Goal: Task Accomplishment & Management: Manage account settings

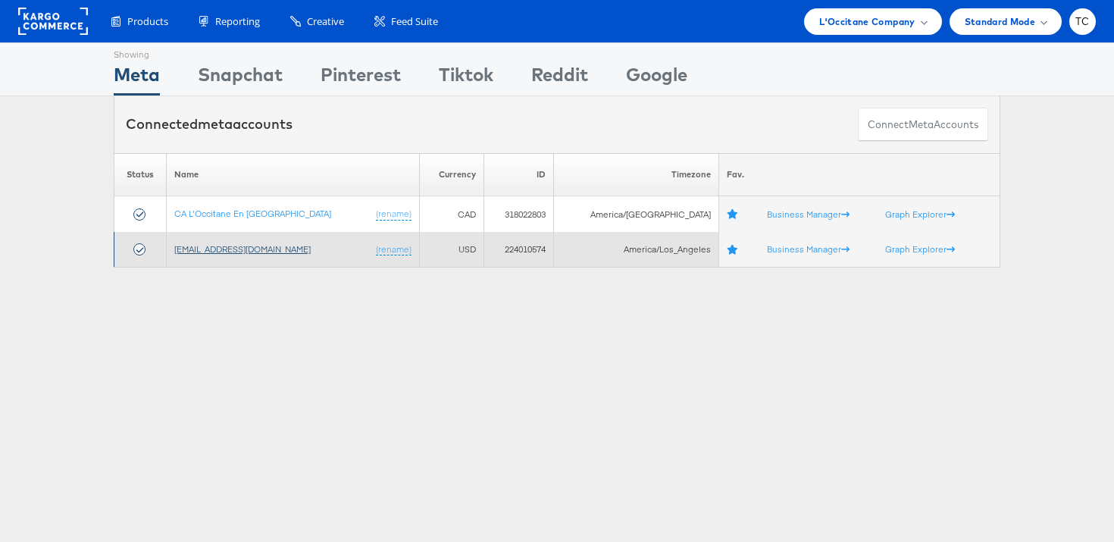
click at [230, 247] on link "[EMAIL_ADDRESS][DOMAIN_NAME]" at bounding box center [242, 248] width 136 height 11
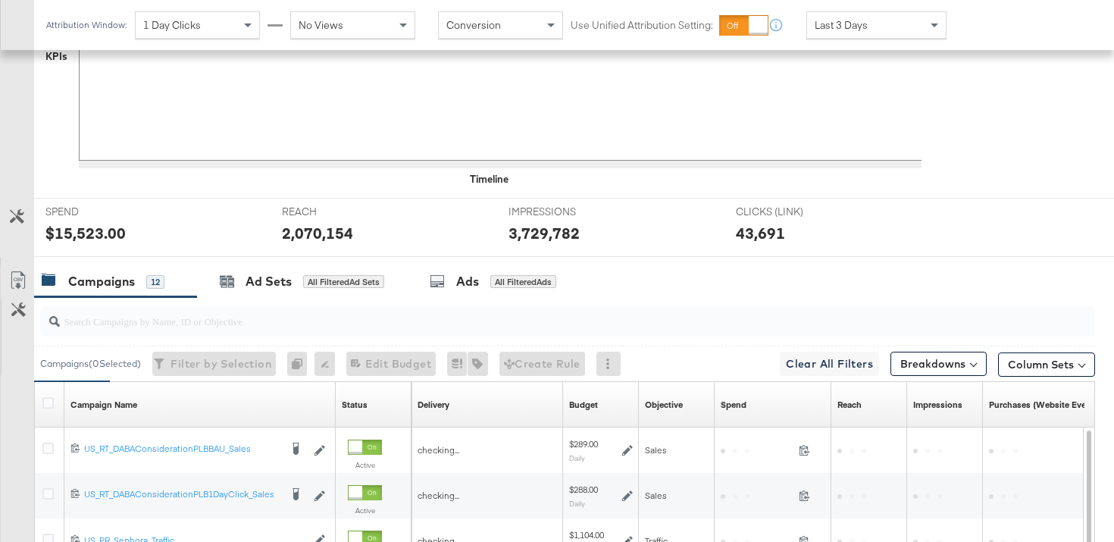
scroll to position [593, 0]
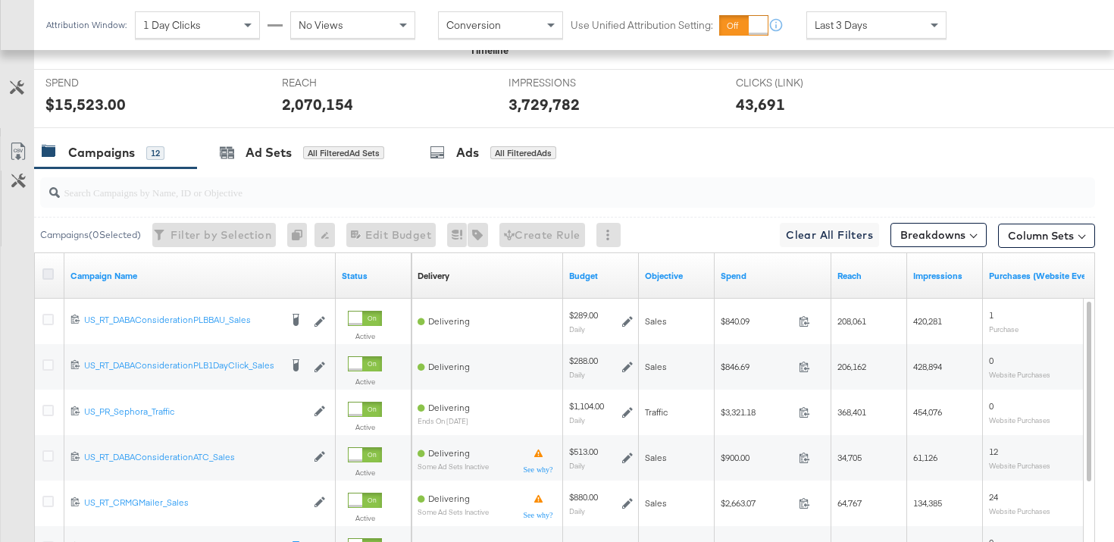
click at [49, 276] on icon at bounding box center [47, 273] width 11 height 11
click at [0, 0] on input "checkbox" at bounding box center [0, 0] width 0 height 0
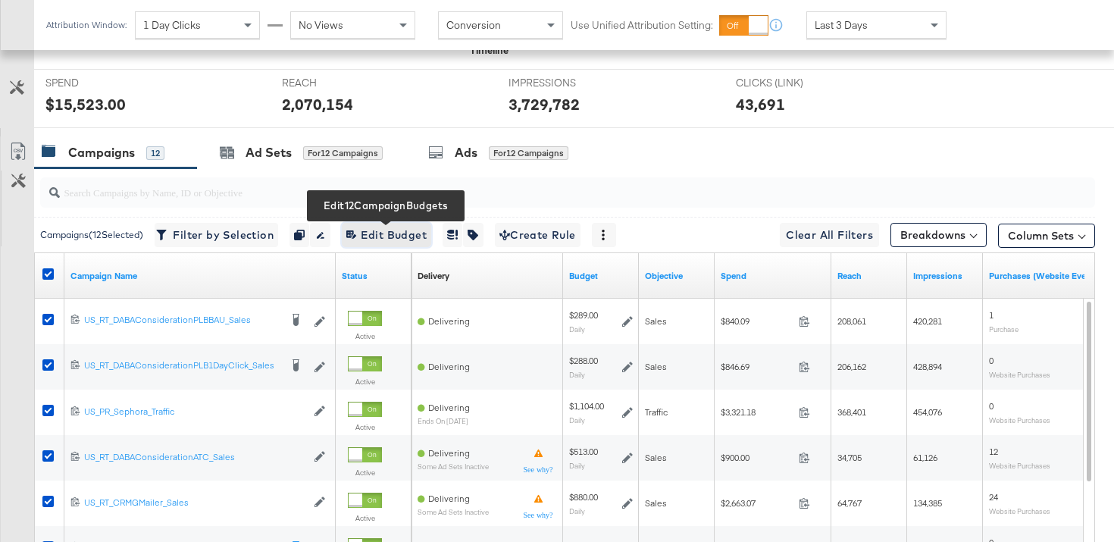
click at [408, 241] on span "Edit 12 Campaign Budgets Edit Budget" at bounding box center [386, 235] width 80 height 19
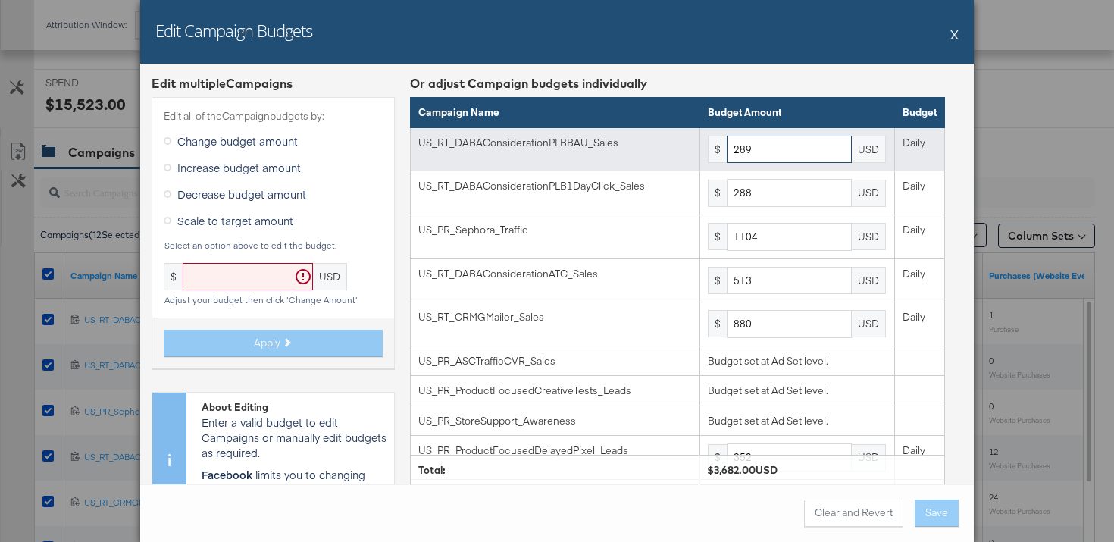
click at [781, 136] on input "289" at bounding box center [789, 150] width 125 height 28
type input "351"
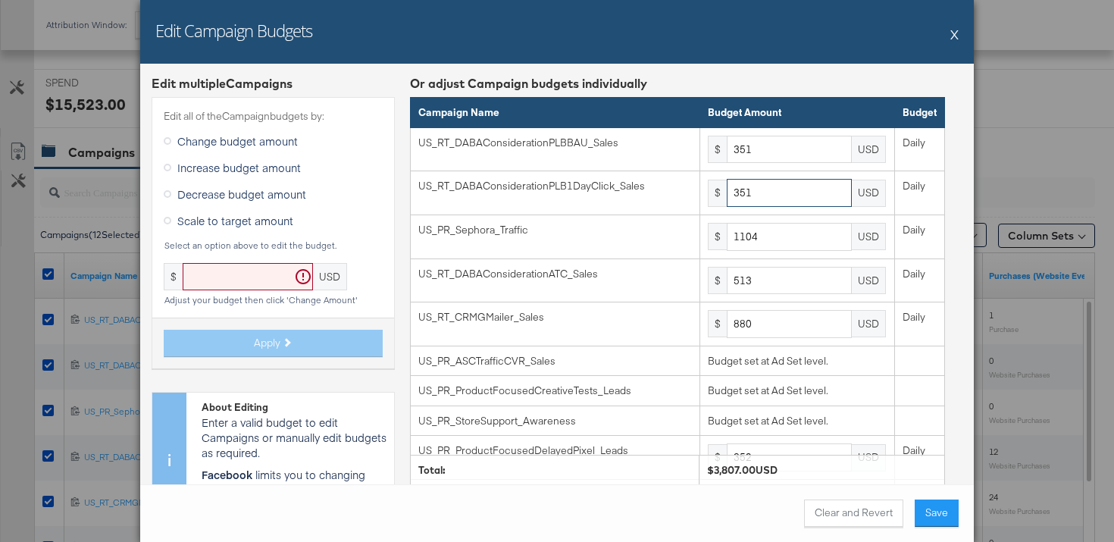
type input "351"
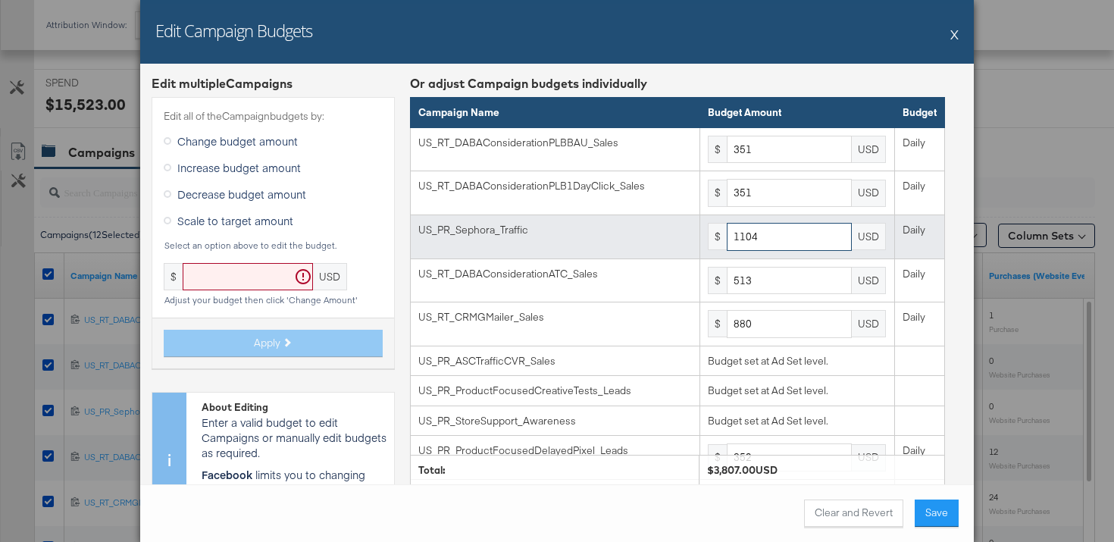
click at [789, 244] on input "1104" at bounding box center [789, 237] width 125 height 28
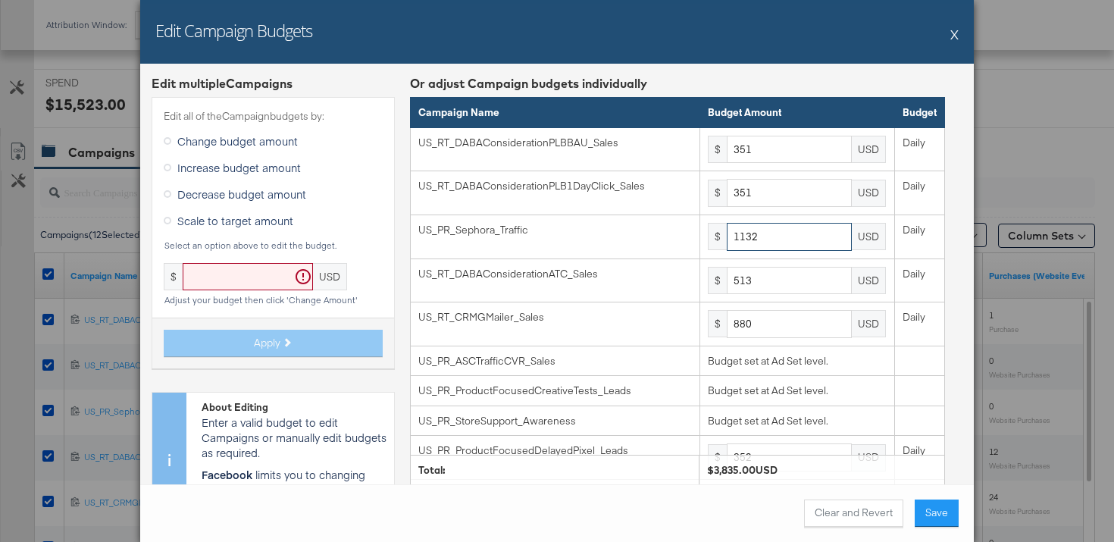
type input "1132"
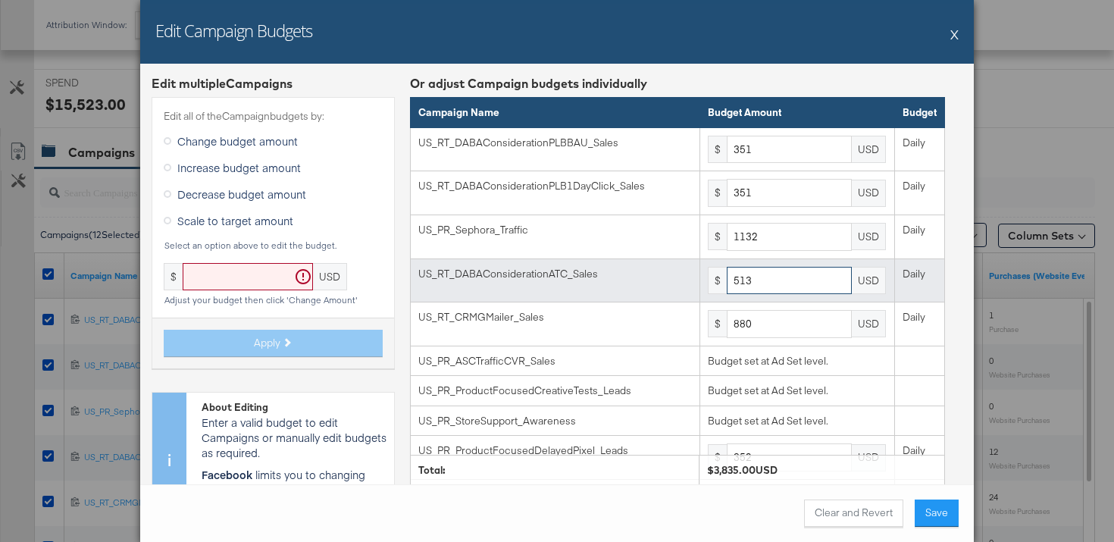
click at [769, 285] on input "513" at bounding box center [789, 281] width 125 height 28
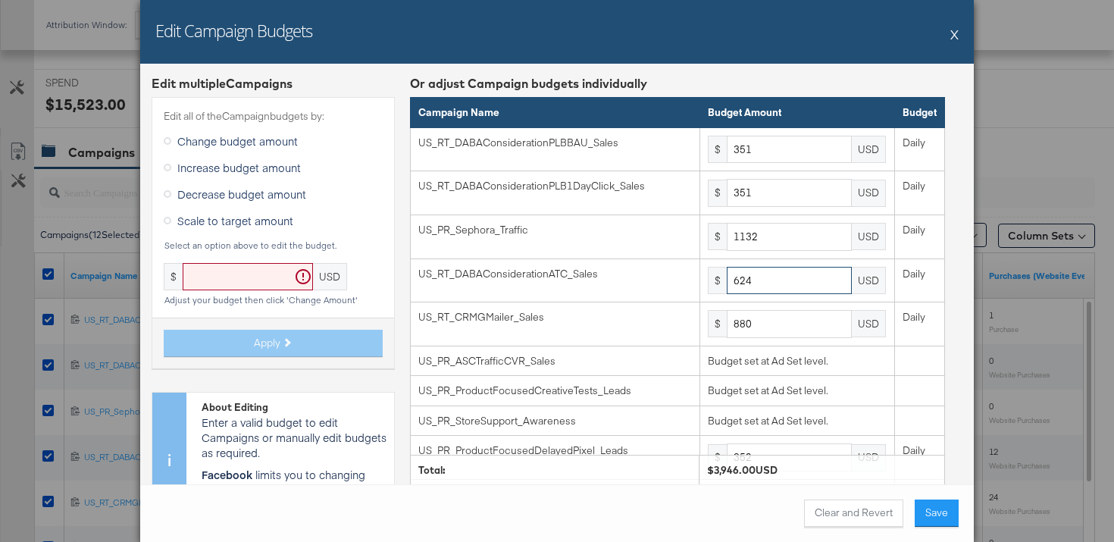
type input "624"
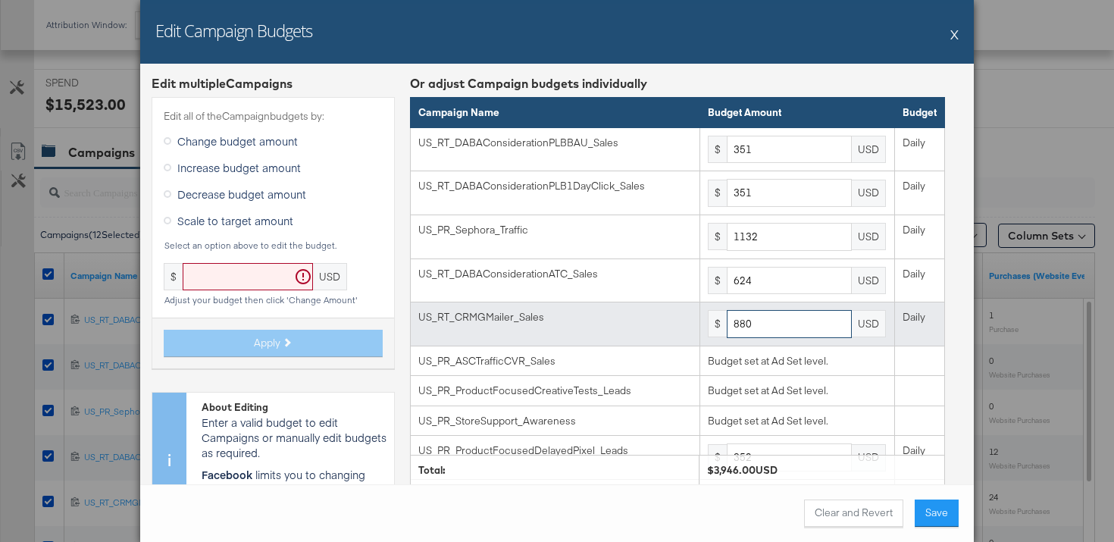
click at [769, 330] on input "880" at bounding box center [789, 324] width 125 height 28
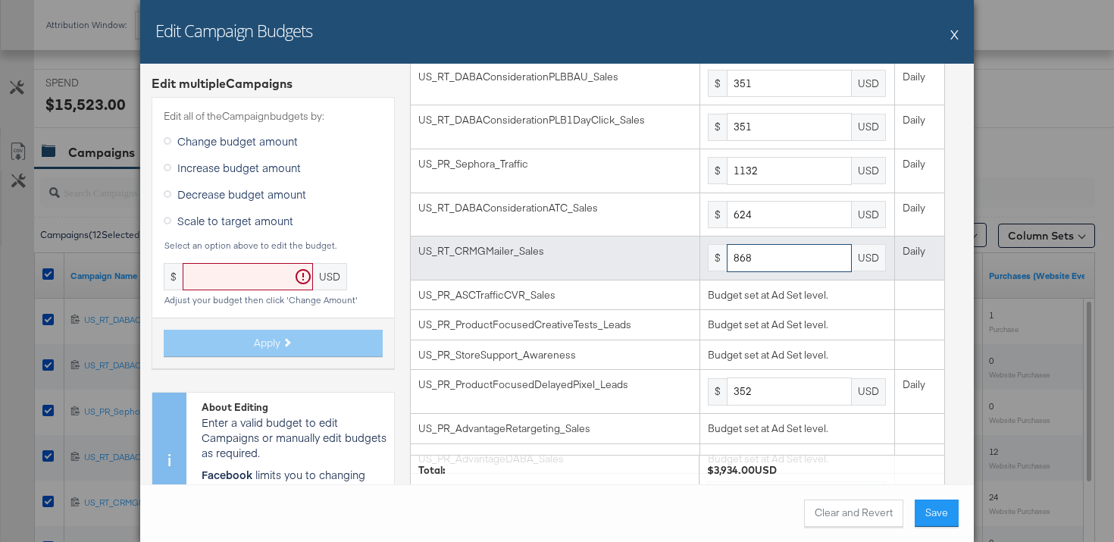
scroll to position [174, 0]
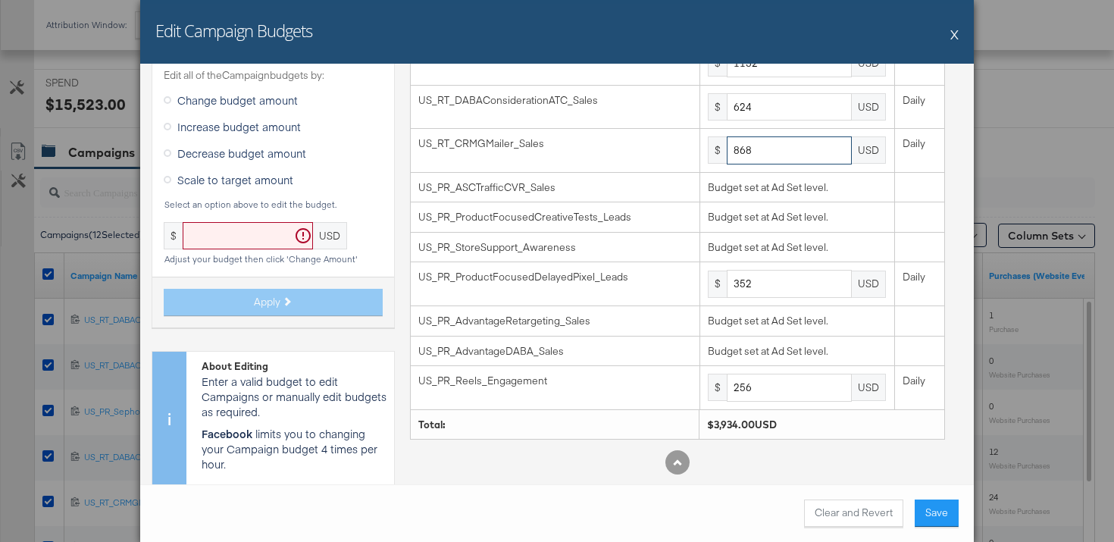
type input "868"
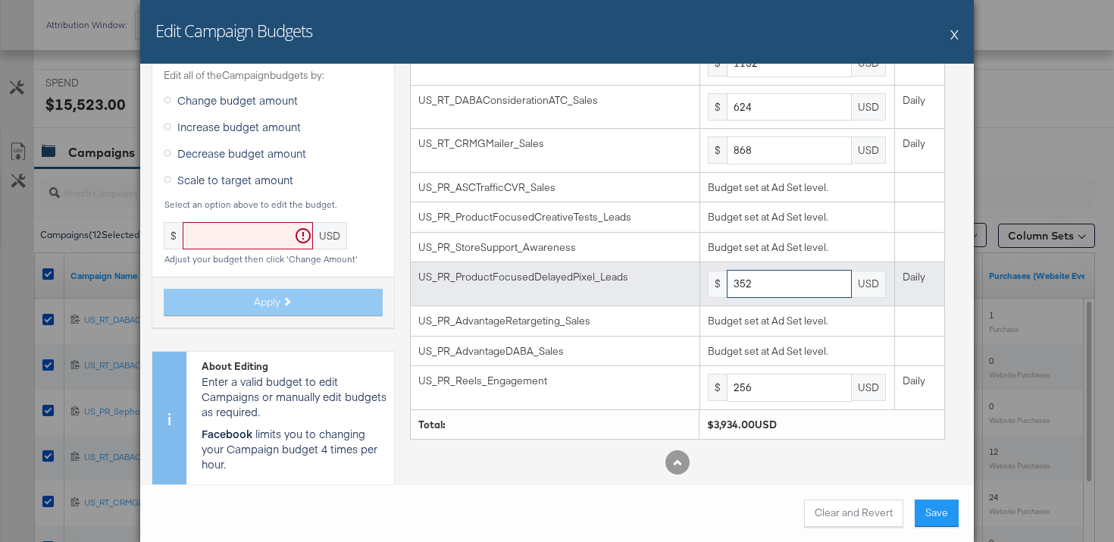
click at [781, 283] on input "352" at bounding box center [789, 284] width 125 height 28
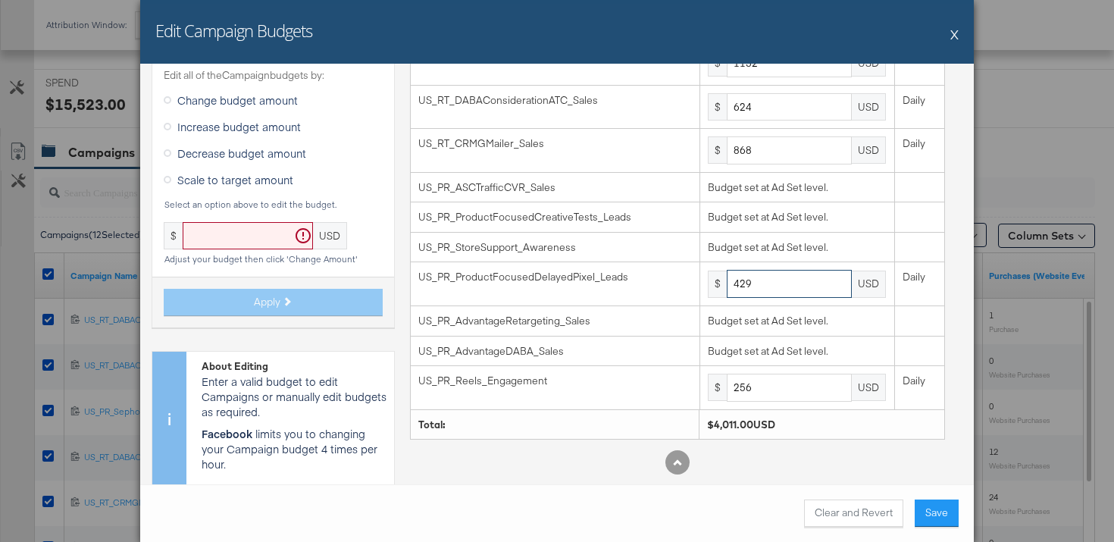
type input "429"
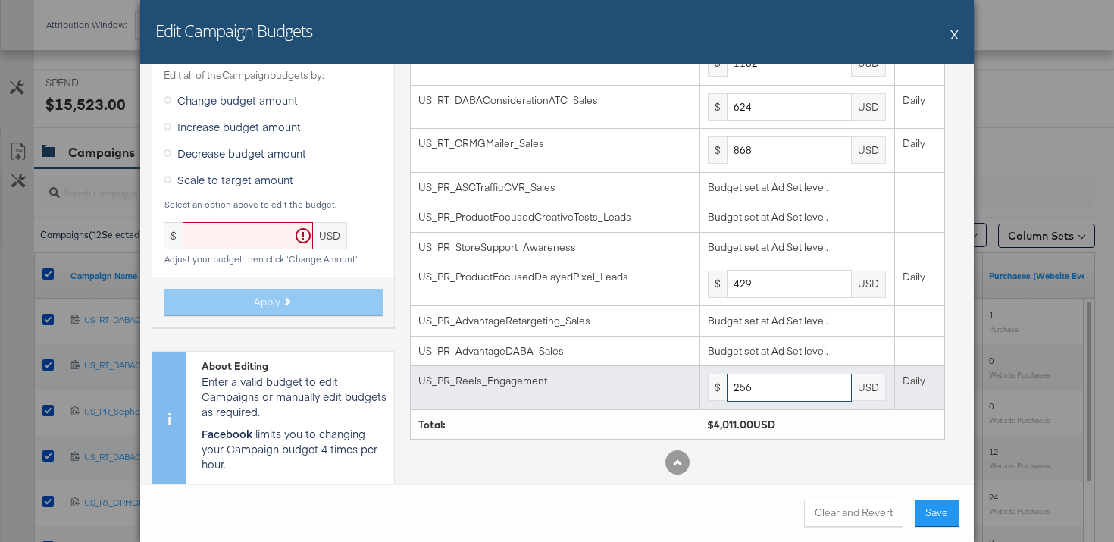
click at [772, 387] on input "256" at bounding box center [789, 388] width 125 height 28
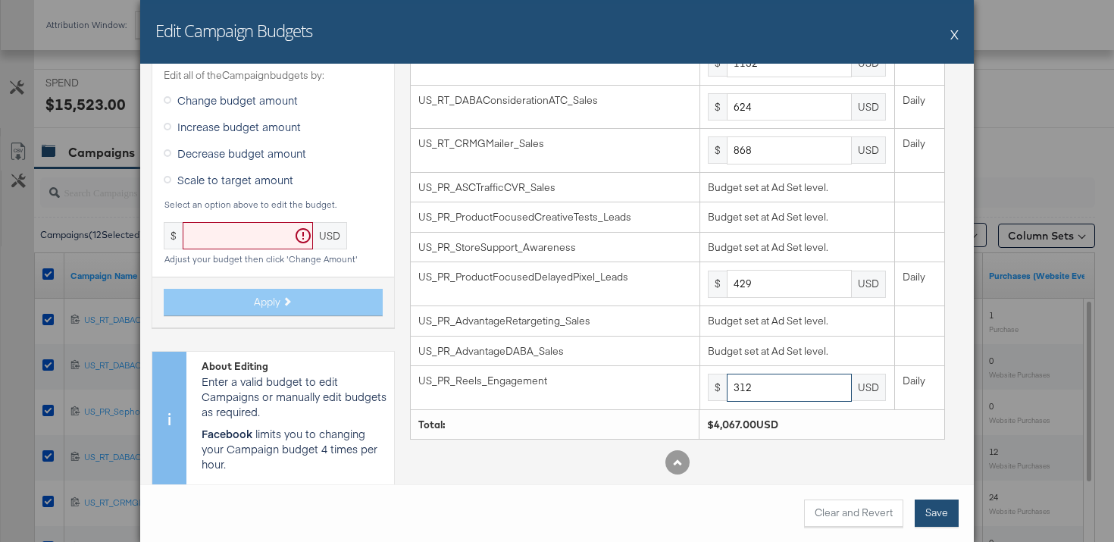
type input "312"
click at [938, 509] on button "Save" at bounding box center [937, 512] width 44 height 27
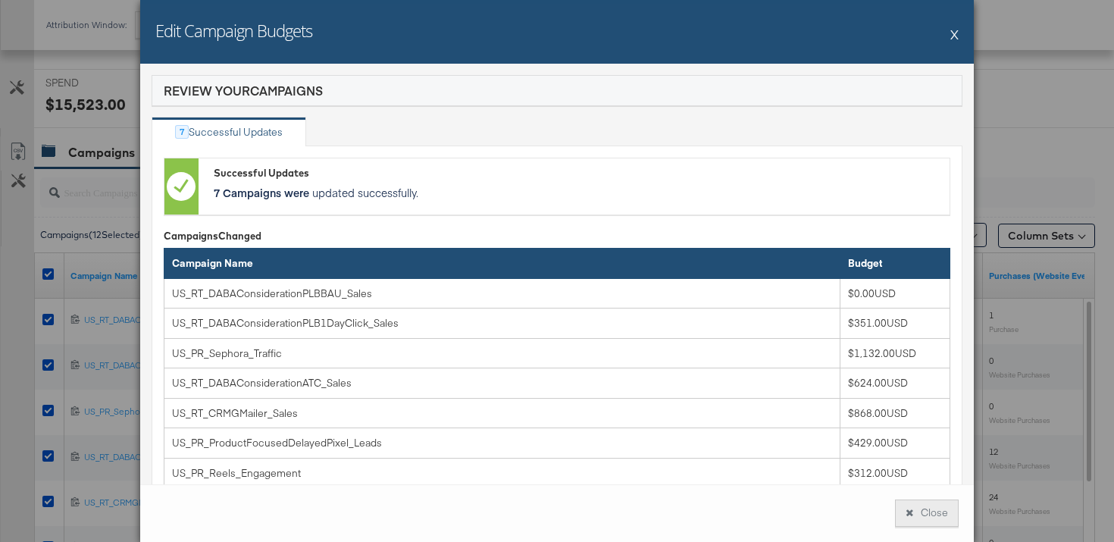
click at [938, 518] on button "Close" at bounding box center [927, 512] width 64 height 27
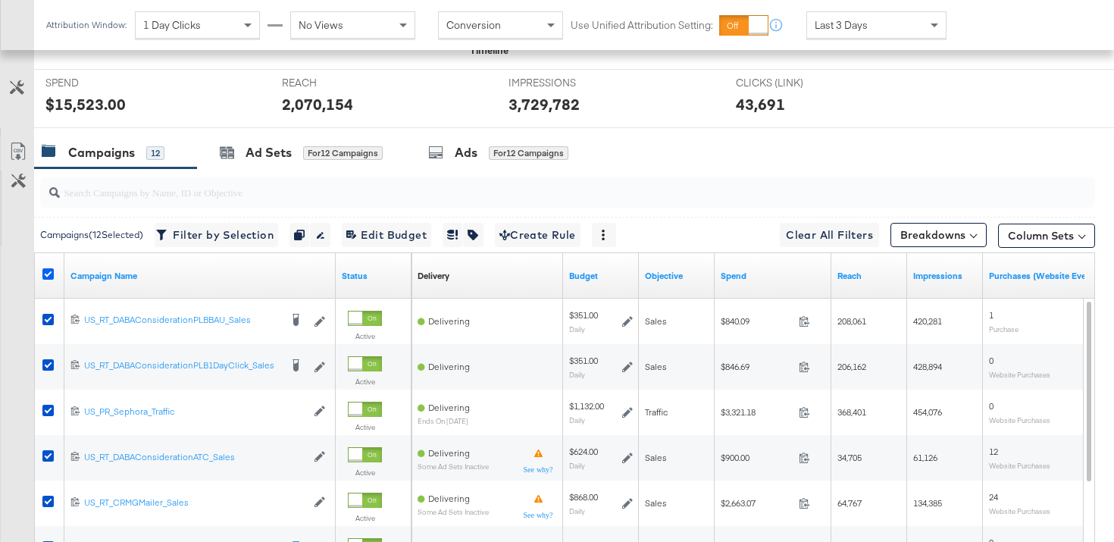
click at [46, 273] on icon at bounding box center [47, 273] width 11 height 11
click at [0, 0] on input "checkbox" at bounding box center [0, 0] width 0 height 0
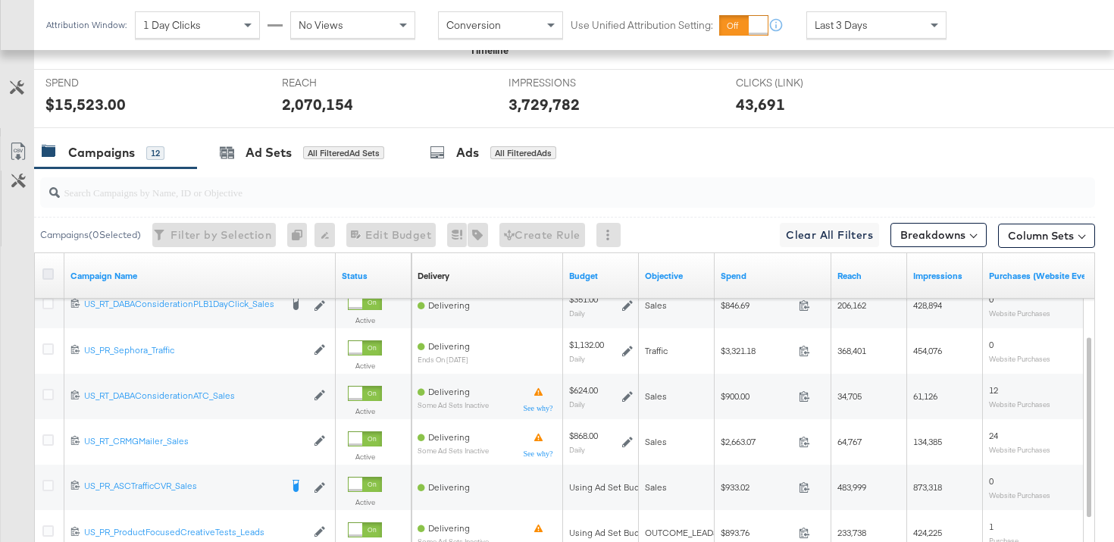
click at [48, 271] on icon at bounding box center [47, 273] width 11 height 11
click at [0, 0] on input "checkbox" at bounding box center [0, 0] width 0 height 0
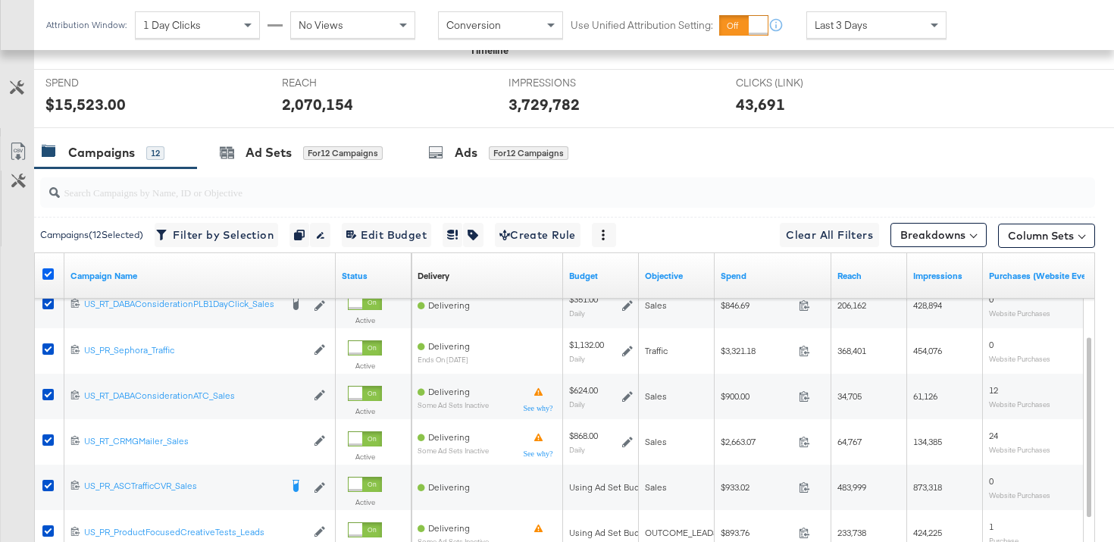
click at [48, 271] on icon at bounding box center [47, 273] width 11 height 11
click at [0, 0] on input "checkbox" at bounding box center [0, 0] width 0 height 0
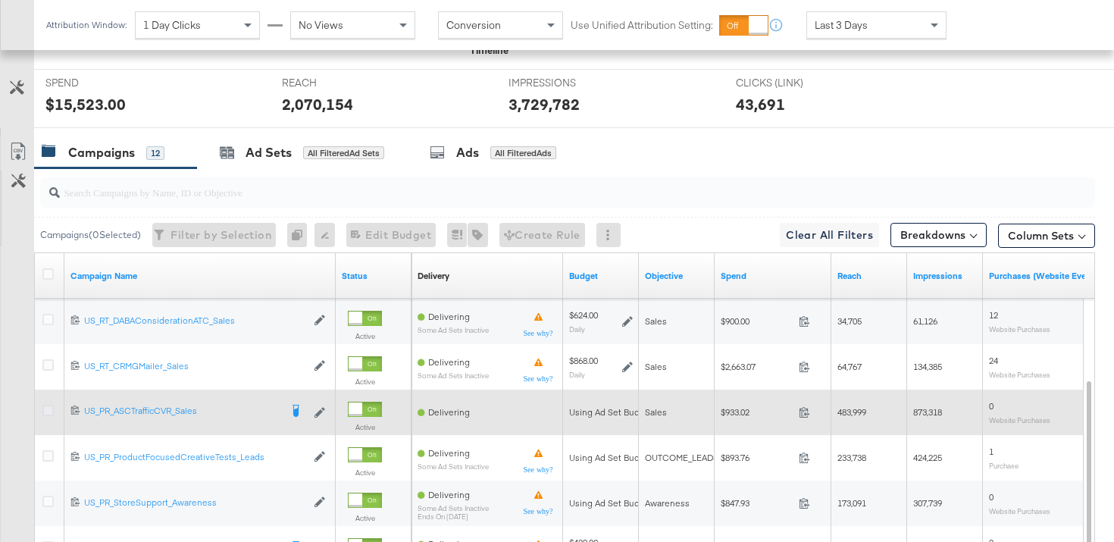
click at [49, 412] on icon at bounding box center [47, 410] width 11 height 11
click at [0, 0] on input "checkbox" at bounding box center [0, 0] width 0 height 0
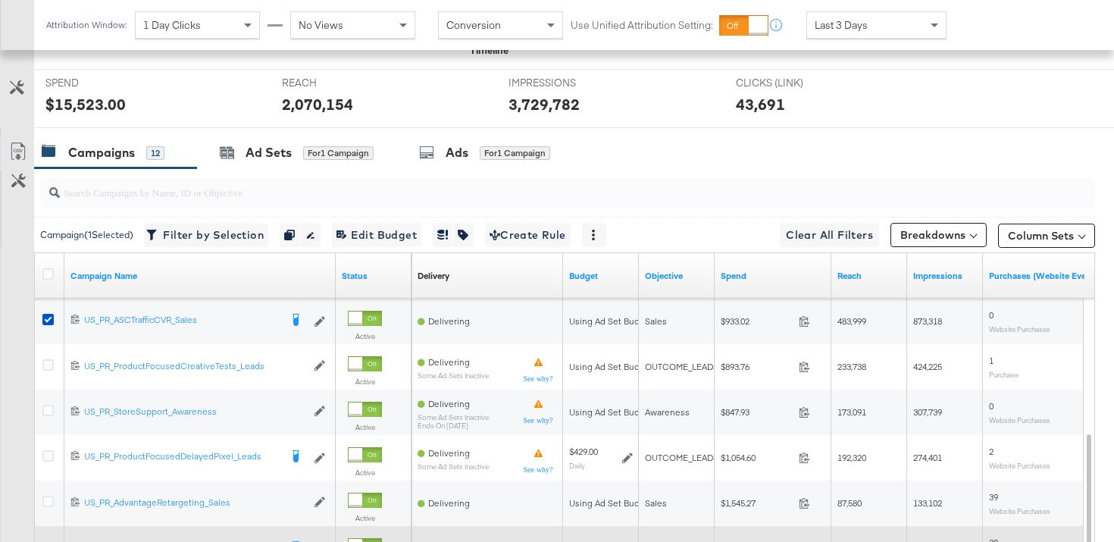
scroll to position [651, 0]
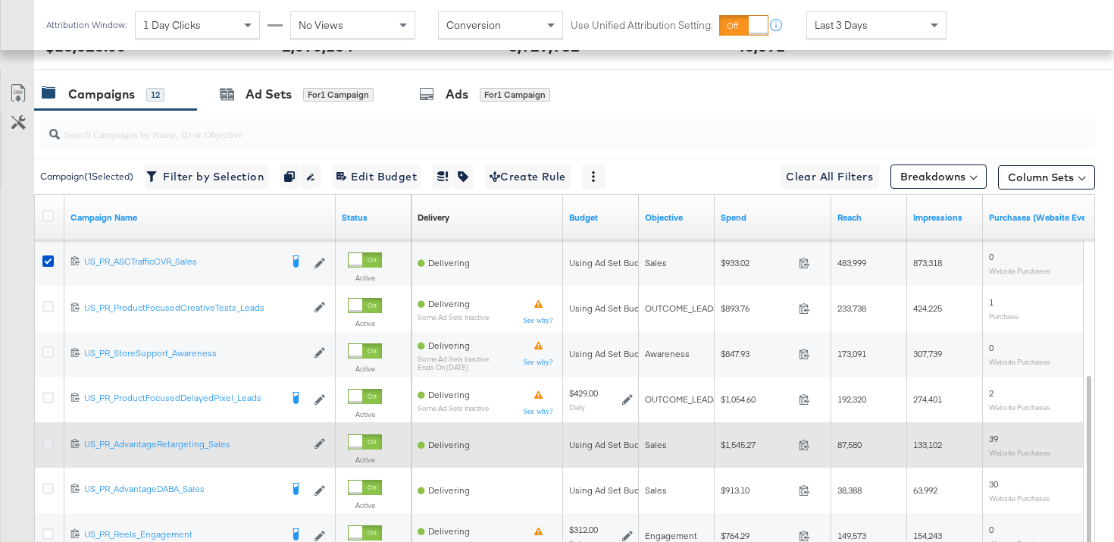
click at [44, 443] on icon at bounding box center [47, 442] width 11 height 11
click at [0, 0] on input "checkbox" at bounding box center [0, 0] width 0 height 0
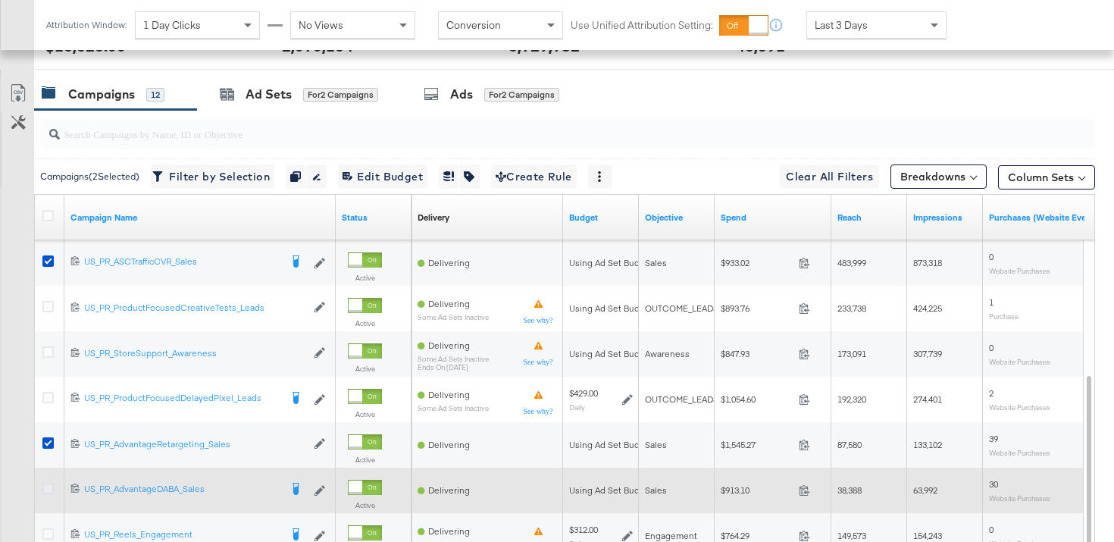
click at [49, 484] on icon at bounding box center [47, 488] width 11 height 11
click at [0, 0] on input "checkbox" at bounding box center [0, 0] width 0 height 0
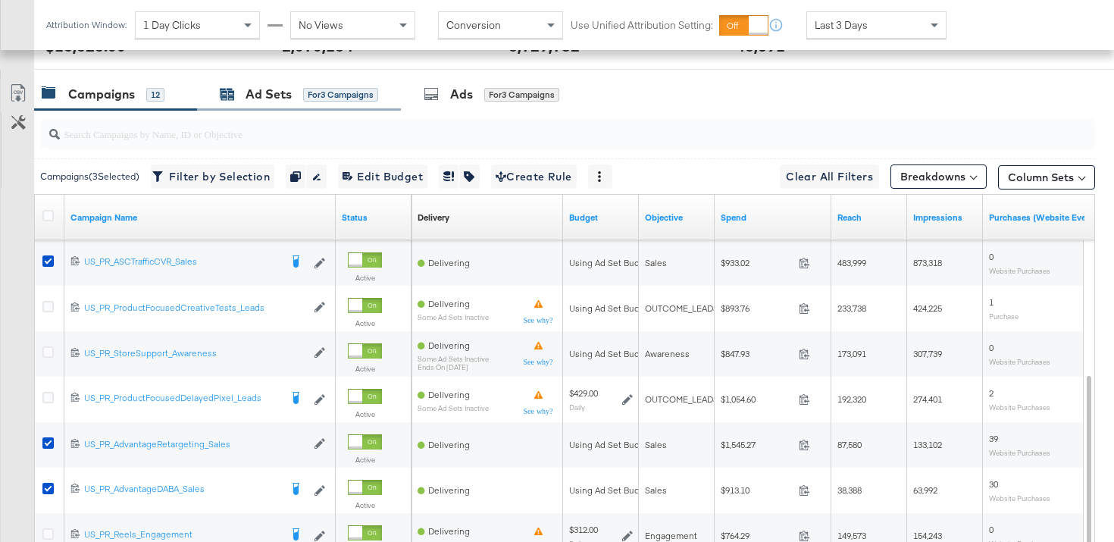
click at [255, 91] on div "Ad Sets" at bounding box center [269, 94] width 46 height 17
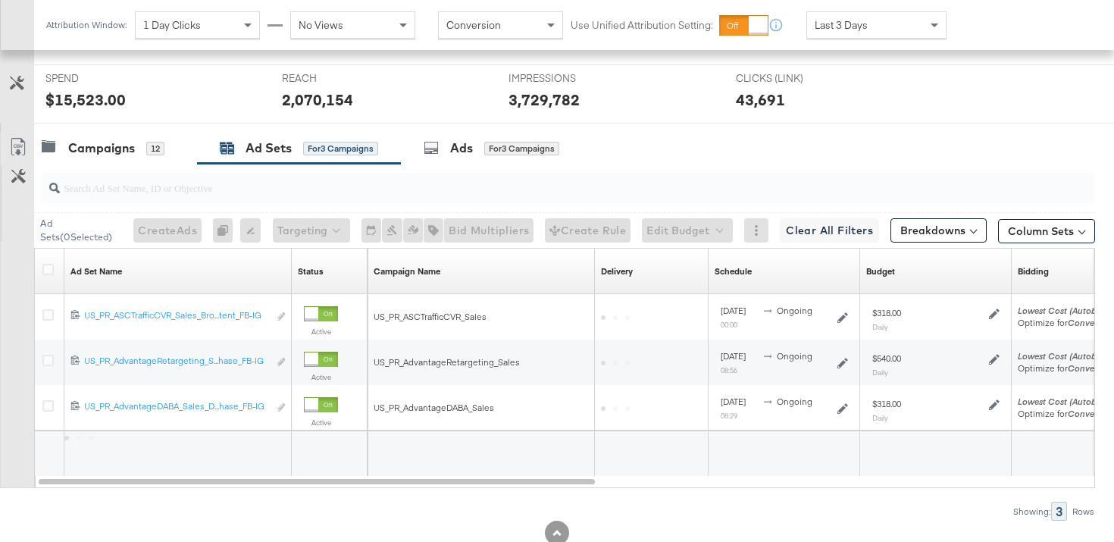
scroll to position [643, 0]
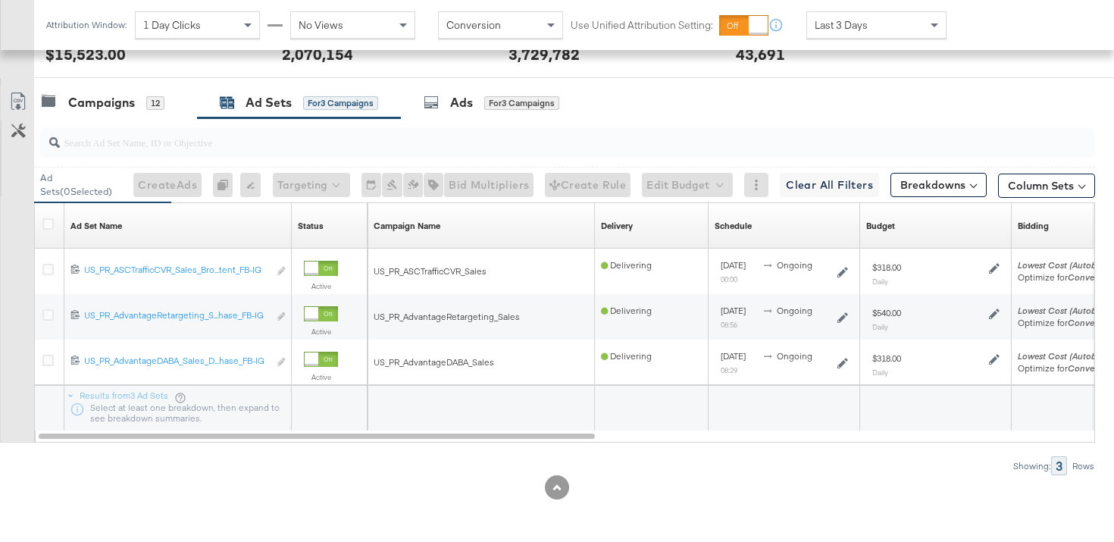
click at [47, 230] on div at bounding box center [50, 225] width 16 height 15
click at [49, 226] on icon at bounding box center [47, 223] width 11 height 11
click at [0, 0] on input "checkbox" at bounding box center [0, 0] width 0 height 0
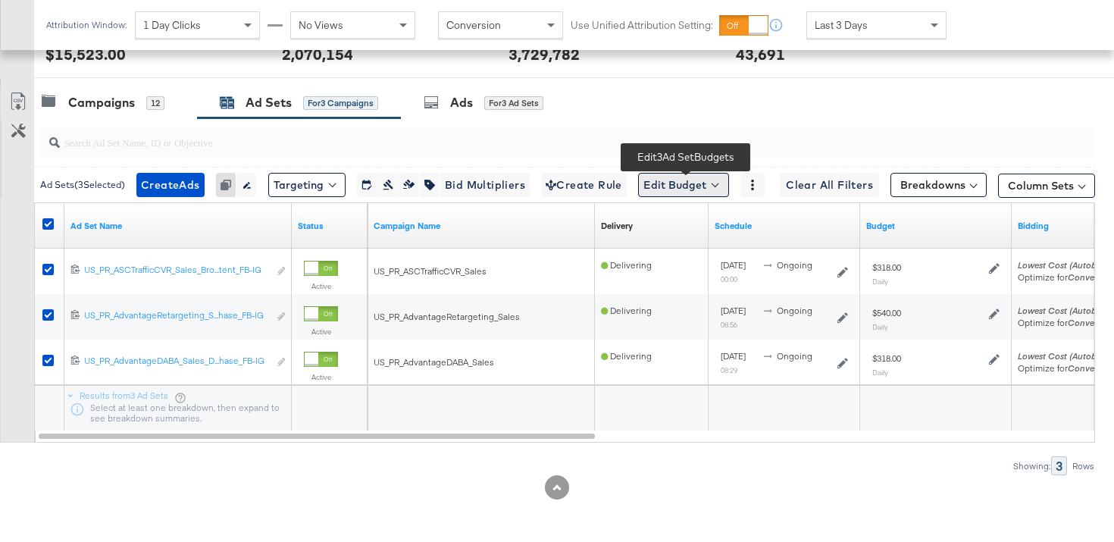
click at [669, 187] on button "Edit Budget" at bounding box center [683, 185] width 91 height 24
click at [692, 226] on span "Edit Ad Set Budget" at bounding box center [688, 224] width 86 height 20
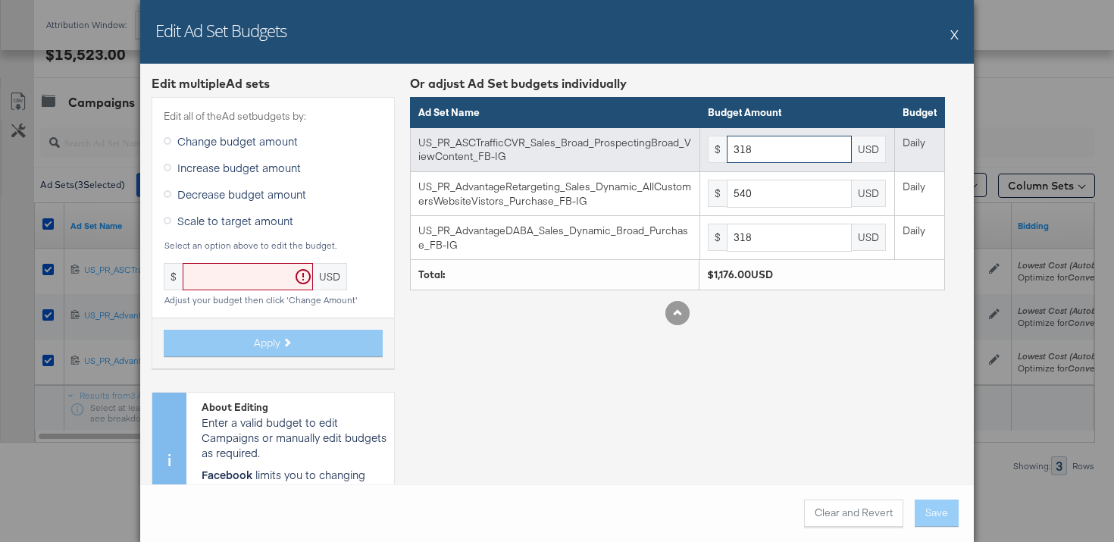
click at [810, 145] on input "318" at bounding box center [789, 150] width 125 height 28
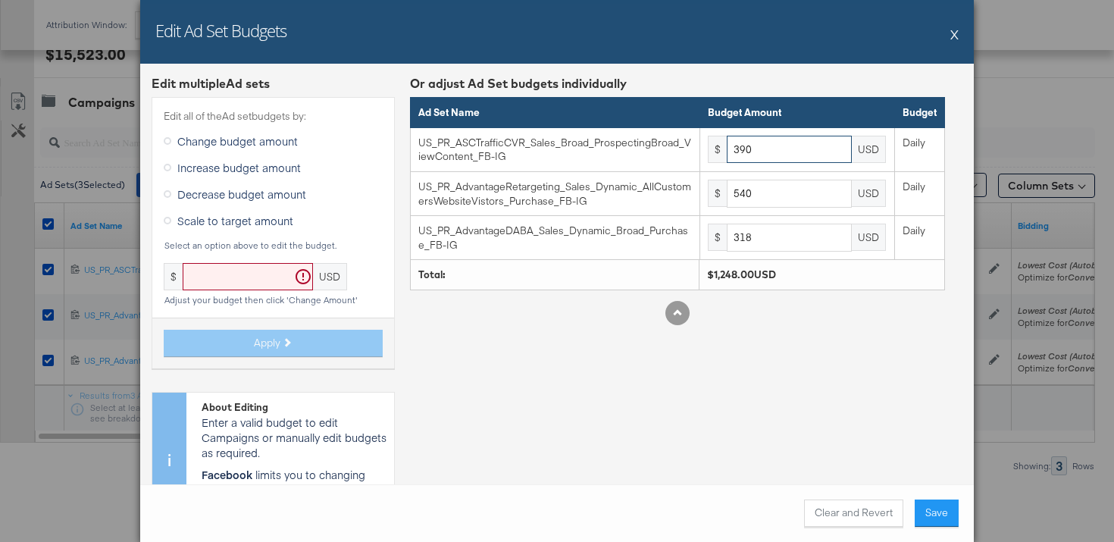
type input "390"
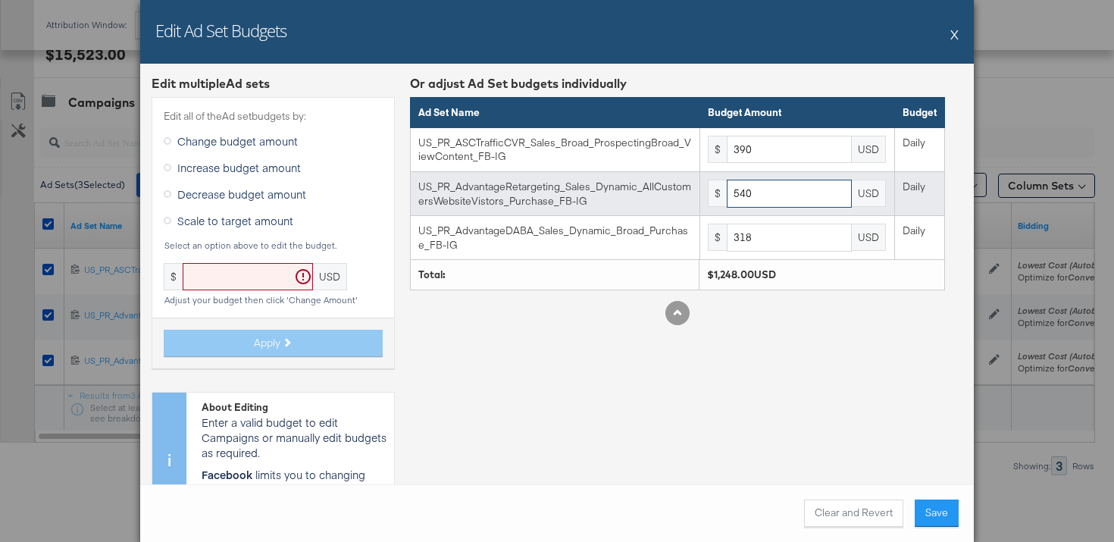
click at [778, 202] on input "540" at bounding box center [789, 194] width 125 height 28
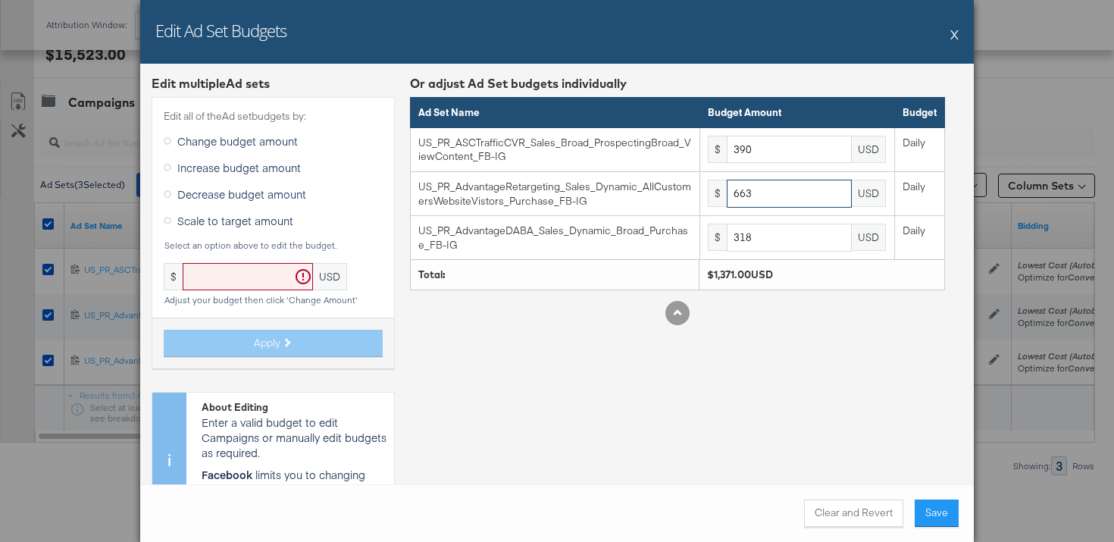
type input "663"
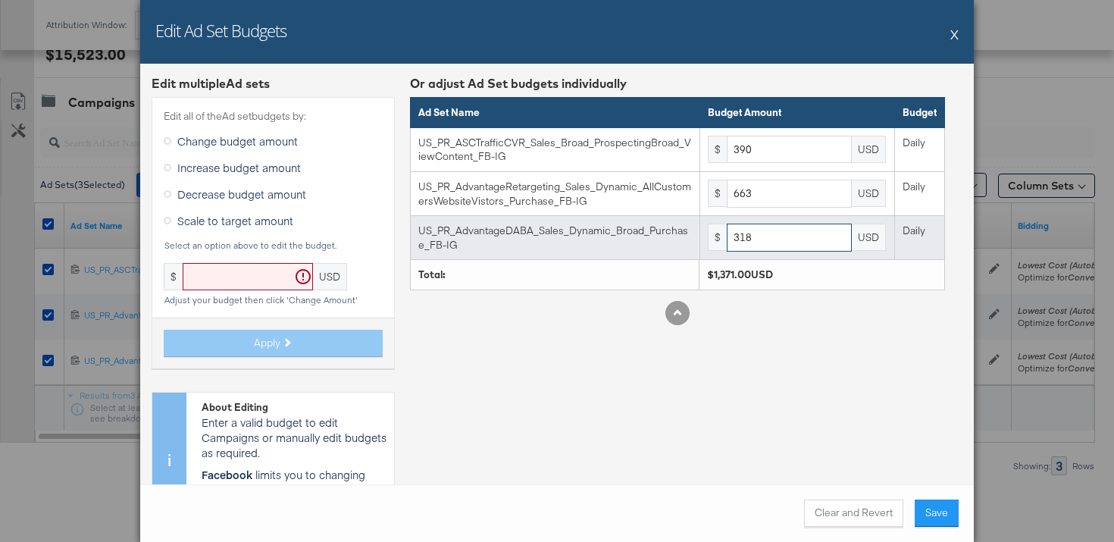
click at [767, 249] on input "318" at bounding box center [789, 238] width 125 height 28
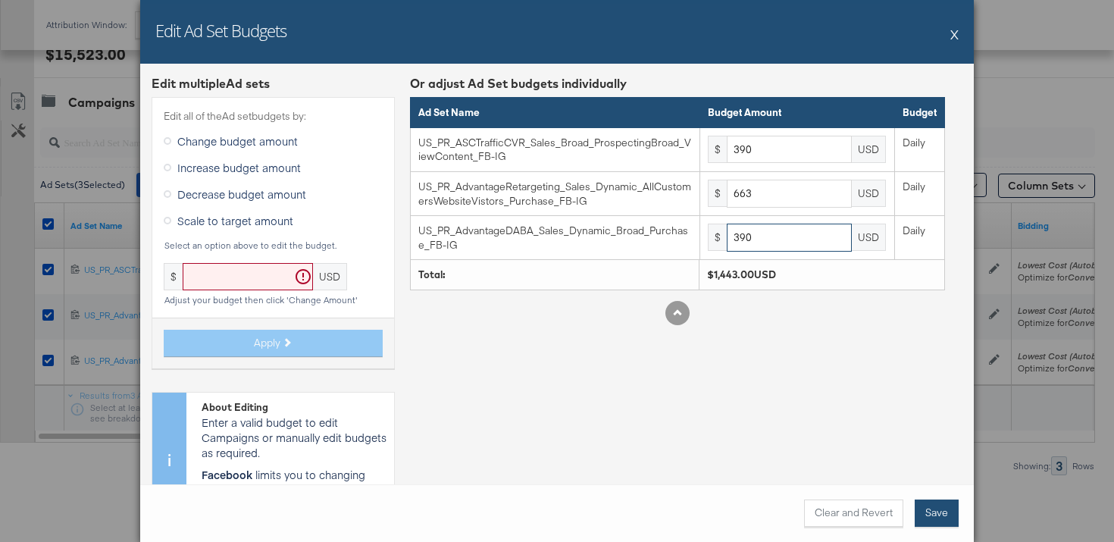
type input "390"
click at [934, 513] on button "Save" at bounding box center [937, 512] width 44 height 27
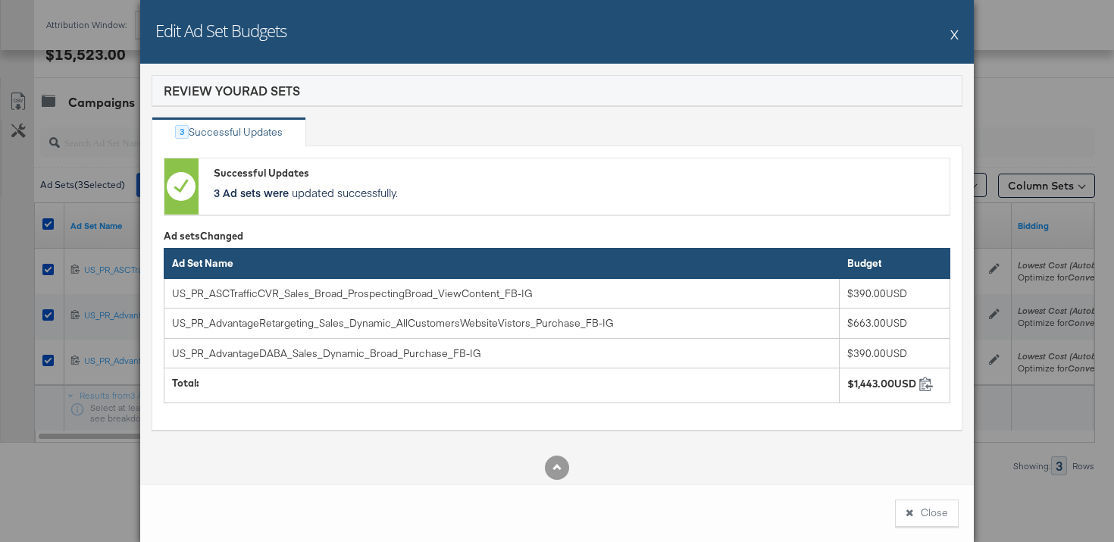
click at [934, 513] on button "Close" at bounding box center [927, 512] width 64 height 27
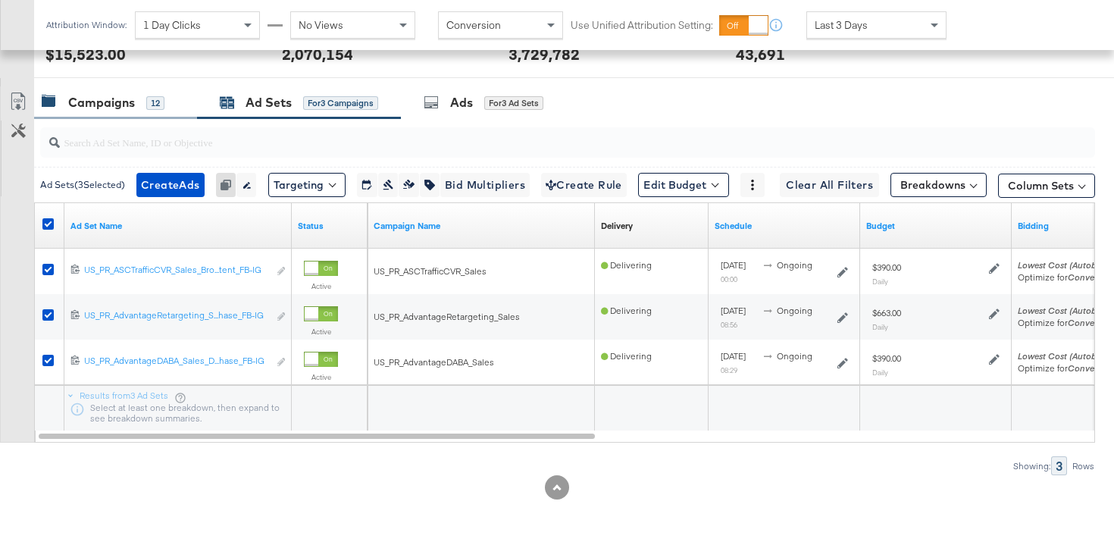
click at [166, 100] on div "Campaigns 12" at bounding box center [108, 102] width 133 height 17
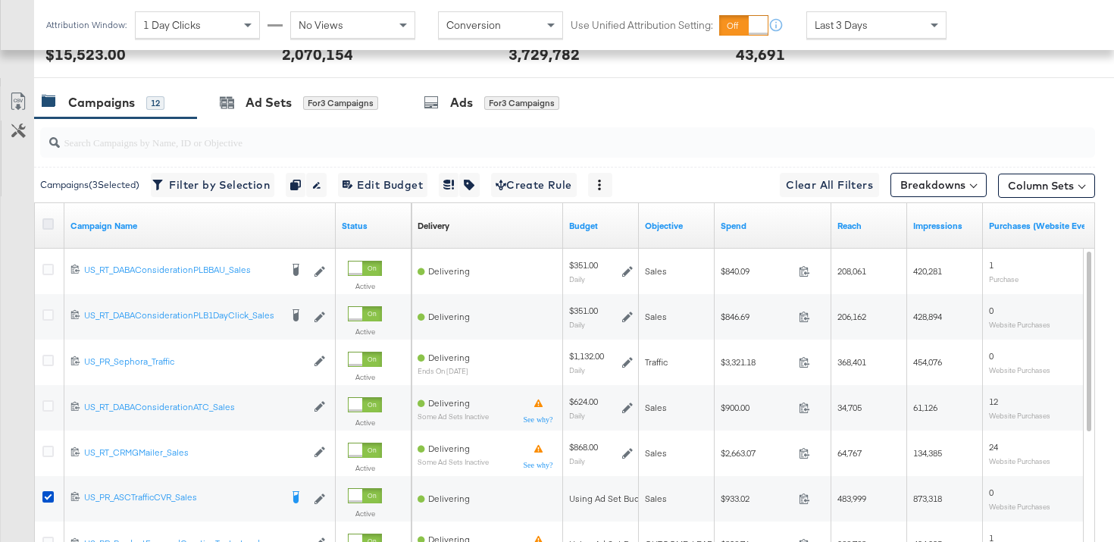
click at [47, 221] on icon at bounding box center [47, 223] width 11 height 11
click at [0, 0] on input "checkbox" at bounding box center [0, 0] width 0 height 0
click at [47, 221] on icon at bounding box center [47, 223] width 11 height 11
click at [0, 0] on input "checkbox" at bounding box center [0, 0] width 0 height 0
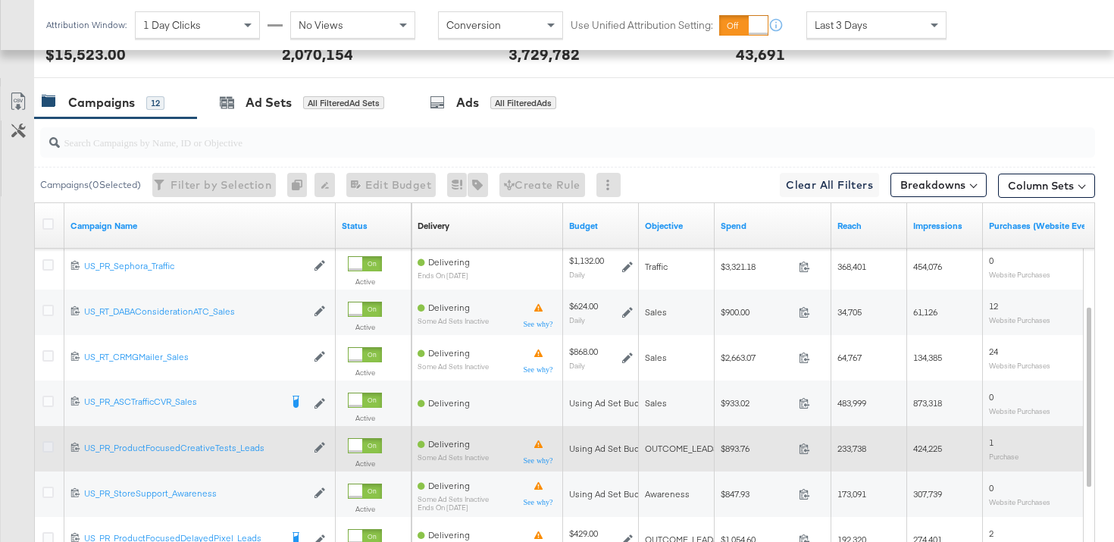
click at [48, 449] on icon at bounding box center [47, 446] width 11 height 11
click at [0, 0] on input "checkbox" at bounding box center [0, 0] width 0 height 0
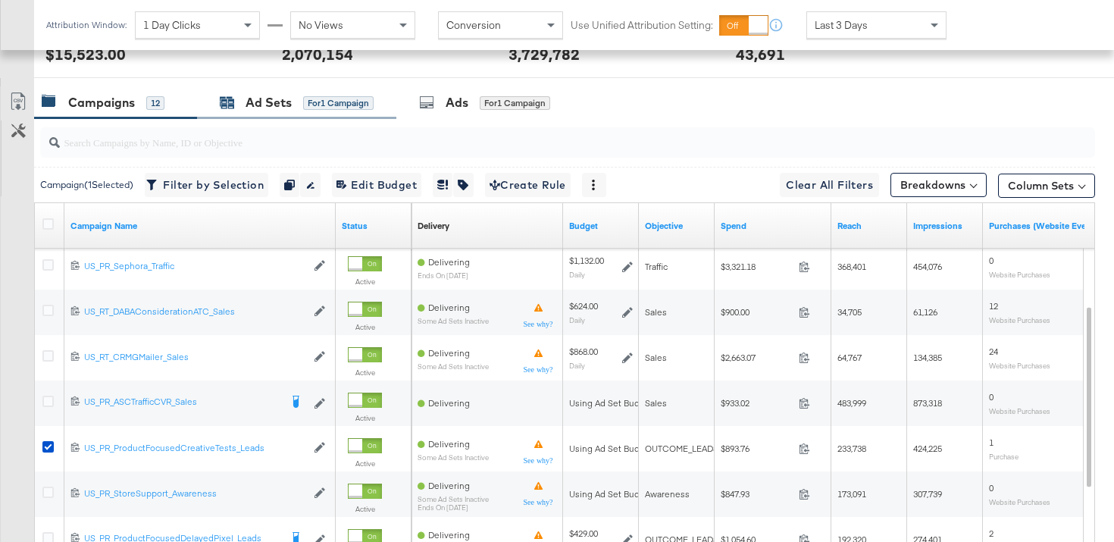
click at [286, 111] on div "Ad Sets for 1 Campaign" at bounding box center [296, 102] width 199 height 33
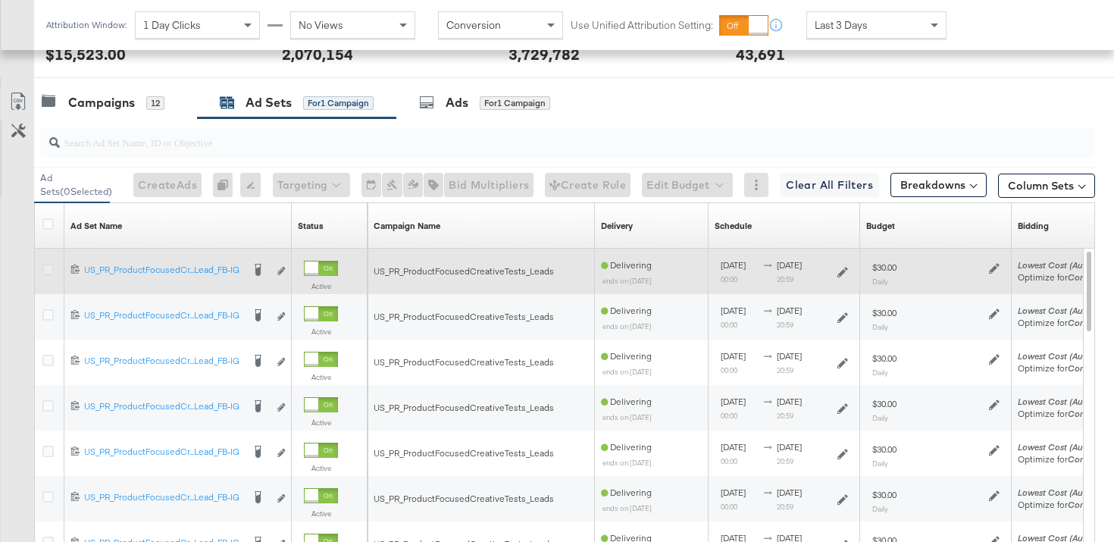
click at [52, 267] on icon at bounding box center [47, 269] width 11 height 11
click at [0, 0] on input "checkbox" at bounding box center [0, 0] width 0 height 0
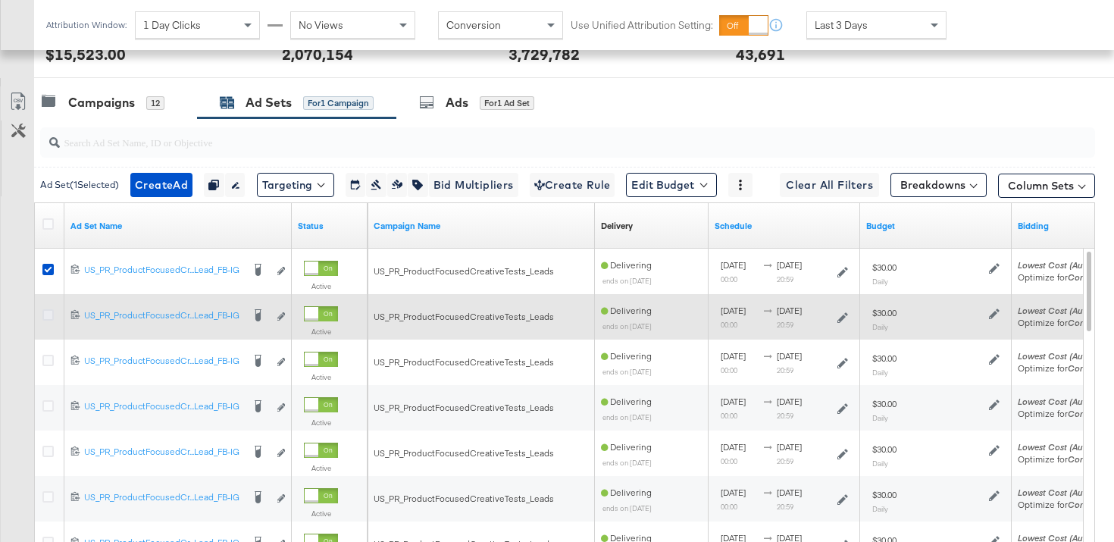
click at [47, 318] on icon at bounding box center [47, 314] width 11 height 11
click at [0, 0] on input "checkbox" at bounding box center [0, 0] width 0 height 0
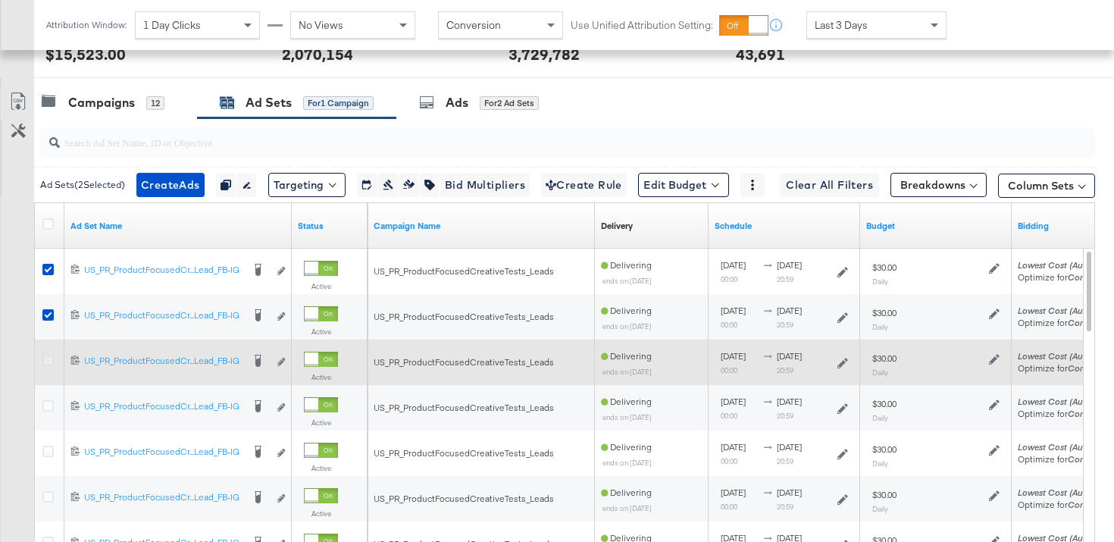
click at [53, 361] on div at bounding box center [50, 362] width 16 height 15
click at [50, 361] on icon at bounding box center [47, 360] width 11 height 11
click at [0, 0] on input "checkbox" at bounding box center [0, 0] width 0 height 0
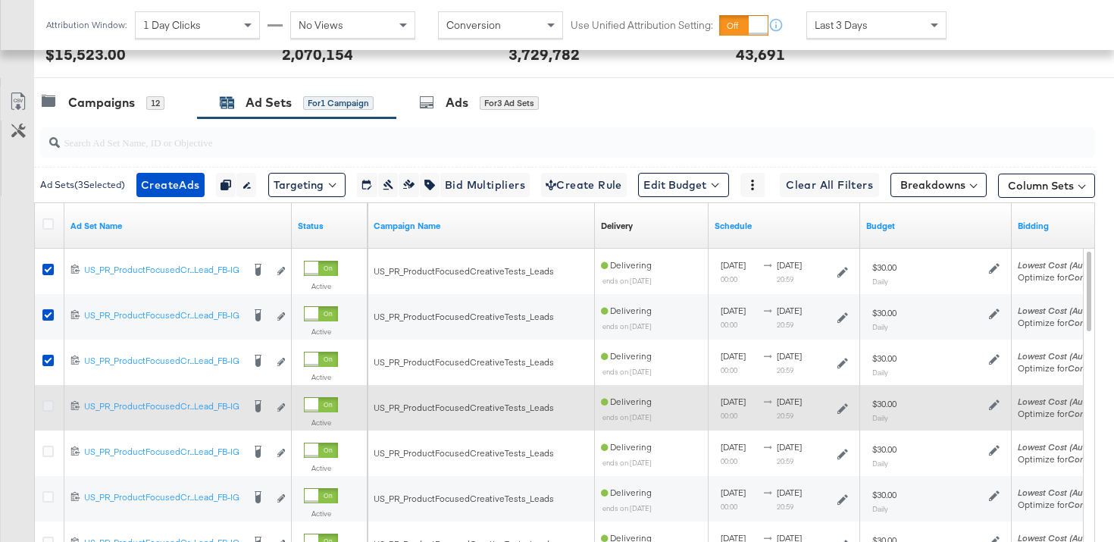
click at [49, 405] on icon at bounding box center [47, 405] width 11 height 11
click at [0, 0] on input "checkbox" at bounding box center [0, 0] width 0 height 0
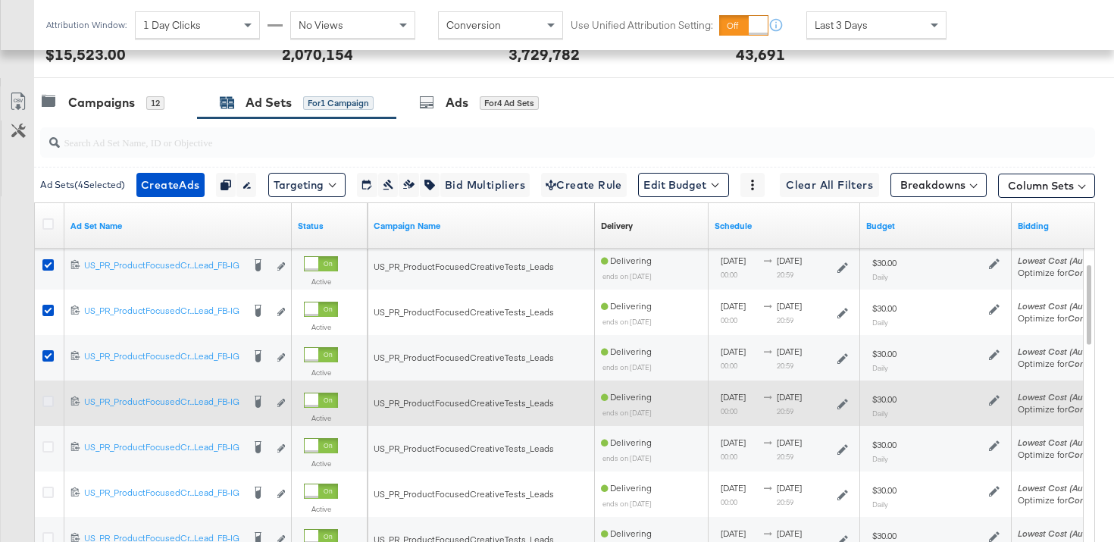
click at [47, 402] on icon at bounding box center [47, 401] width 11 height 11
click at [0, 0] on input "checkbox" at bounding box center [0, 0] width 0 height 0
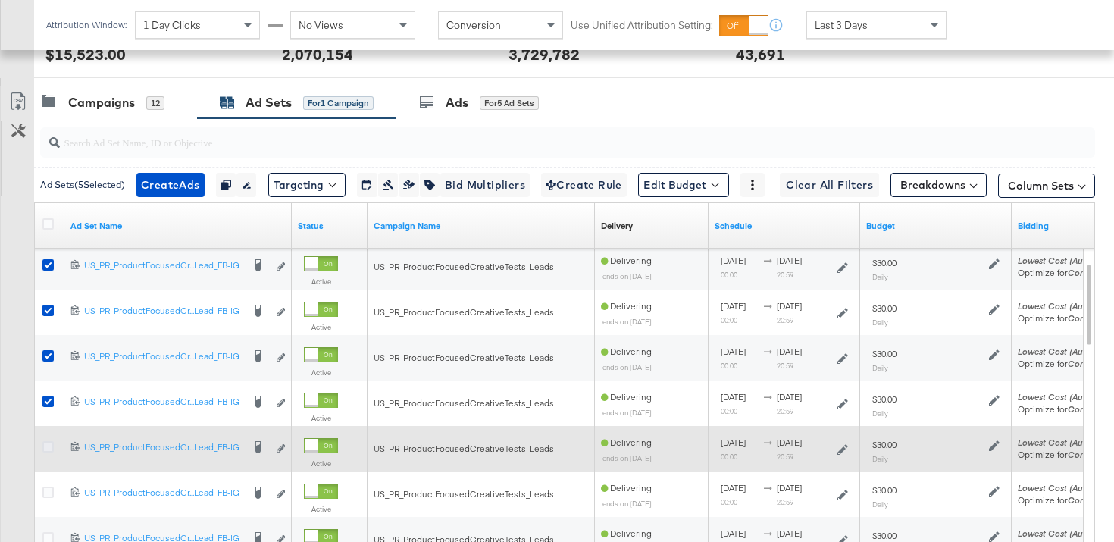
click at [47, 450] on icon at bounding box center [47, 446] width 11 height 11
click at [0, 0] on input "checkbox" at bounding box center [0, 0] width 0 height 0
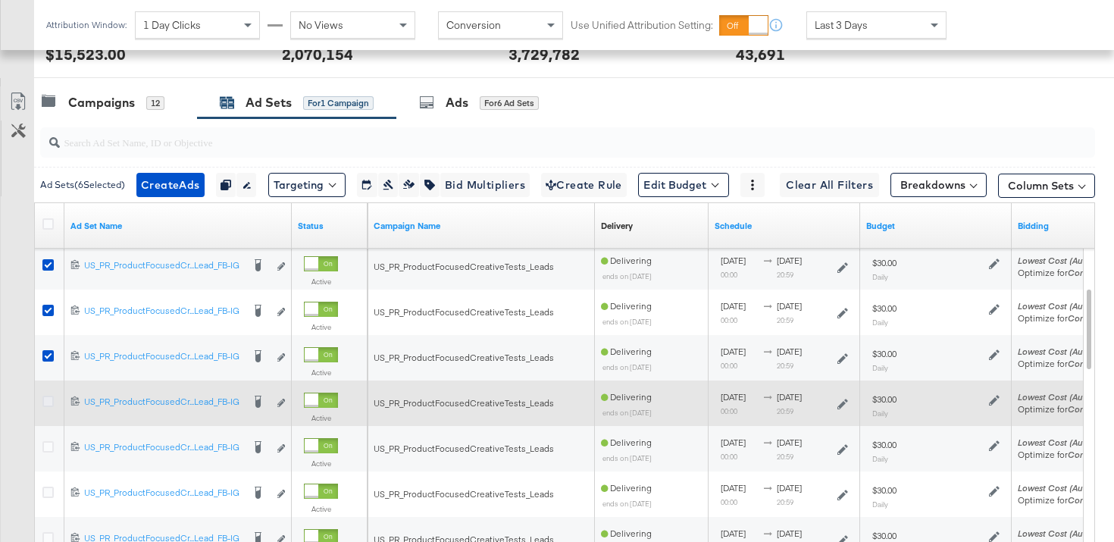
click at [48, 404] on icon at bounding box center [47, 401] width 11 height 11
click at [0, 0] on input "checkbox" at bounding box center [0, 0] width 0 height 0
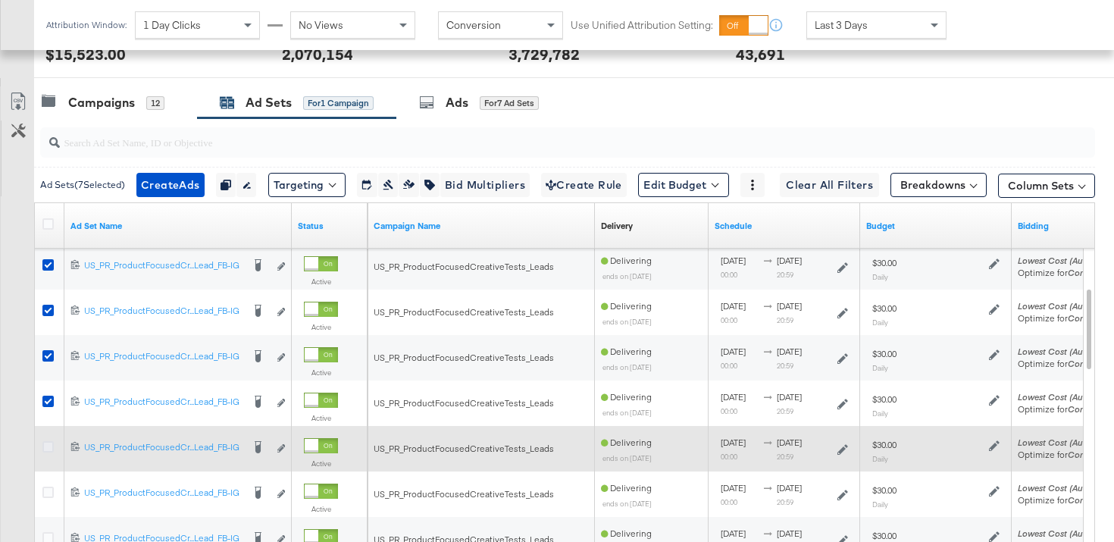
click at [49, 449] on icon at bounding box center [47, 446] width 11 height 11
click at [0, 0] on input "checkbox" at bounding box center [0, 0] width 0 height 0
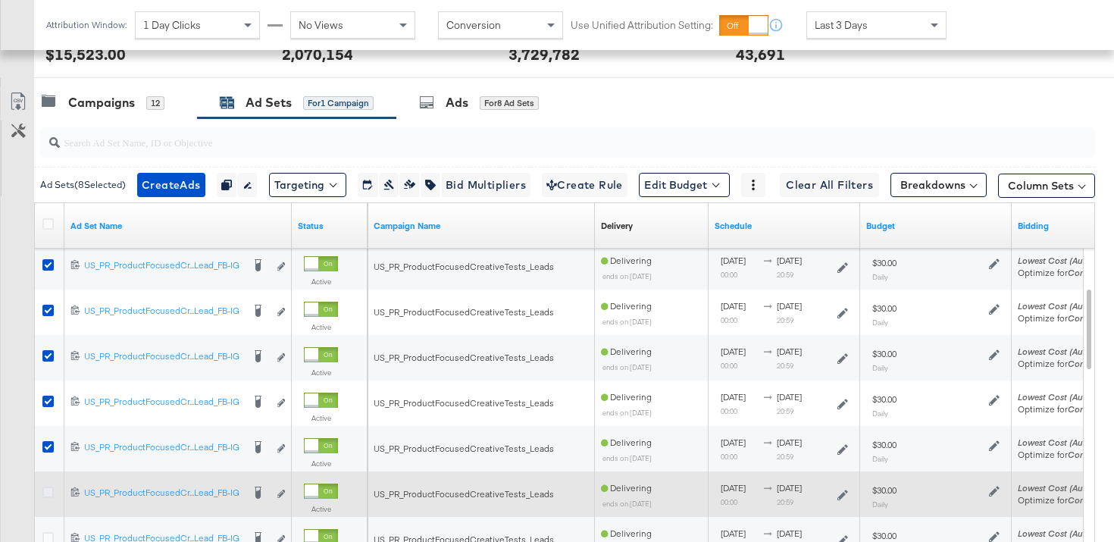
click at [49, 495] on icon at bounding box center [47, 492] width 11 height 11
click at [0, 0] on input "checkbox" at bounding box center [0, 0] width 0 height 0
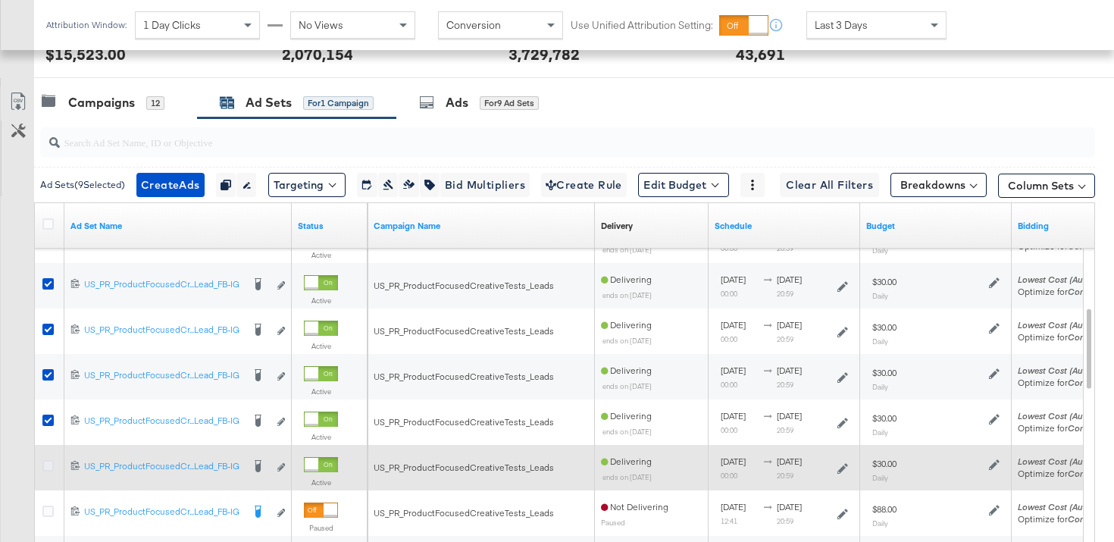
click at [47, 465] on icon at bounding box center [47, 465] width 11 height 11
click at [0, 0] on input "checkbox" at bounding box center [0, 0] width 0 height 0
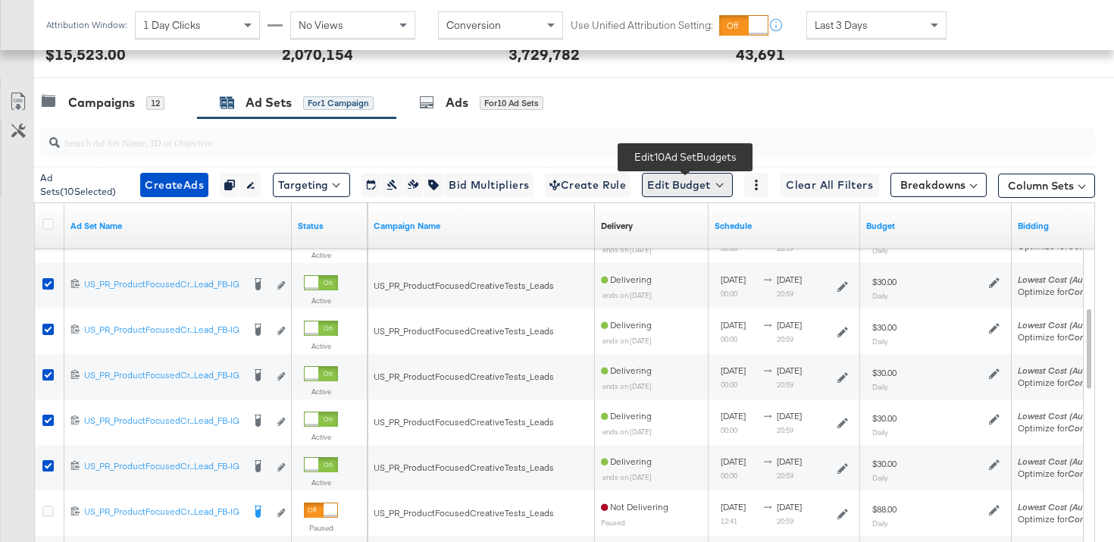
click at [681, 183] on button "Edit Budget" at bounding box center [687, 185] width 91 height 24
click at [693, 224] on span "Edit Ad Set Budget" at bounding box center [692, 224] width 86 height 20
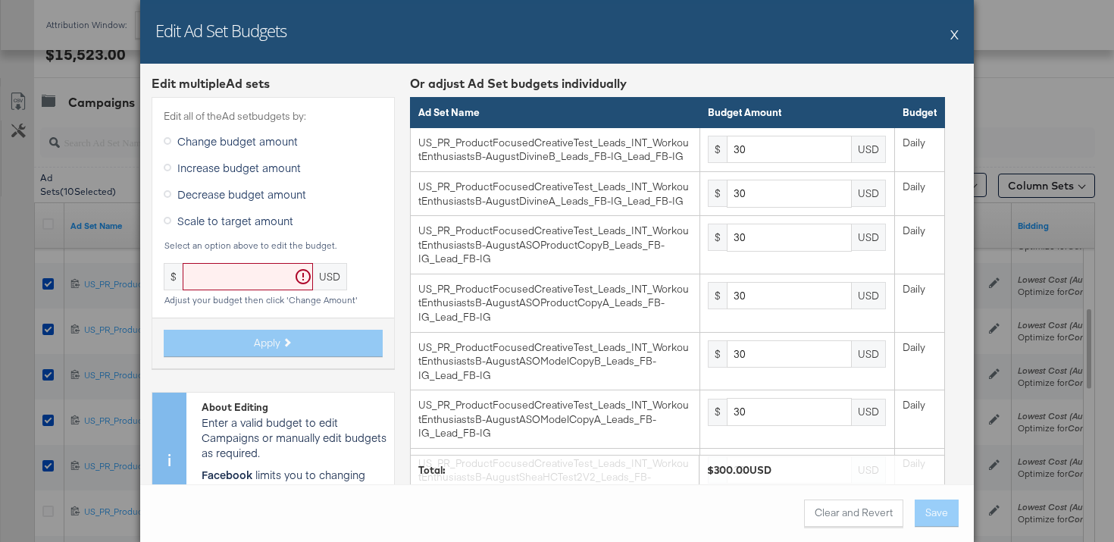
click at [250, 275] on input "text" at bounding box center [248, 277] width 130 height 28
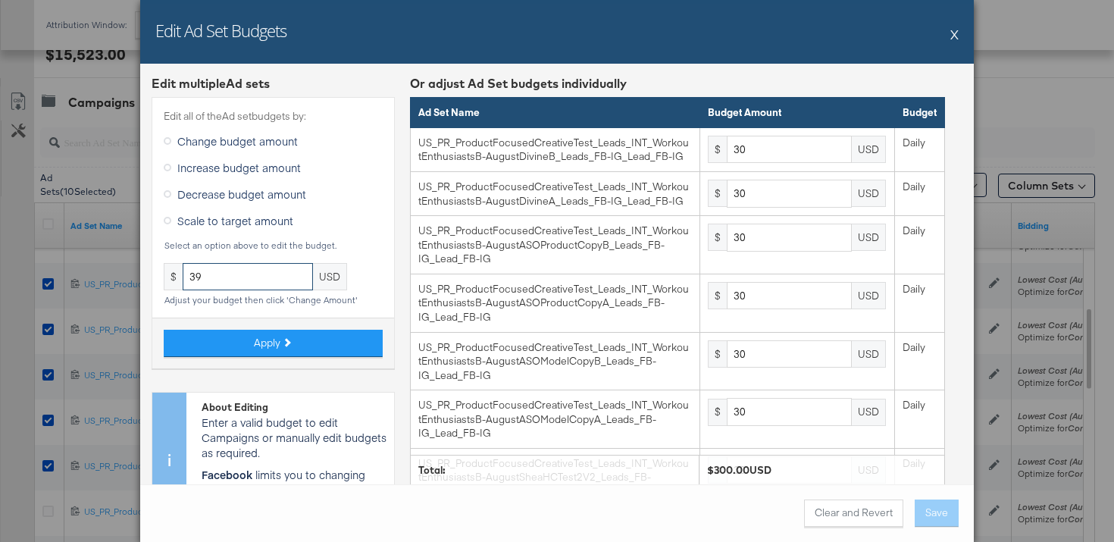
type input "39"
click at [249, 359] on div "Apply" at bounding box center [273, 343] width 242 height 51
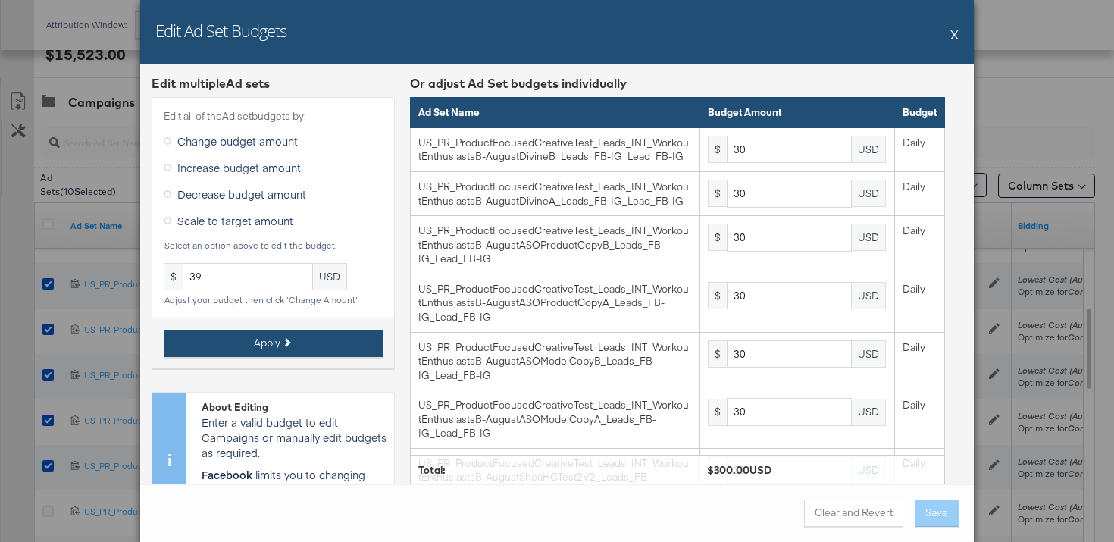
click at [252, 346] on button "Apply" at bounding box center [273, 343] width 219 height 27
type input "39"
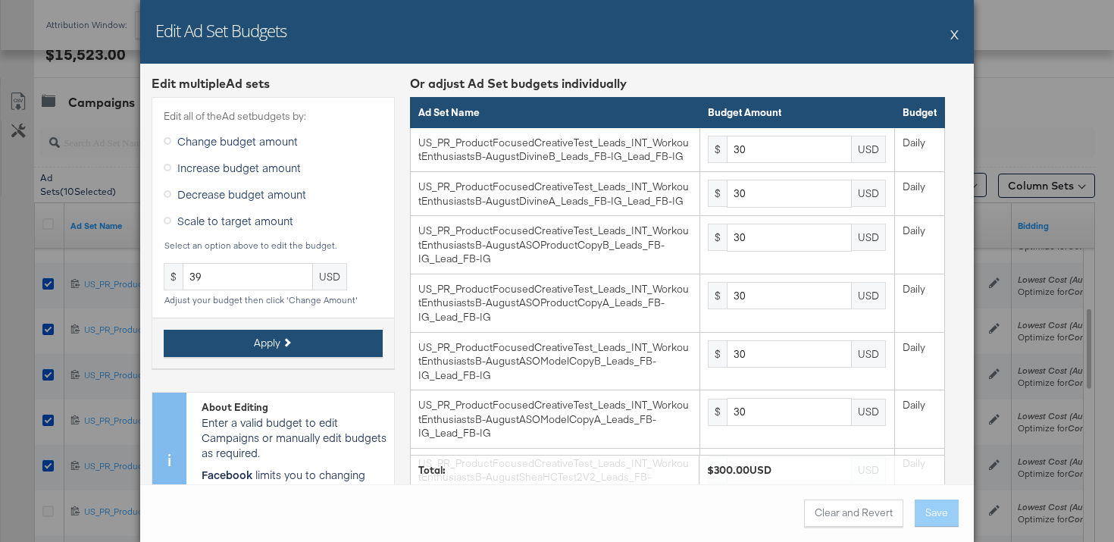
type input "39"
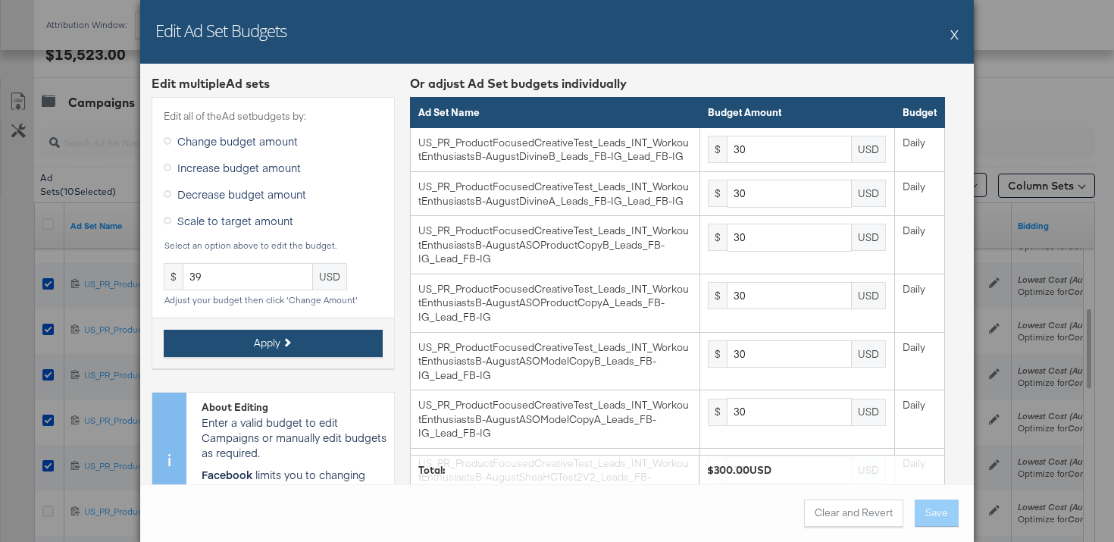
type input "39"
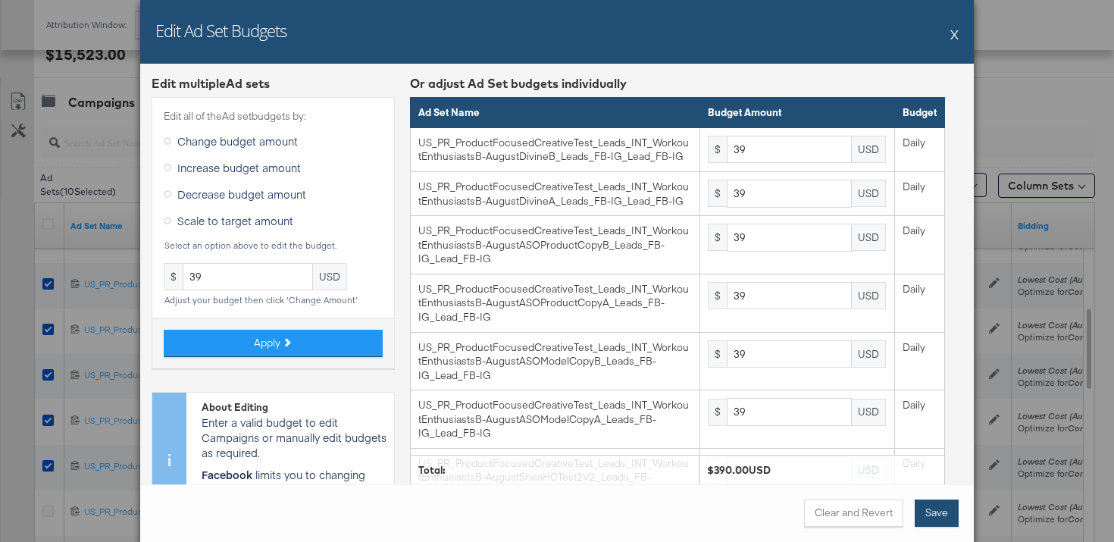
click at [944, 521] on button "Save" at bounding box center [937, 512] width 44 height 27
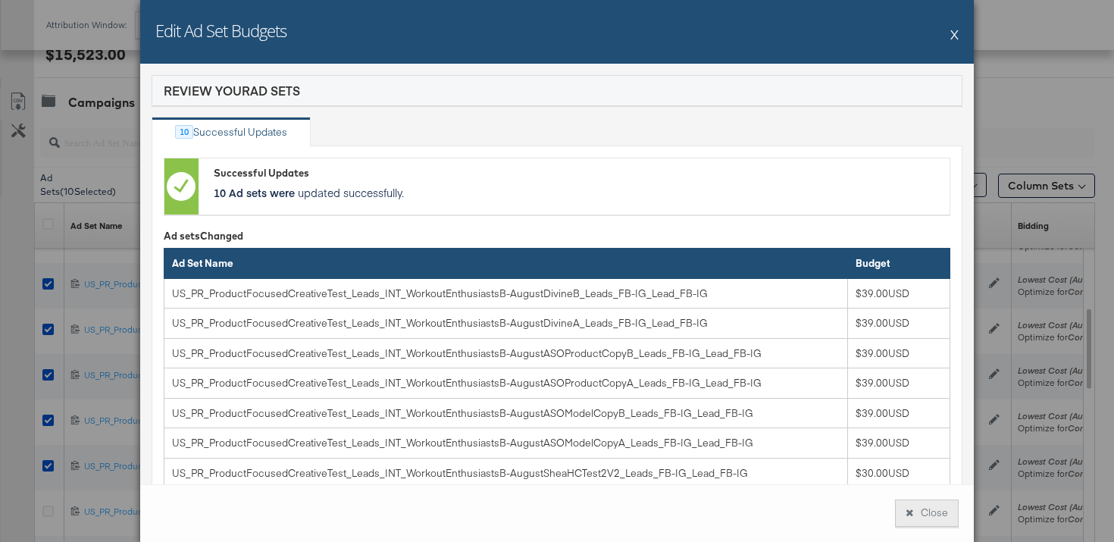
click at [937, 514] on button "Close" at bounding box center [927, 512] width 64 height 27
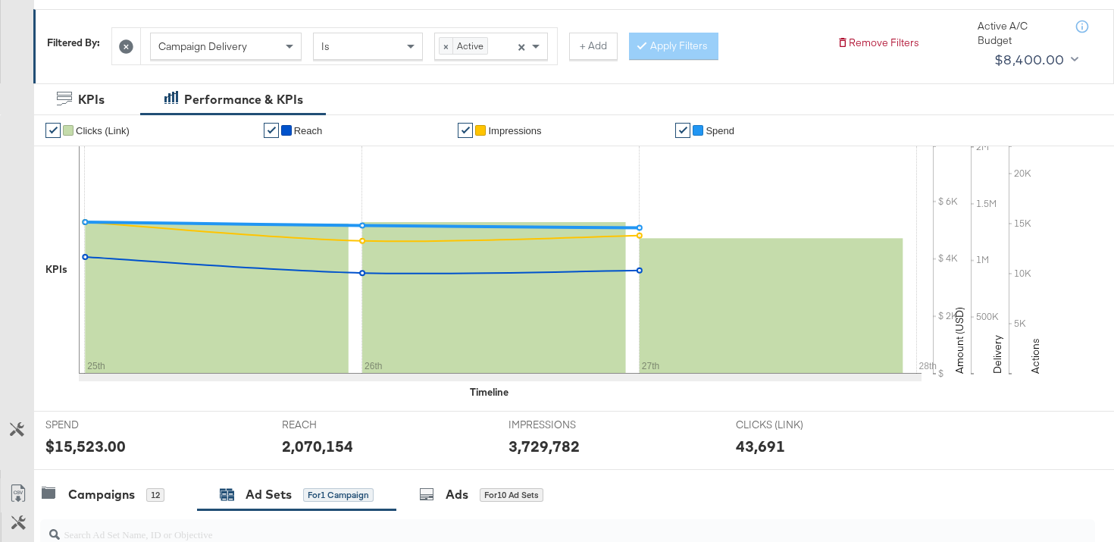
scroll to position [0, 0]
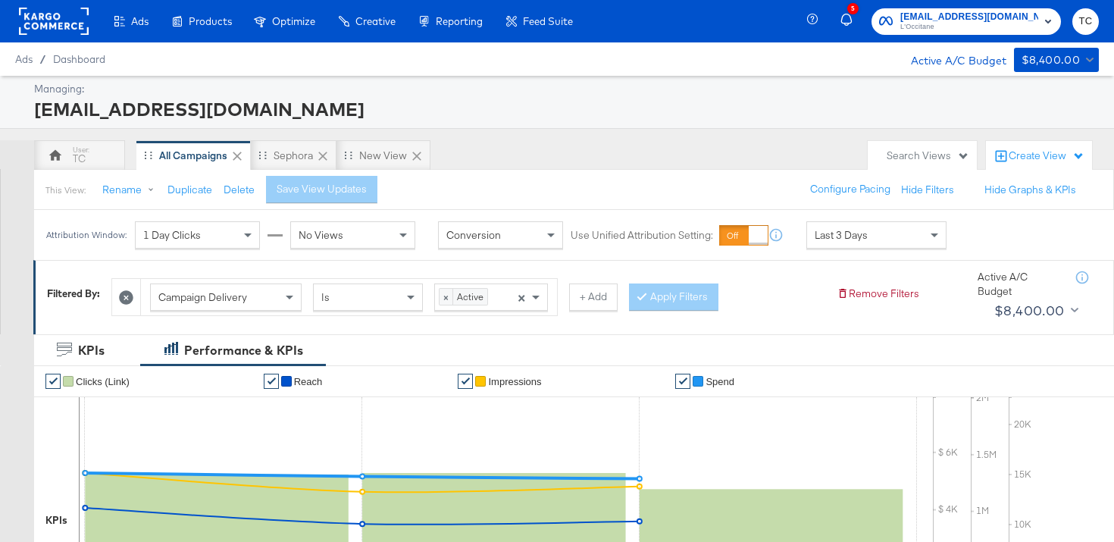
click at [984, 27] on span "L'Occitane" at bounding box center [969, 27] width 138 height 12
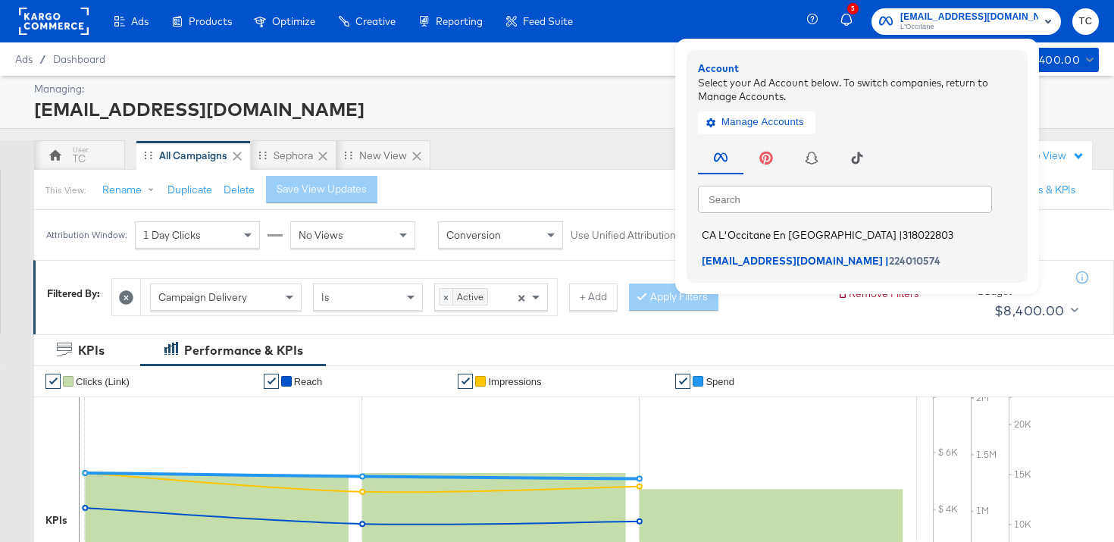
click at [855, 236] on span "CA L'Occitane En [GEOGRAPHIC_DATA]" at bounding box center [799, 235] width 195 height 12
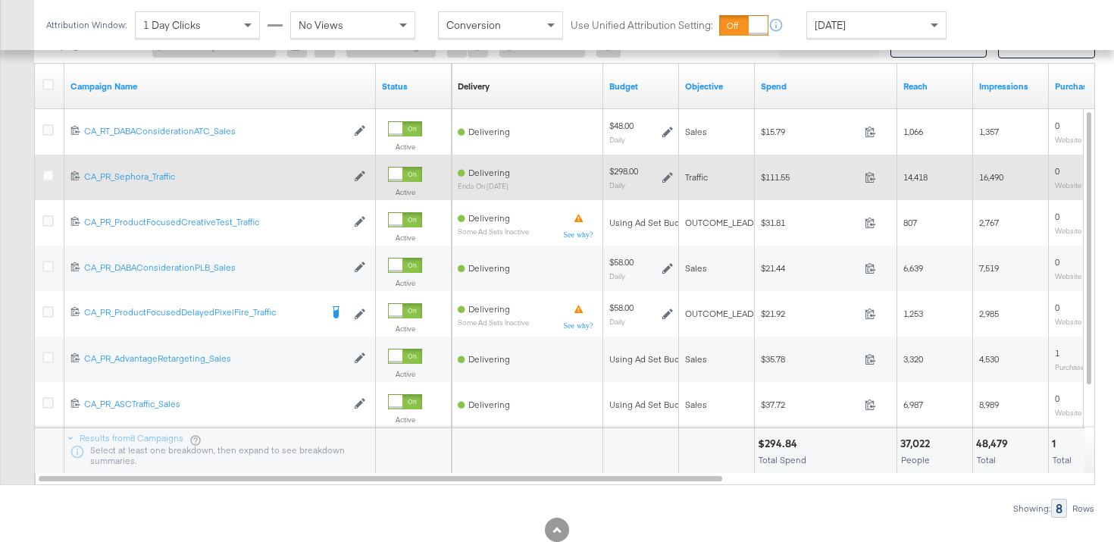
scroll to position [727, 0]
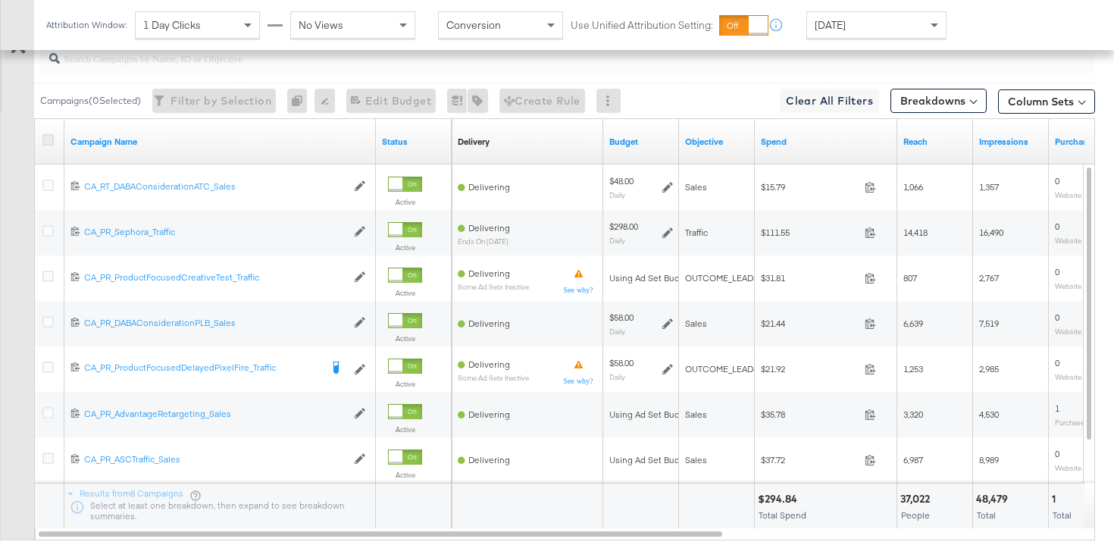
click at [49, 139] on icon at bounding box center [47, 139] width 11 height 11
click at [0, 0] on input "checkbox" at bounding box center [0, 0] width 0 height 0
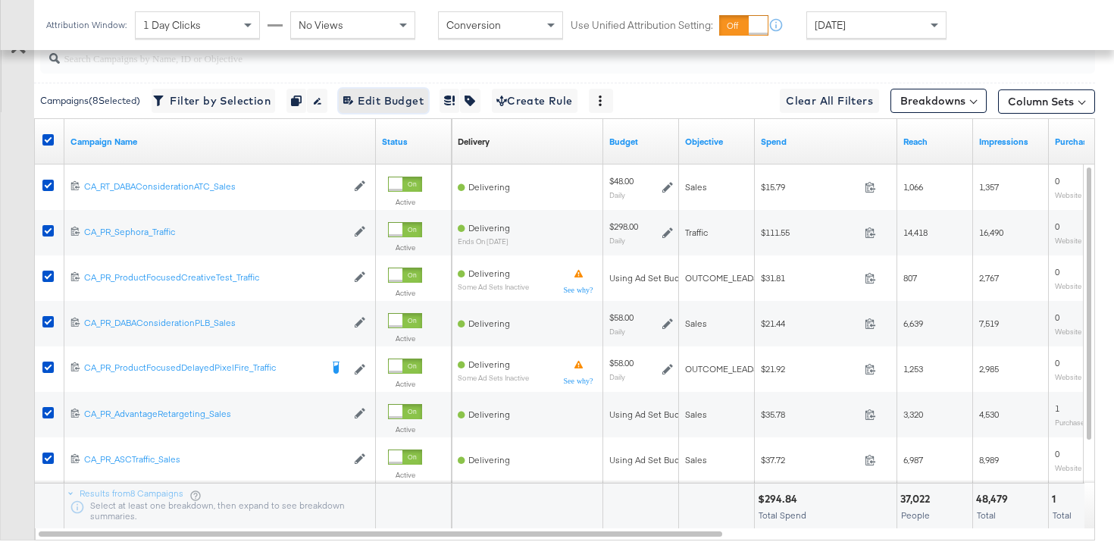
click at [382, 104] on span "Edit 8 Campaign Budgets Edit Budget" at bounding box center [383, 101] width 80 height 19
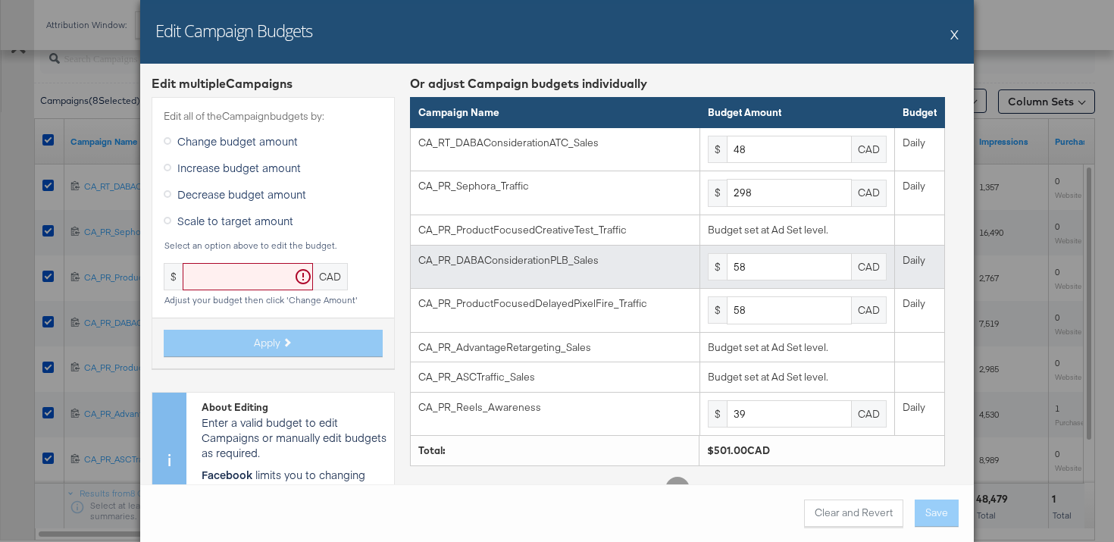
scroll to position [55, 0]
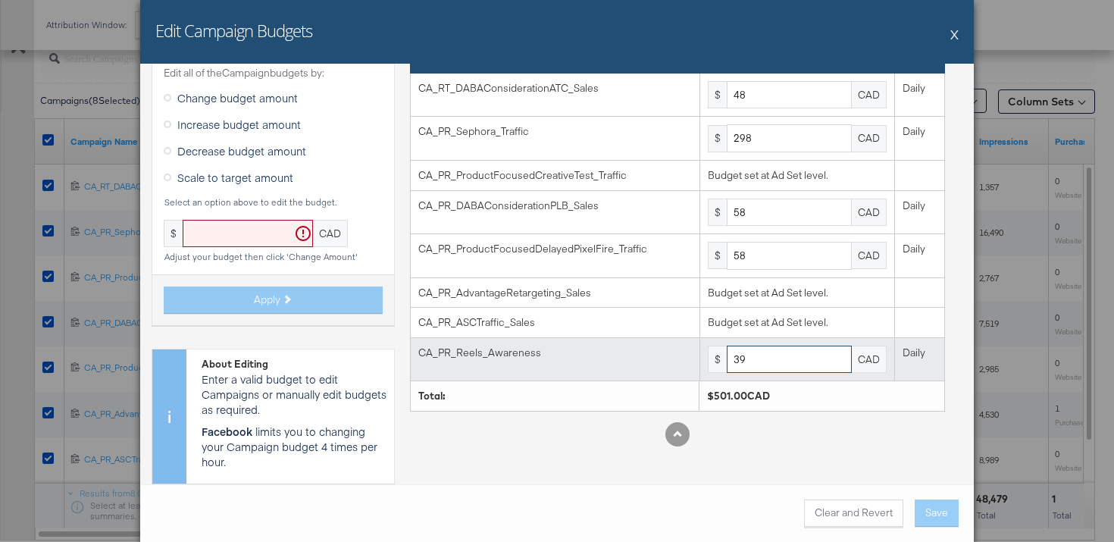
click at [761, 366] on input "39" at bounding box center [789, 360] width 125 height 28
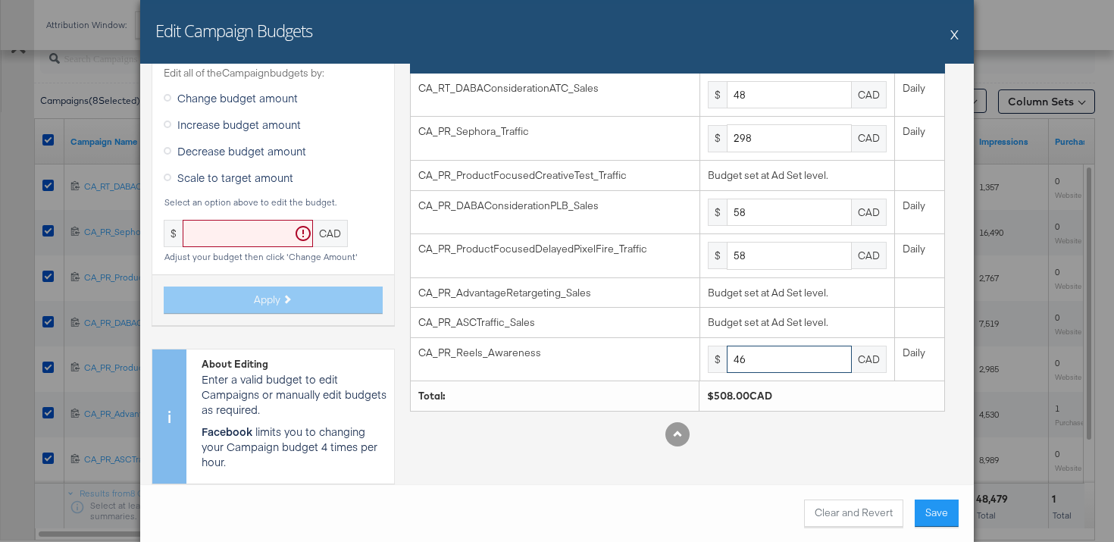
type input "46"
click at [947, 515] on button "Save" at bounding box center [937, 512] width 44 height 27
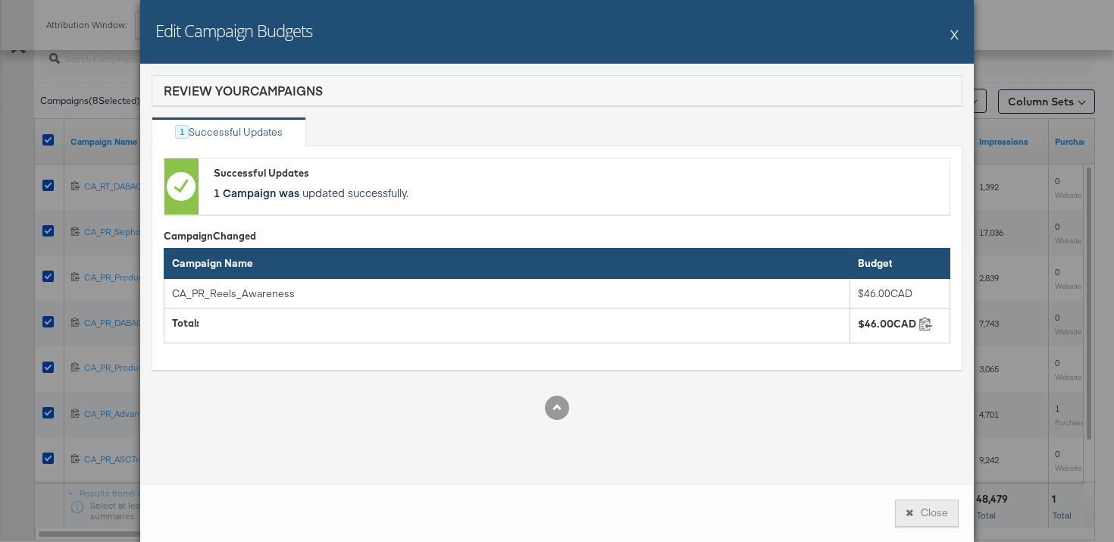
click at [923, 515] on button "Close" at bounding box center [927, 512] width 64 height 27
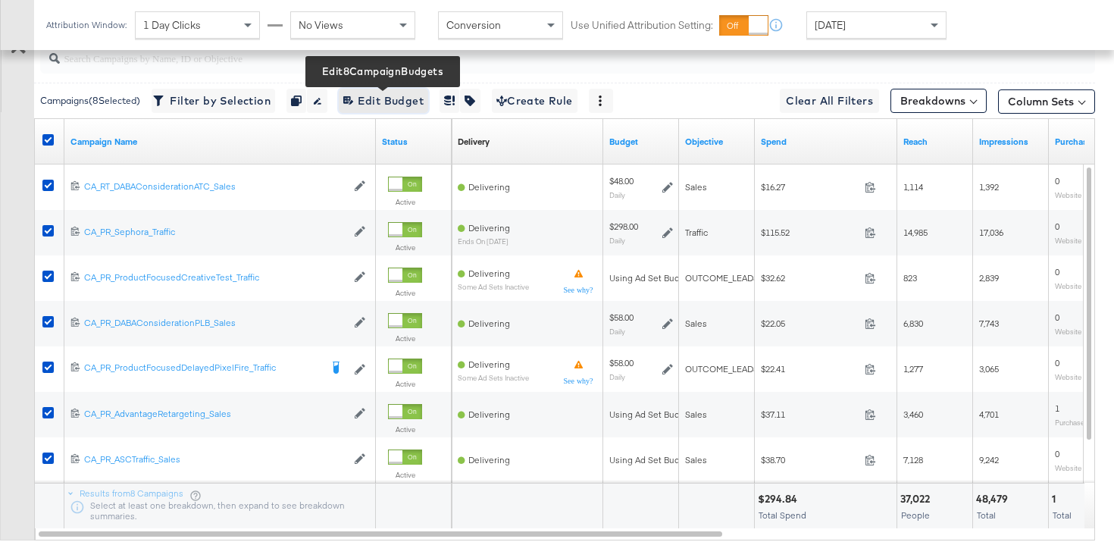
click at [421, 101] on span "Edit 8 Campaign Budgets Edit Budget" at bounding box center [383, 101] width 80 height 19
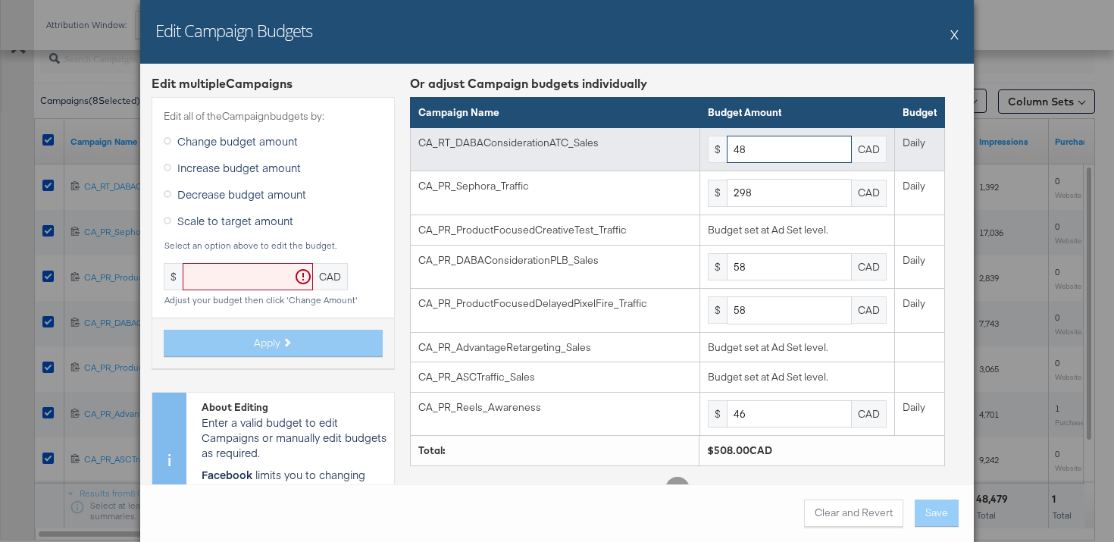
click at [756, 156] on input "48" at bounding box center [789, 150] width 125 height 28
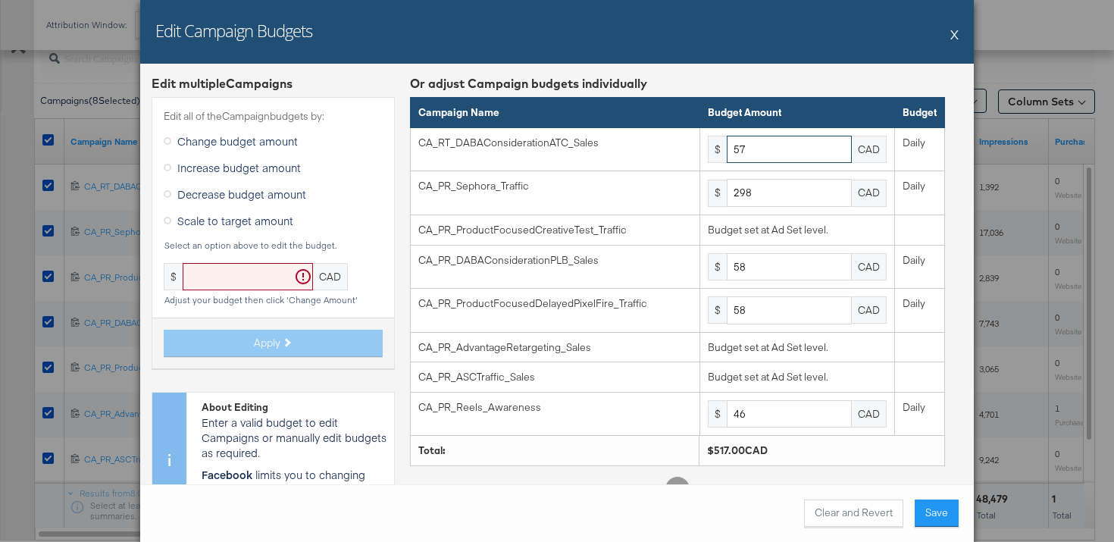
type input "57"
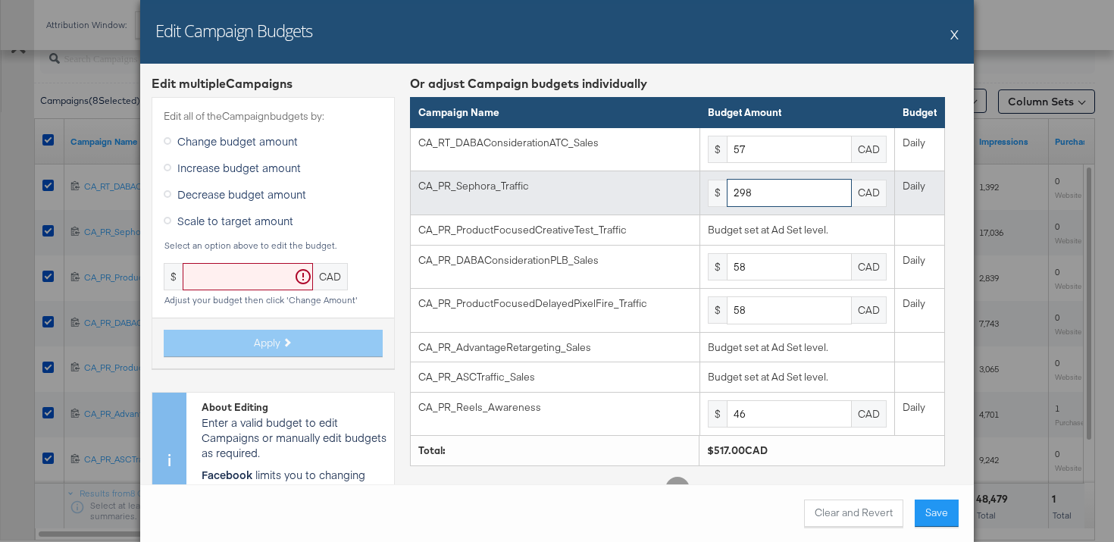
click at [809, 193] on input "298" at bounding box center [789, 193] width 125 height 28
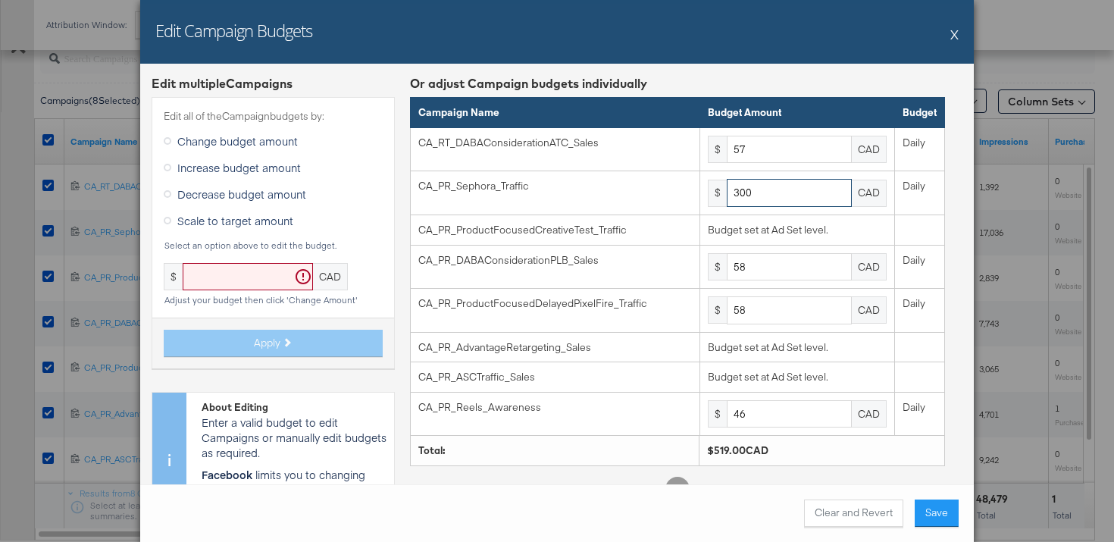
type input "300"
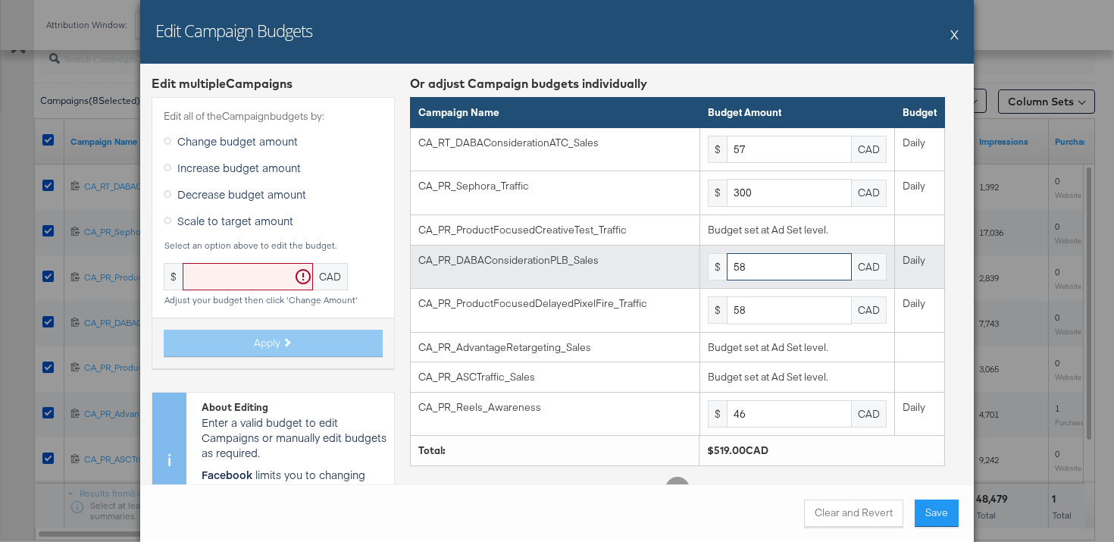
click at [773, 273] on input "58" at bounding box center [789, 267] width 125 height 28
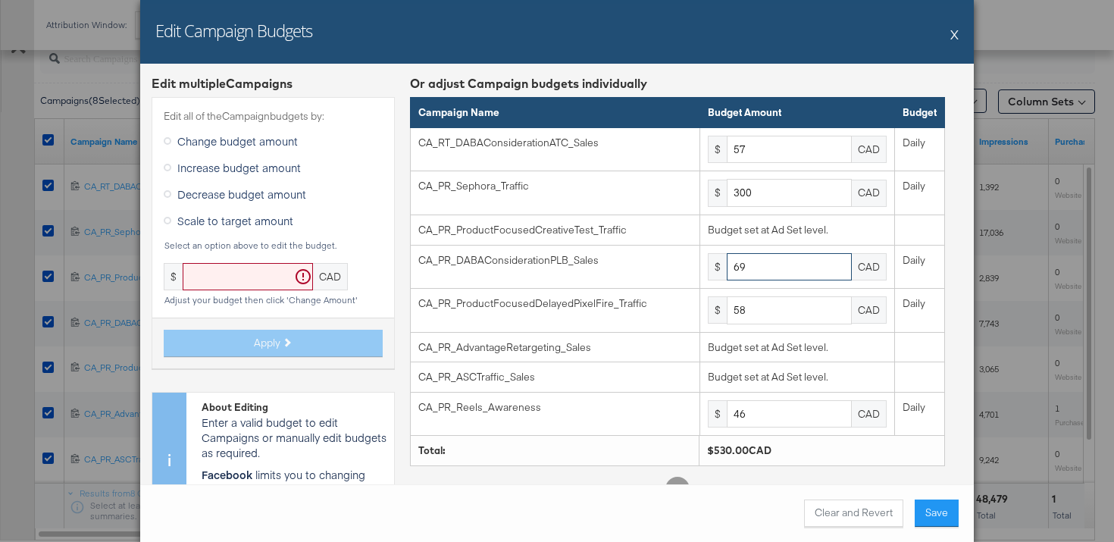
type input "69"
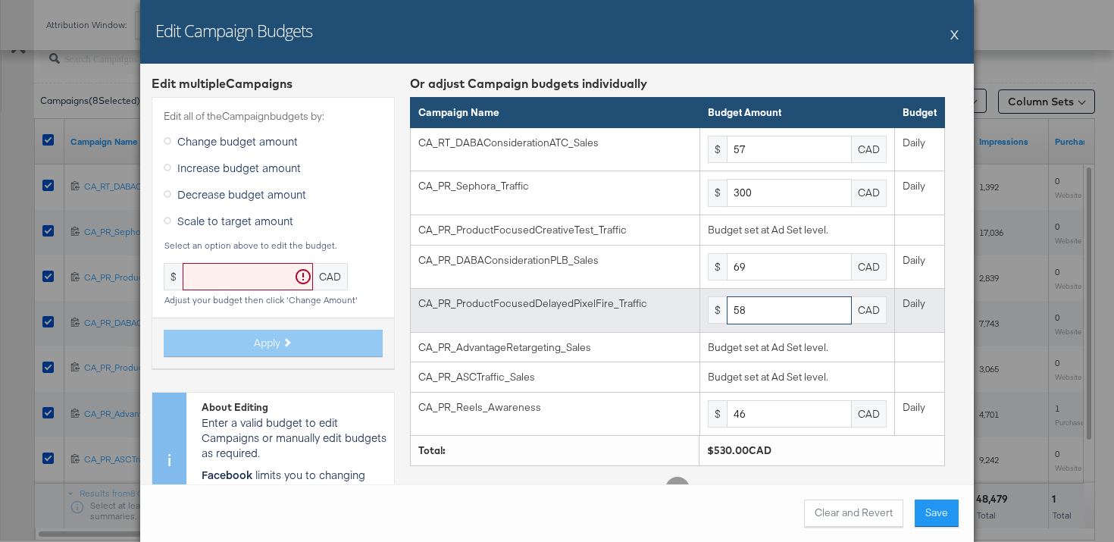
click at [761, 303] on input "58" at bounding box center [789, 310] width 125 height 28
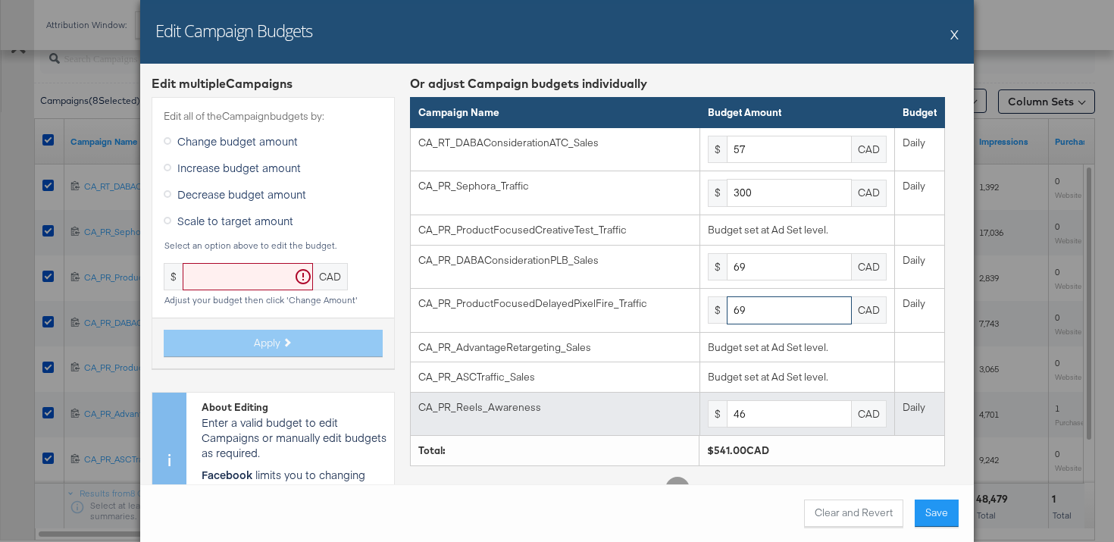
scroll to position [55, 0]
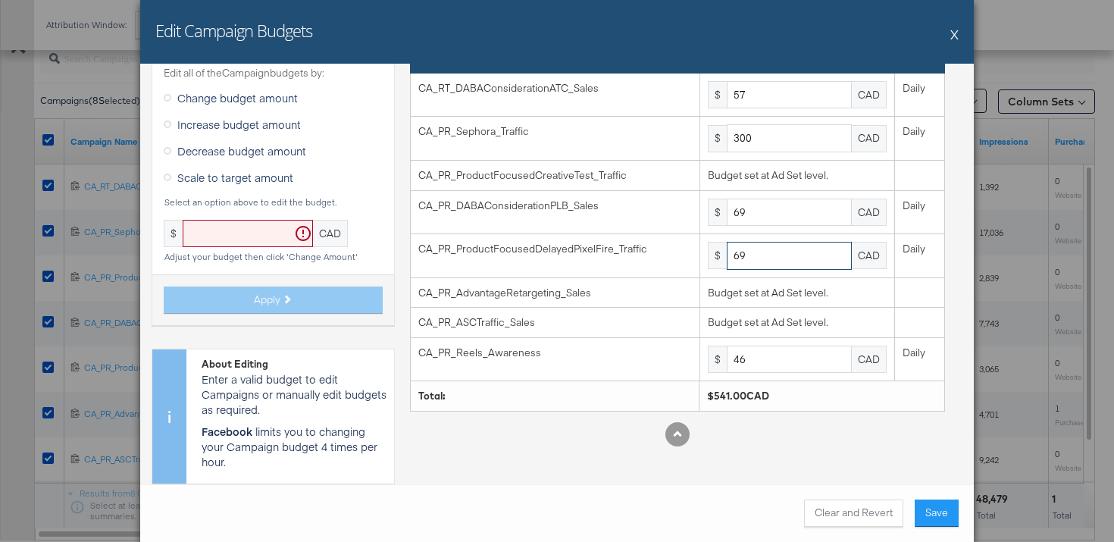
type input "69"
click at [928, 512] on button "Save" at bounding box center [937, 512] width 44 height 27
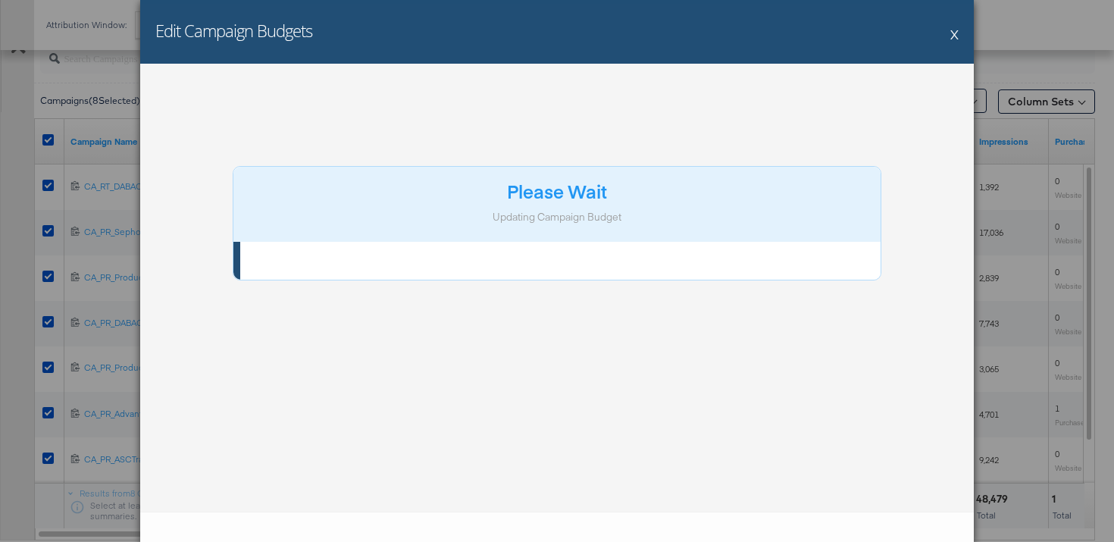
scroll to position [0, 0]
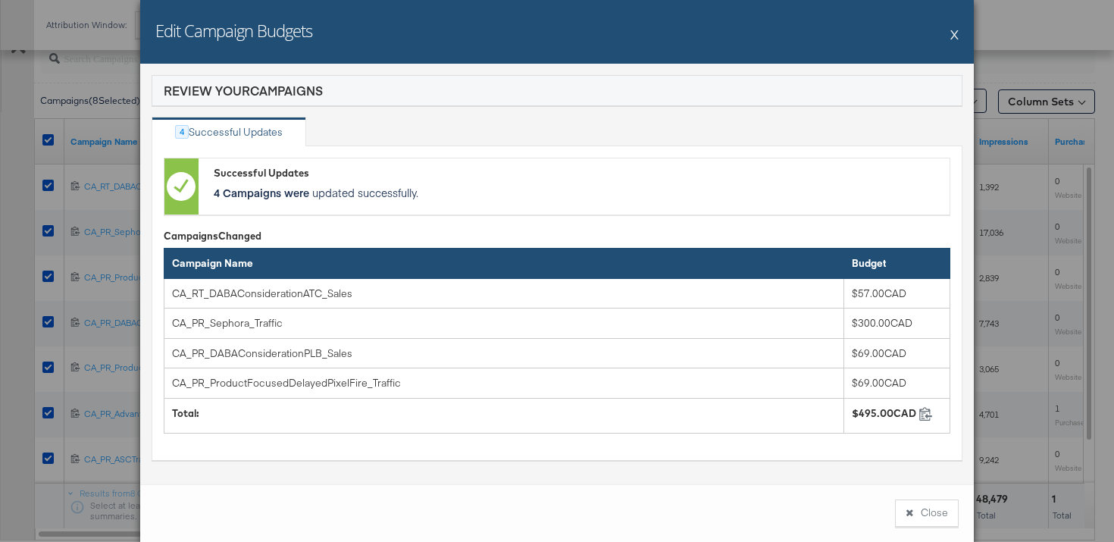
click at [928, 512] on button "Close" at bounding box center [927, 512] width 64 height 27
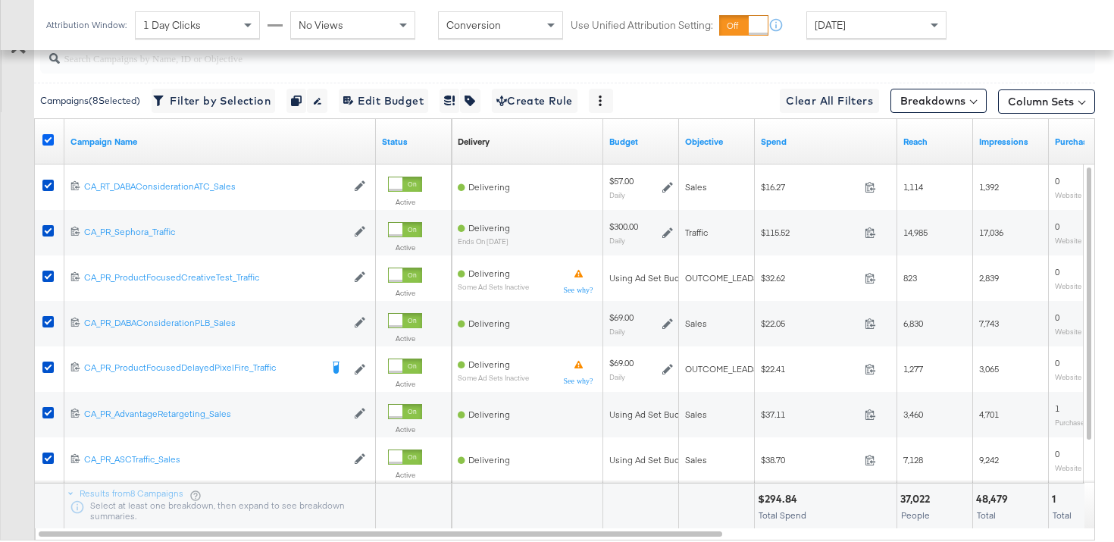
click at [46, 136] on icon at bounding box center [47, 139] width 11 height 11
click at [0, 0] on input "checkbox" at bounding box center [0, 0] width 0 height 0
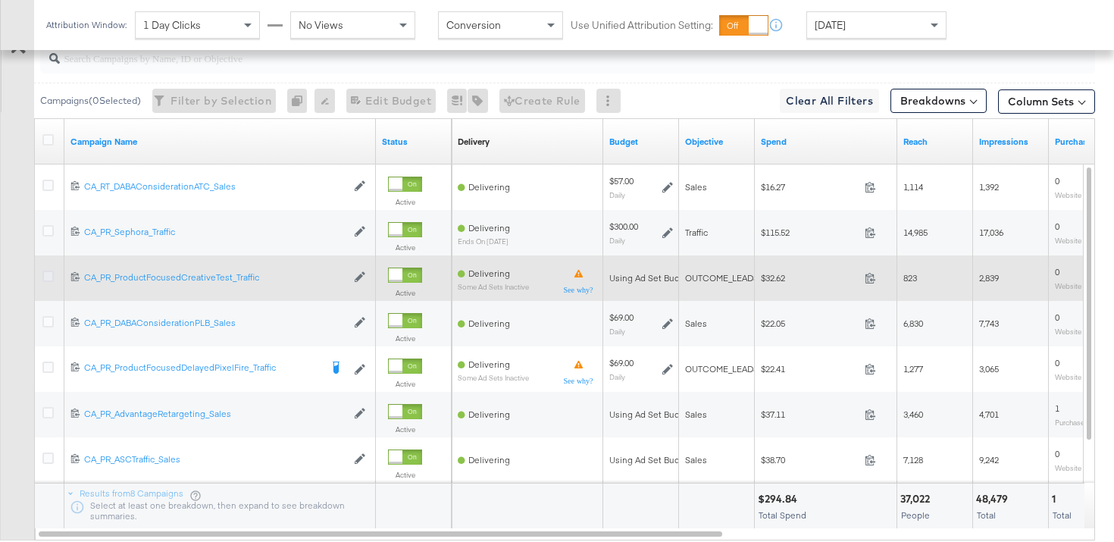
click at [49, 277] on icon at bounding box center [47, 276] width 11 height 11
click at [0, 0] on input "checkbox" at bounding box center [0, 0] width 0 height 0
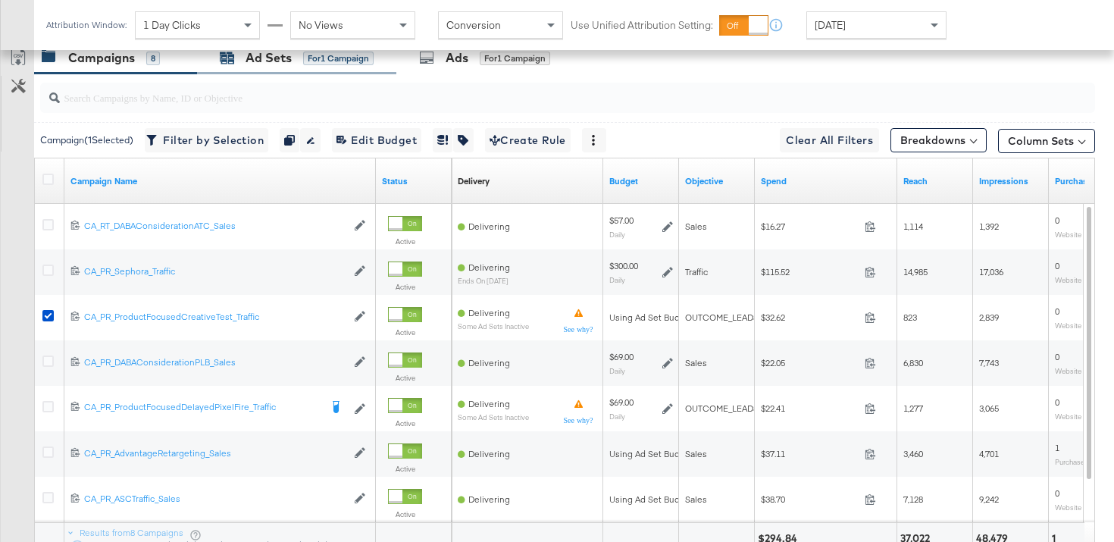
click at [289, 50] on div "Ad Sets" at bounding box center [269, 57] width 46 height 17
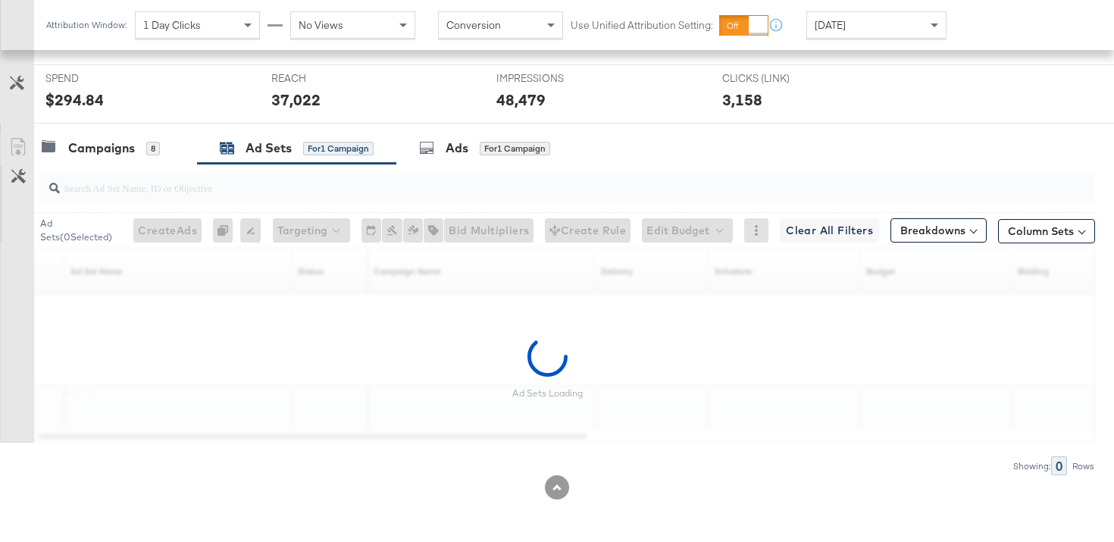
scroll to position [687, 0]
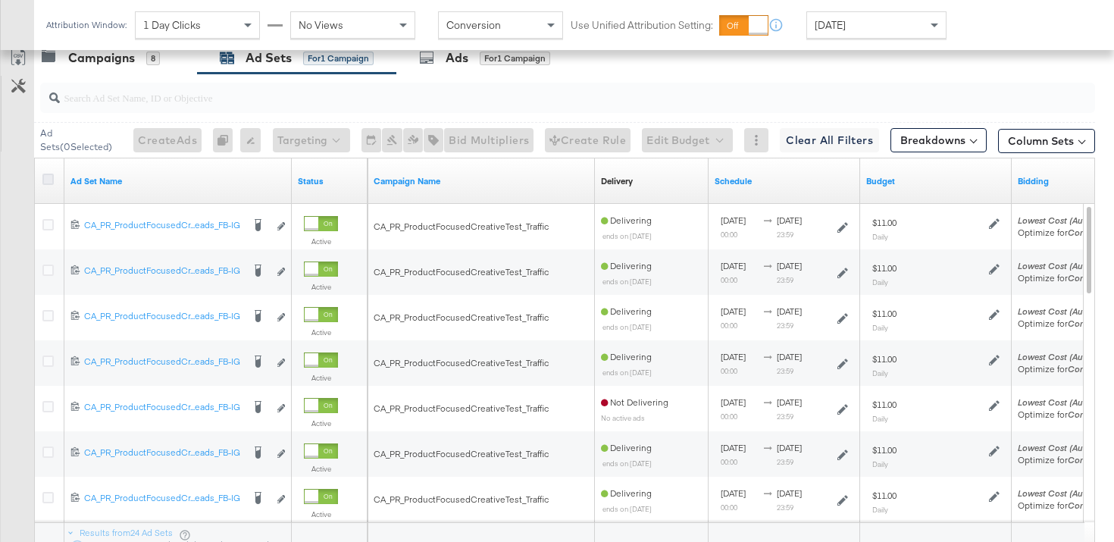
click at [49, 174] on icon at bounding box center [47, 179] width 11 height 11
click at [0, 0] on input "checkbox" at bounding box center [0, 0] width 0 height 0
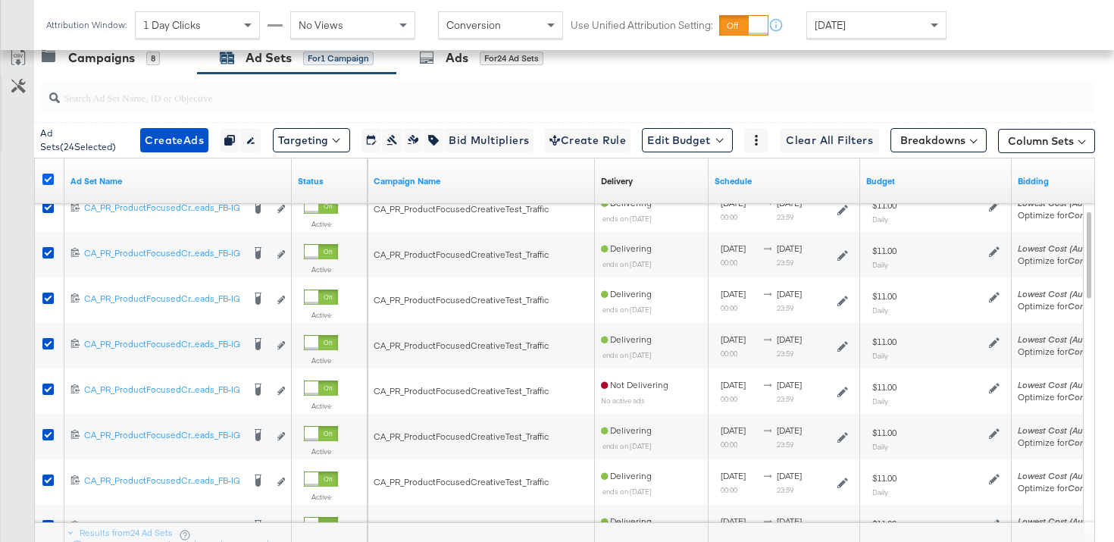
click at [49, 182] on icon at bounding box center [47, 179] width 11 height 11
click at [0, 0] on input "checkbox" at bounding box center [0, 0] width 0 height 0
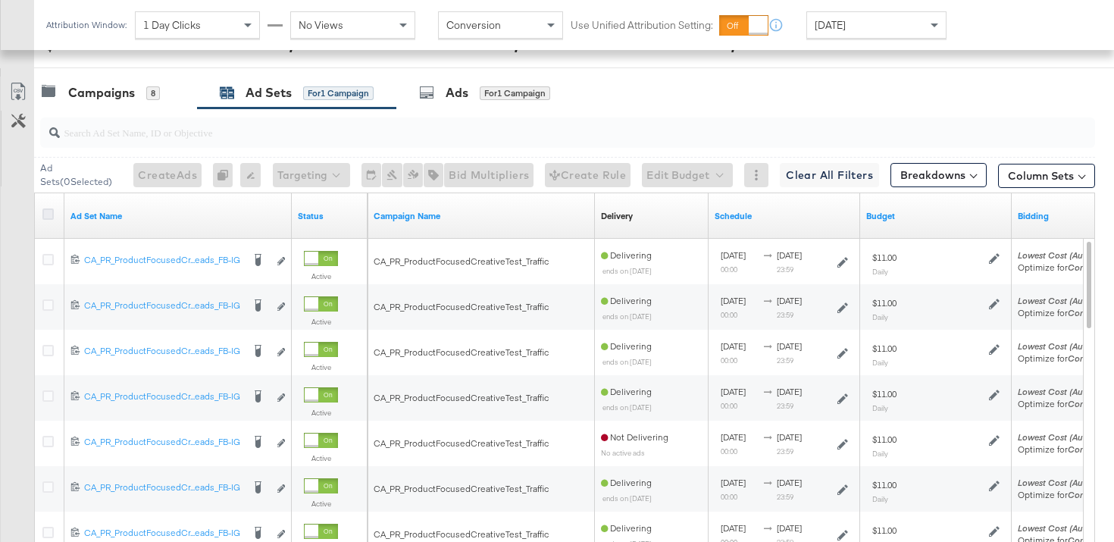
scroll to position [634, 0]
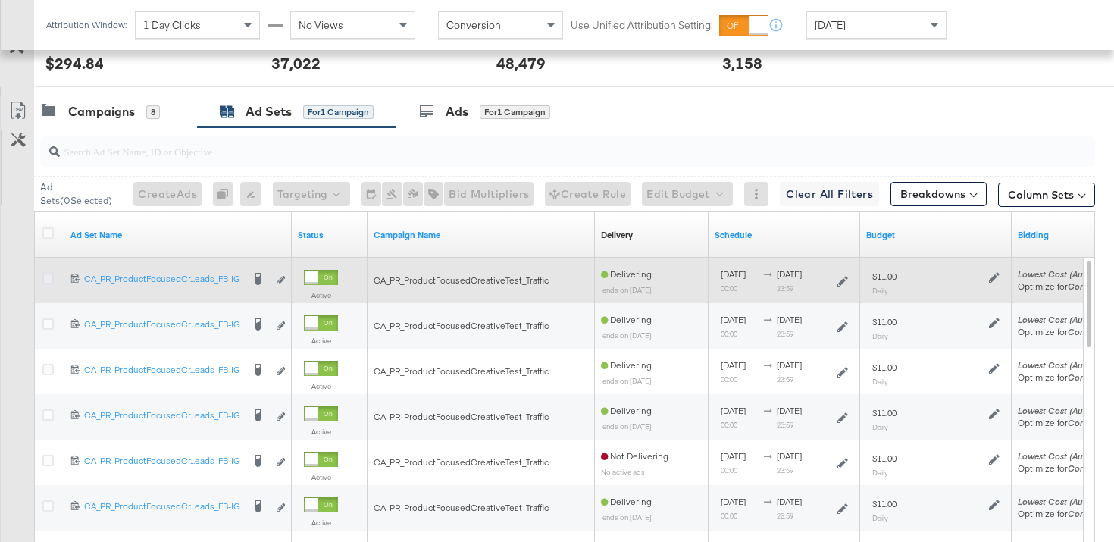
click at [49, 277] on icon at bounding box center [47, 278] width 11 height 11
click at [0, 0] on input "checkbox" at bounding box center [0, 0] width 0 height 0
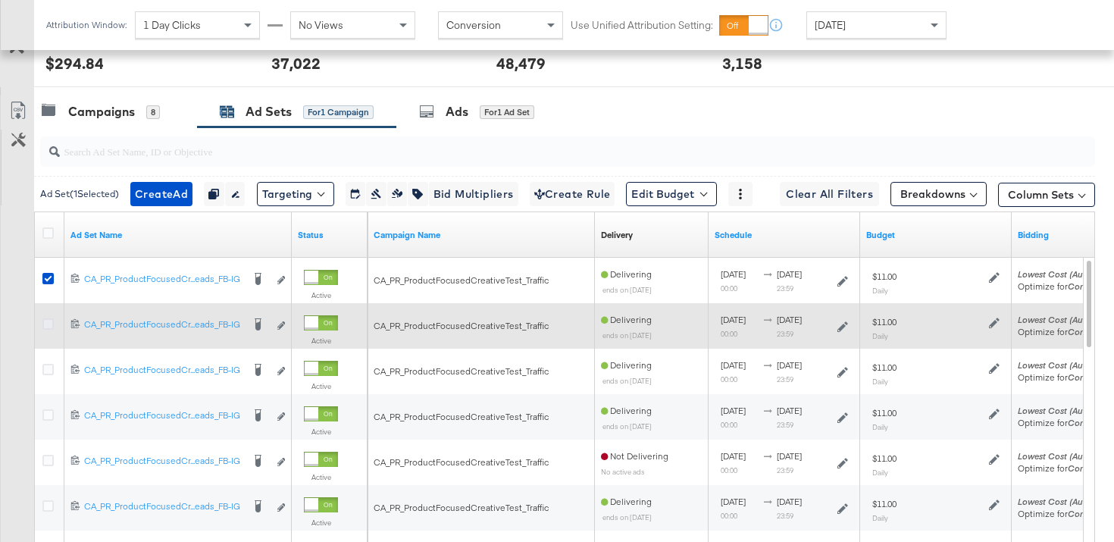
click at [49, 327] on icon at bounding box center [47, 323] width 11 height 11
click at [0, 0] on input "checkbox" at bounding box center [0, 0] width 0 height 0
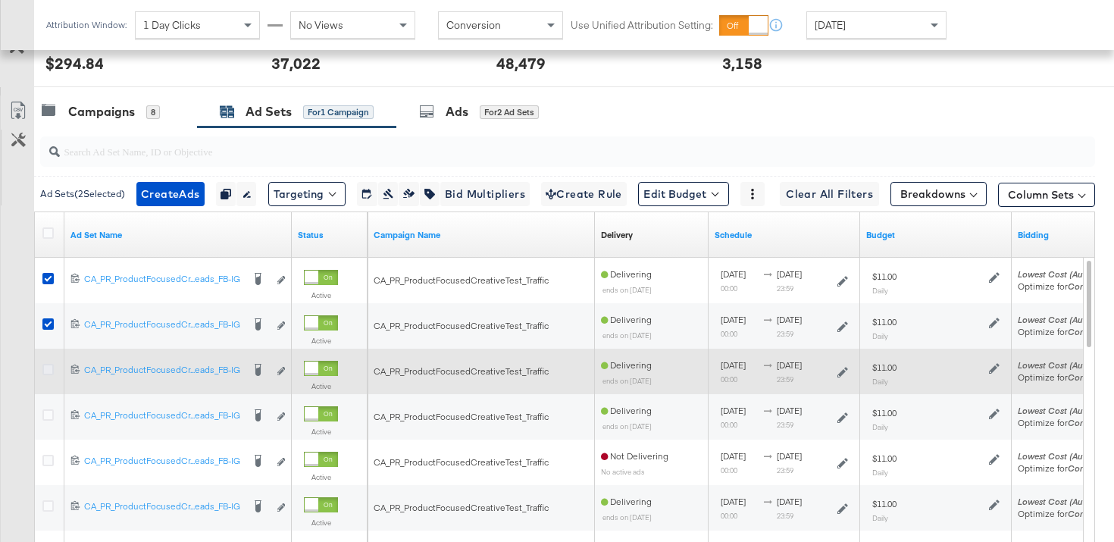
click at [50, 367] on icon at bounding box center [47, 369] width 11 height 11
click at [0, 0] on input "checkbox" at bounding box center [0, 0] width 0 height 0
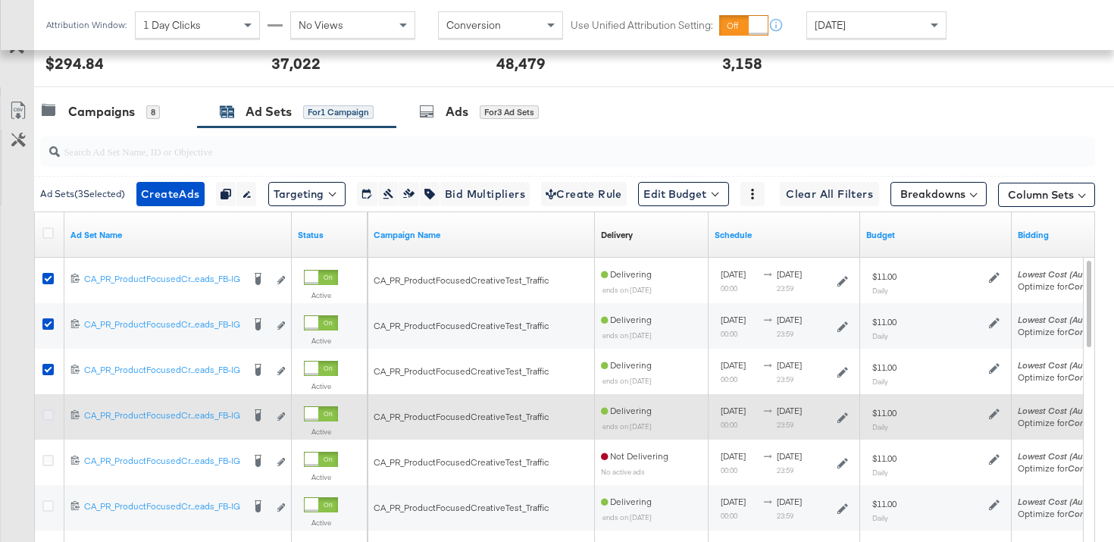
click at [49, 409] on icon at bounding box center [47, 414] width 11 height 11
click at [0, 0] on input "checkbox" at bounding box center [0, 0] width 0 height 0
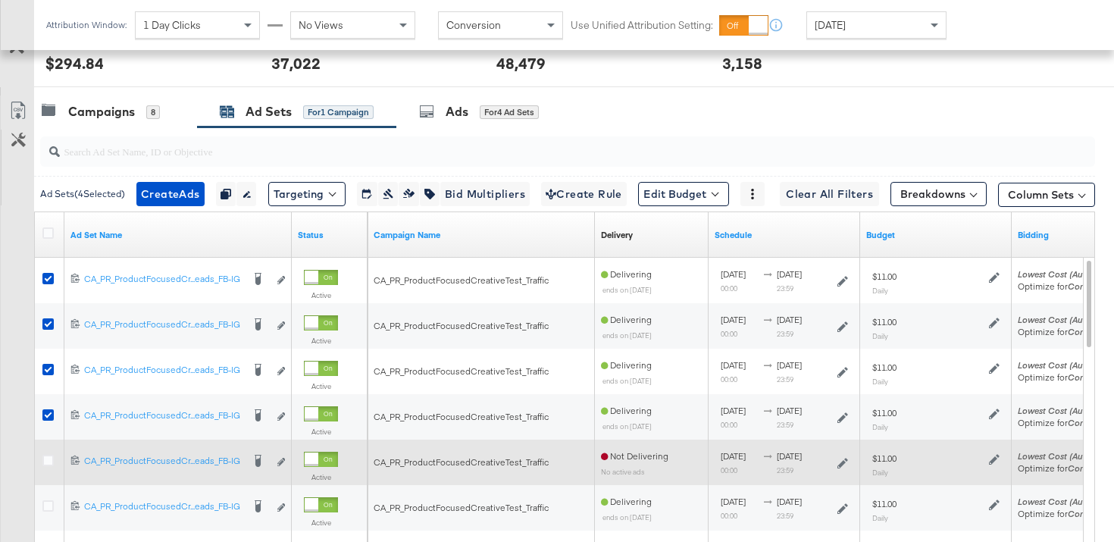
click at [55, 464] on div at bounding box center [50, 462] width 16 height 15
click at [49, 462] on icon at bounding box center [47, 460] width 11 height 11
click at [0, 0] on input "checkbox" at bounding box center [0, 0] width 0 height 0
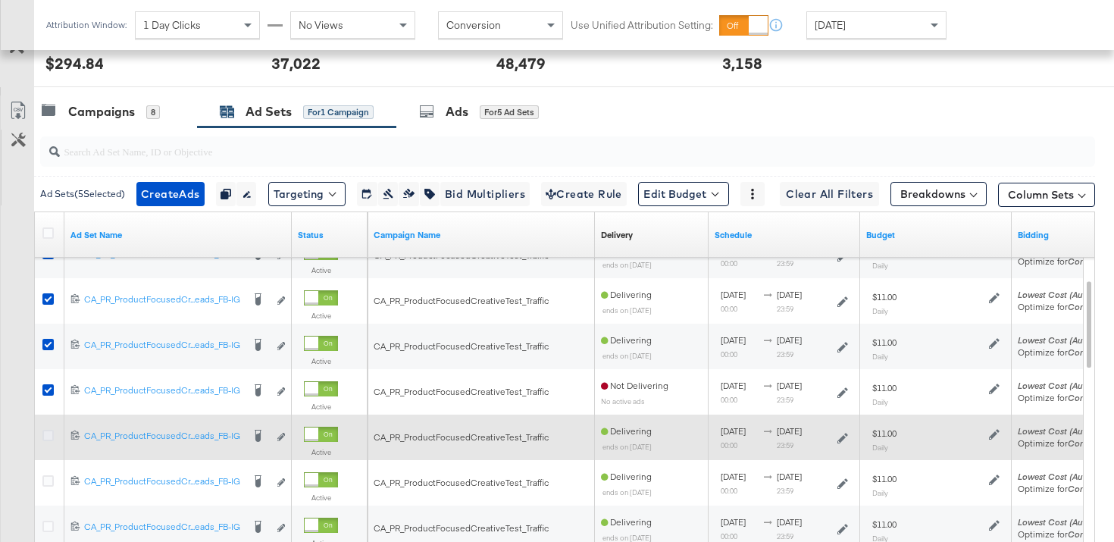
click at [51, 430] on icon at bounding box center [47, 435] width 11 height 11
click at [0, 0] on input "checkbox" at bounding box center [0, 0] width 0 height 0
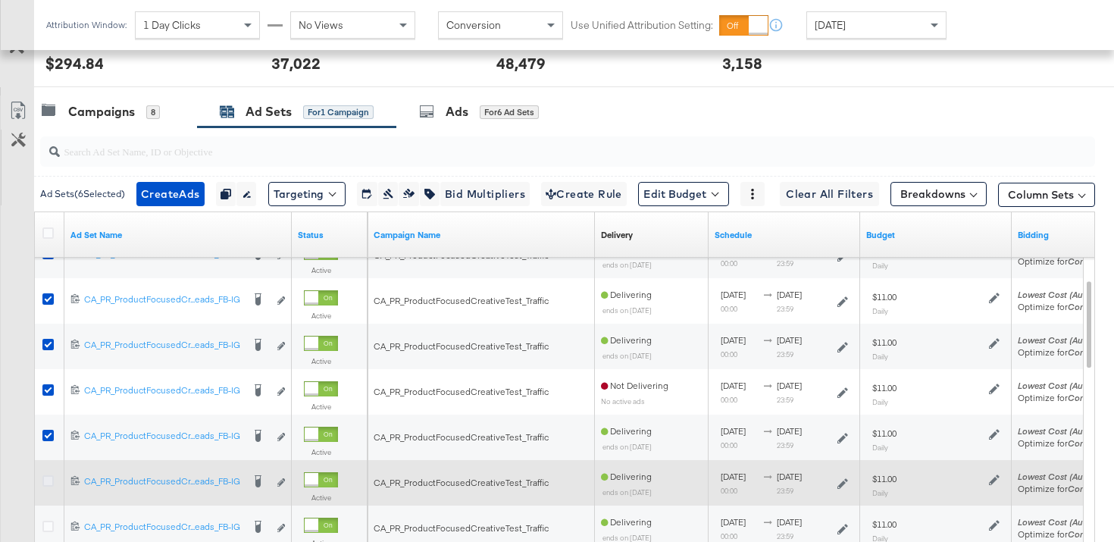
click at [51, 480] on icon at bounding box center [47, 480] width 11 height 11
click at [0, 0] on input "checkbox" at bounding box center [0, 0] width 0 height 0
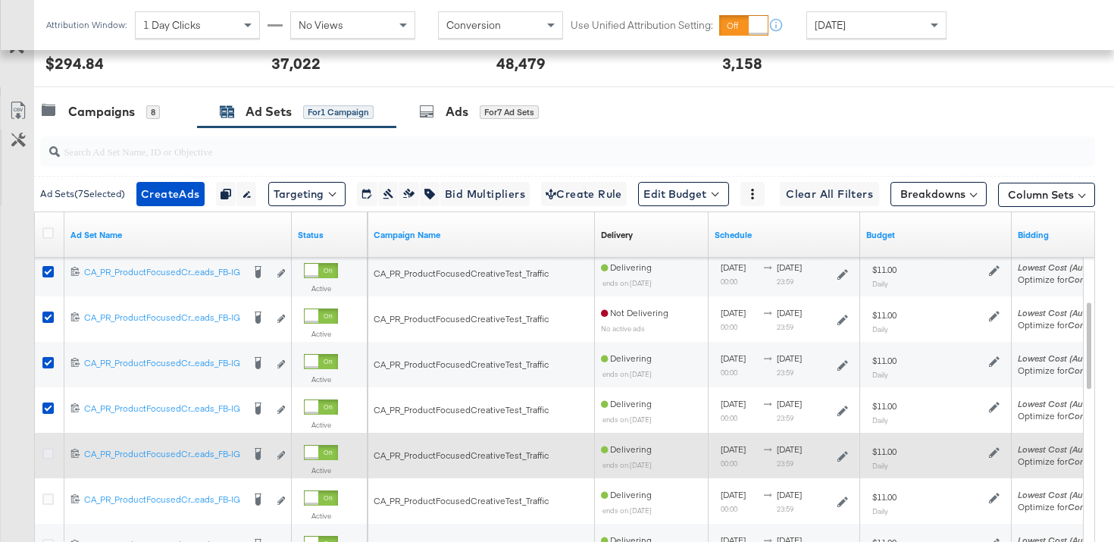
click at [50, 448] on icon at bounding box center [47, 453] width 11 height 11
click at [0, 0] on input "checkbox" at bounding box center [0, 0] width 0 height 0
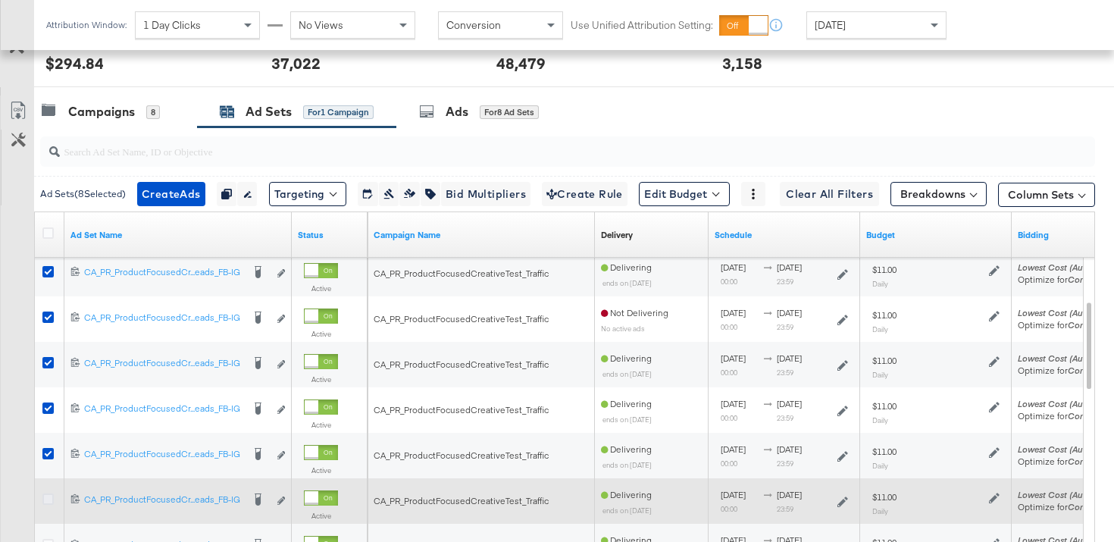
click at [50, 493] on icon at bounding box center [47, 498] width 11 height 11
click at [0, 0] on input "checkbox" at bounding box center [0, 0] width 0 height 0
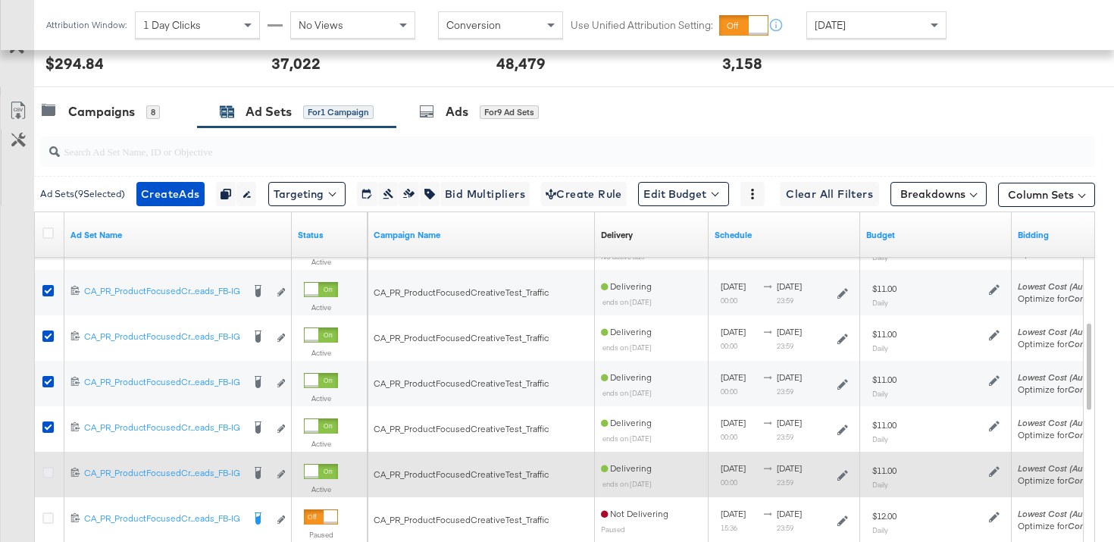
click at [49, 477] on icon at bounding box center [47, 472] width 11 height 11
click at [0, 0] on input "checkbox" at bounding box center [0, 0] width 0 height 0
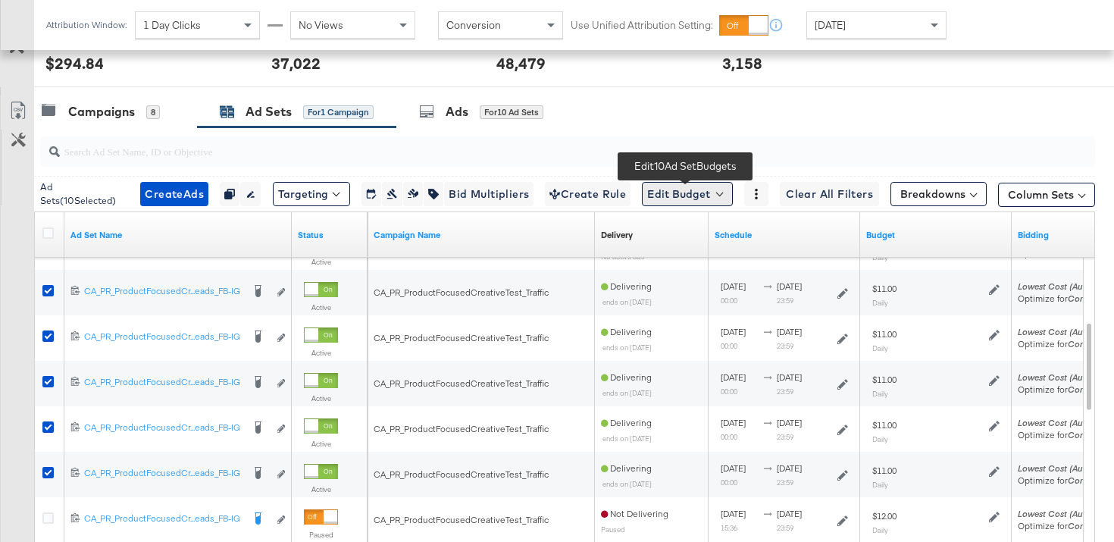
click at [669, 203] on button "Edit Budget" at bounding box center [687, 194] width 91 height 24
click at [683, 226] on span "Edit Ad Set Budget" at bounding box center [692, 234] width 86 height 20
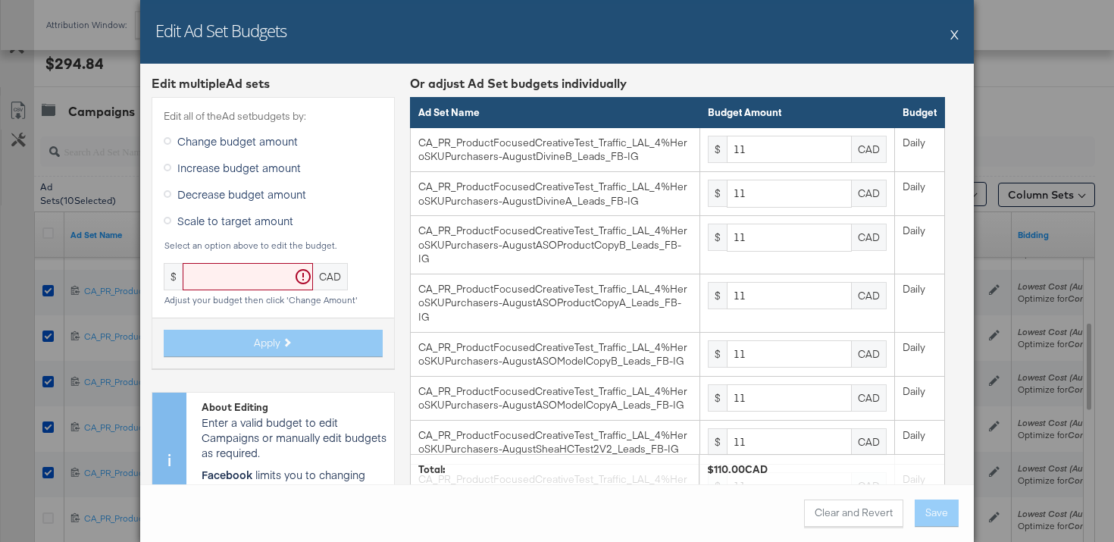
click at [957, 38] on button "X" at bounding box center [954, 34] width 8 height 30
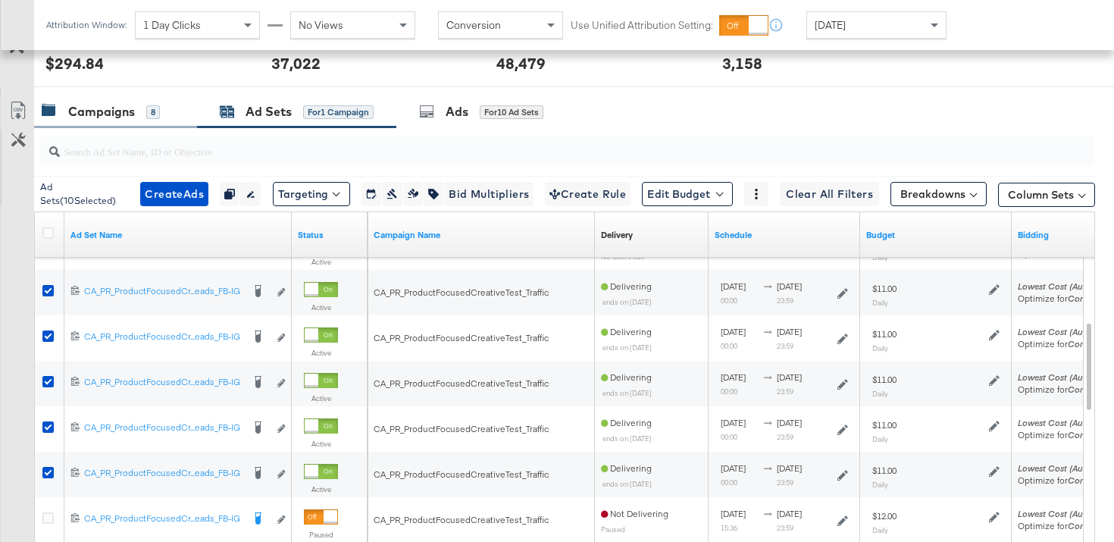
click at [151, 108] on div "8" at bounding box center [153, 112] width 14 height 14
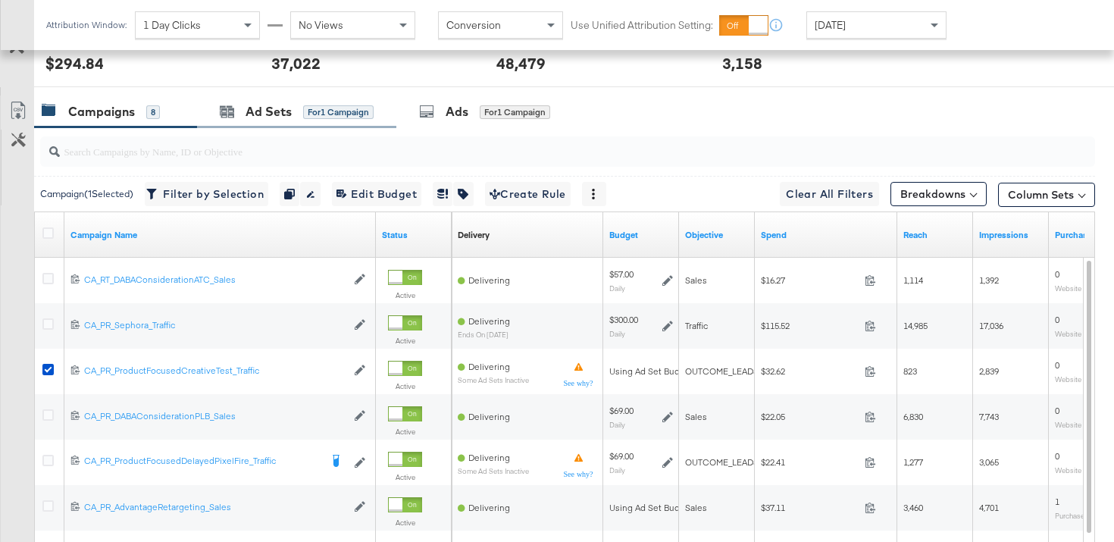
click at [305, 121] on div "Ad Sets for 1 Campaign" at bounding box center [296, 111] width 199 height 33
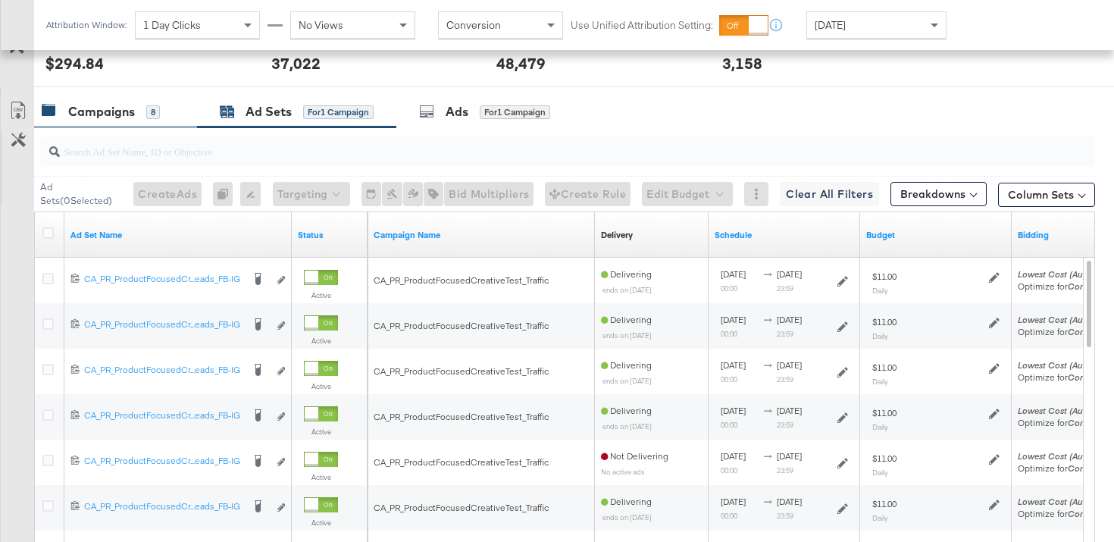
click at [140, 121] on div "Campaigns 8" at bounding box center [115, 111] width 163 height 33
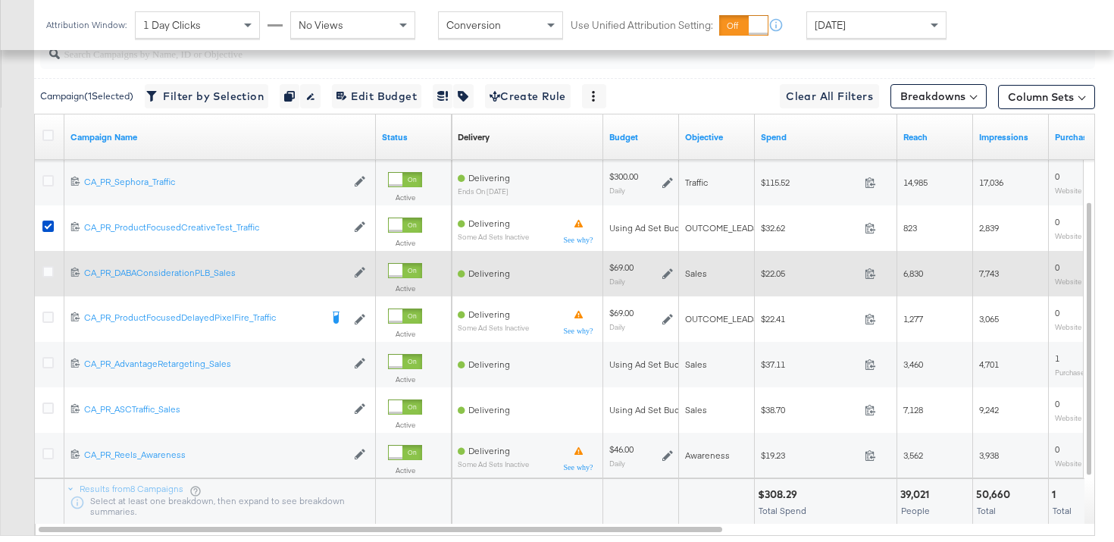
scroll to position [735, 0]
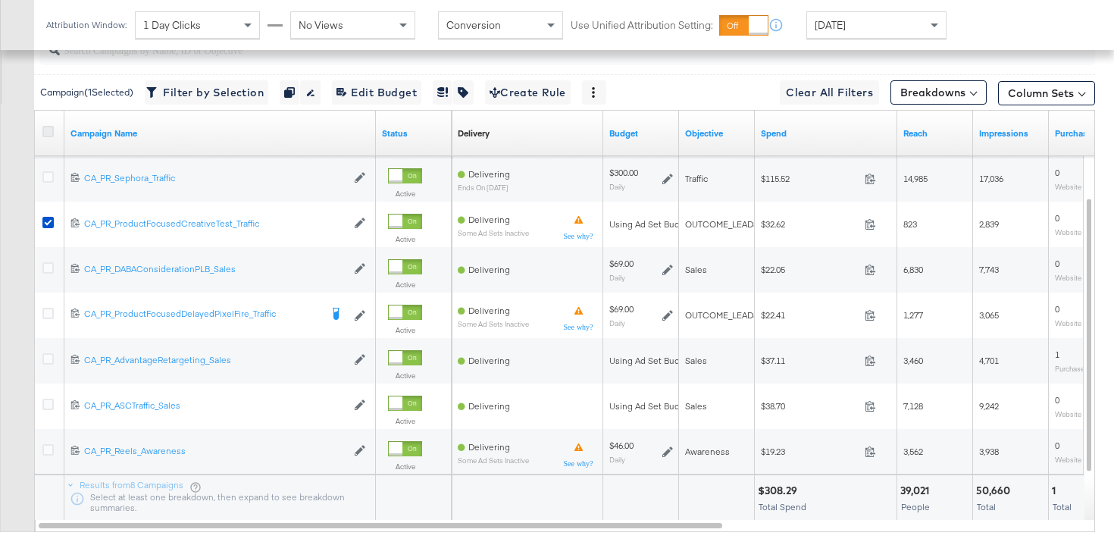
click at [51, 126] on icon at bounding box center [47, 131] width 11 height 11
click at [0, 0] on input "checkbox" at bounding box center [0, 0] width 0 height 0
click at [51, 126] on icon at bounding box center [47, 131] width 11 height 11
click at [0, 0] on input "checkbox" at bounding box center [0, 0] width 0 height 0
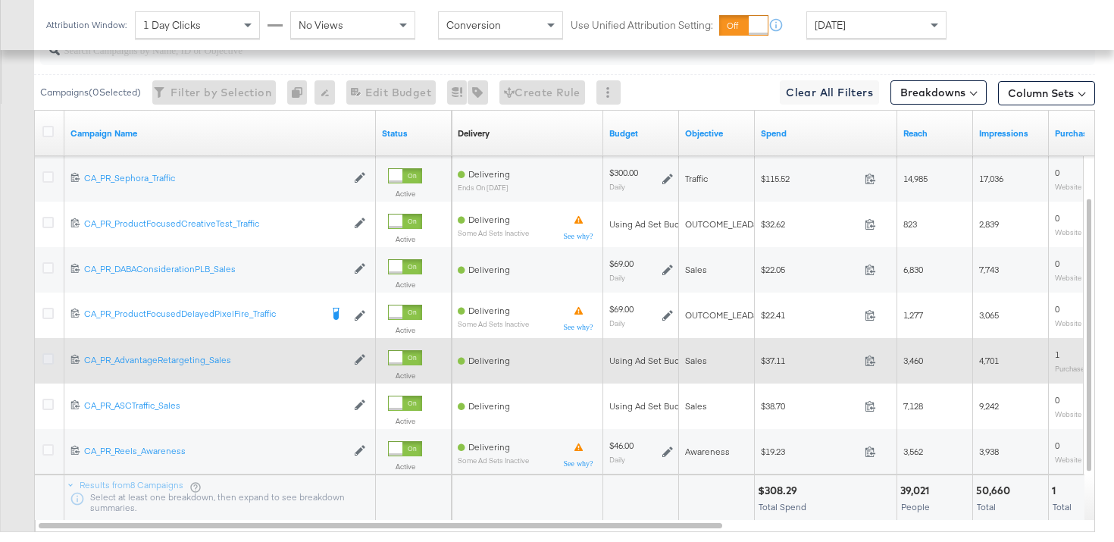
click at [48, 362] on icon at bounding box center [47, 358] width 11 height 11
click at [0, 0] on input "checkbox" at bounding box center [0, 0] width 0 height 0
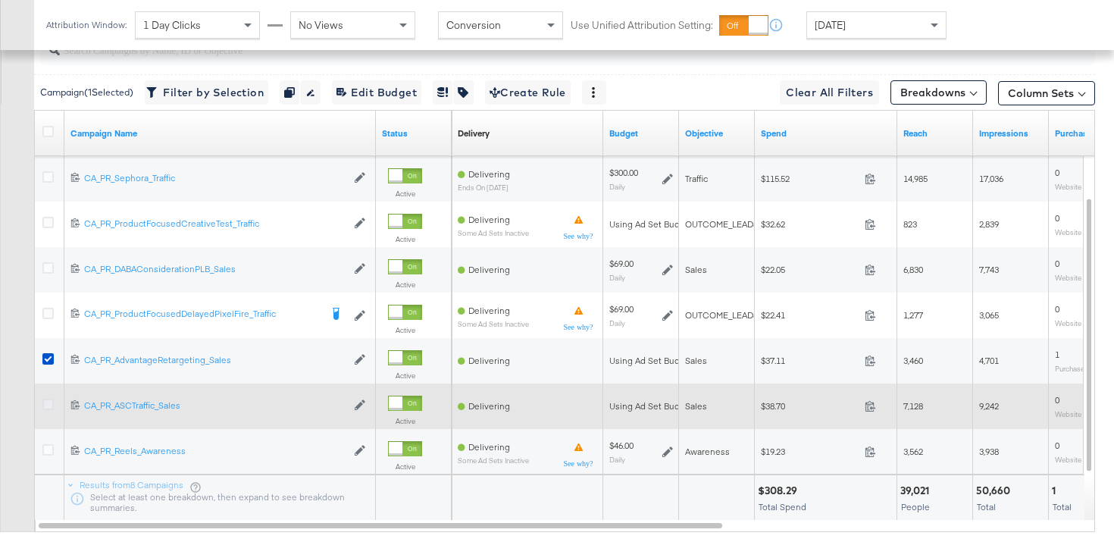
click at [53, 408] on label at bounding box center [47, 404] width 11 height 11
click at [0, 0] on input "checkbox" at bounding box center [0, 0] width 0 height 0
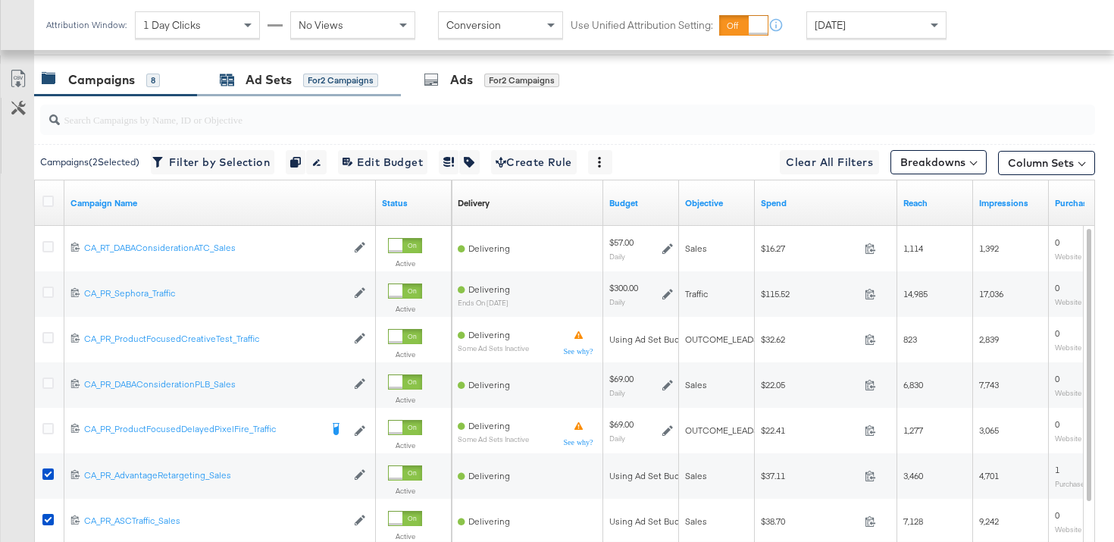
click at [301, 87] on div "Ad Sets for 2 Campaigns" at bounding box center [299, 79] width 158 height 17
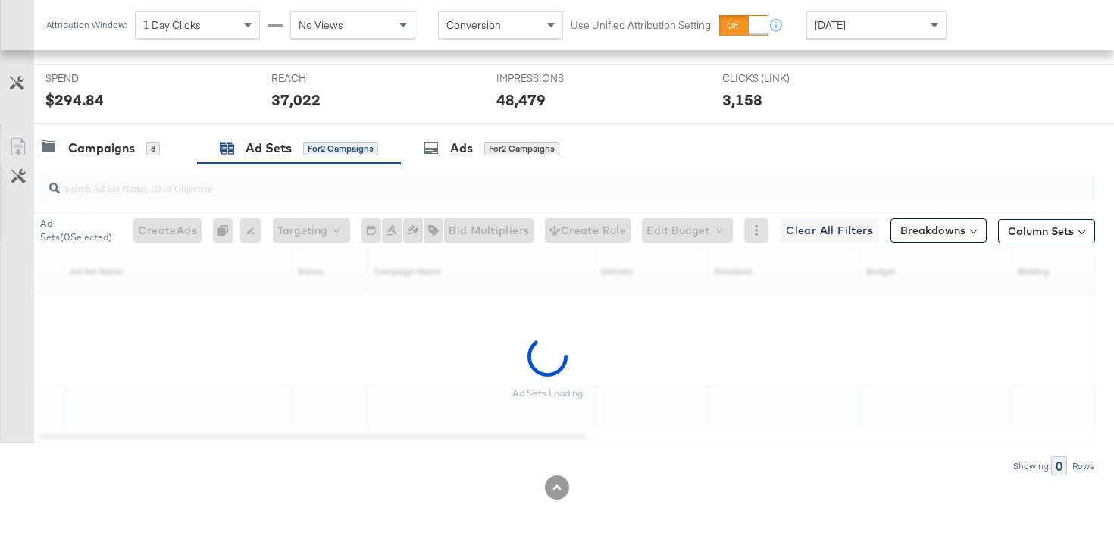
scroll to position [597, 0]
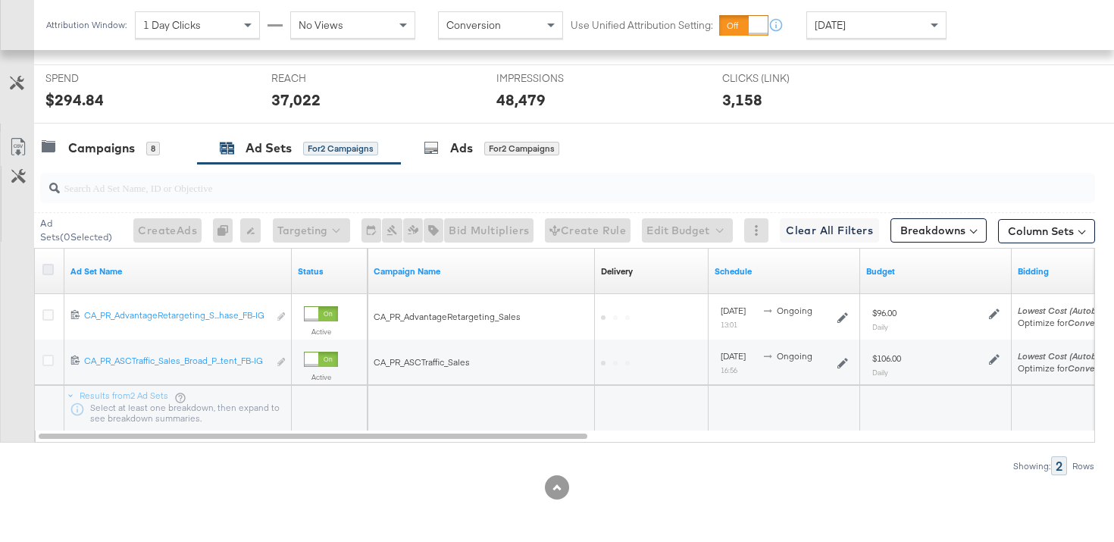
click at [50, 270] on icon at bounding box center [47, 269] width 11 height 11
click at [0, 0] on input "checkbox" at bounding box center [0, 0] width 0 height 0
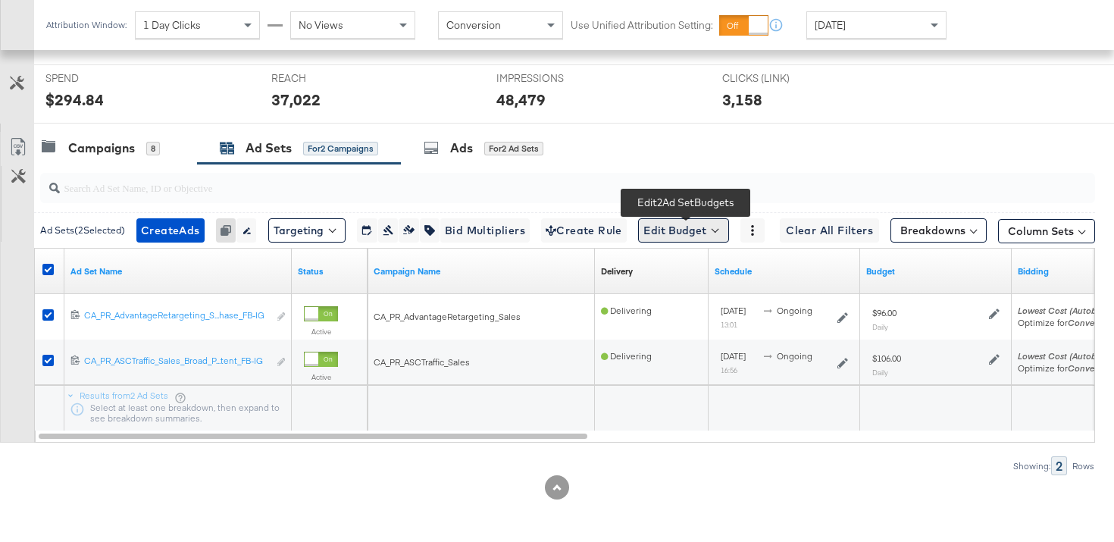
click at [701, 232] on button "Edit Budget" at bounding box center [683, 230] width 91 height 24
click at [709, 259] on button "Edit Ad Set Budget" at bounding box center [707, 270] width 134 height 24
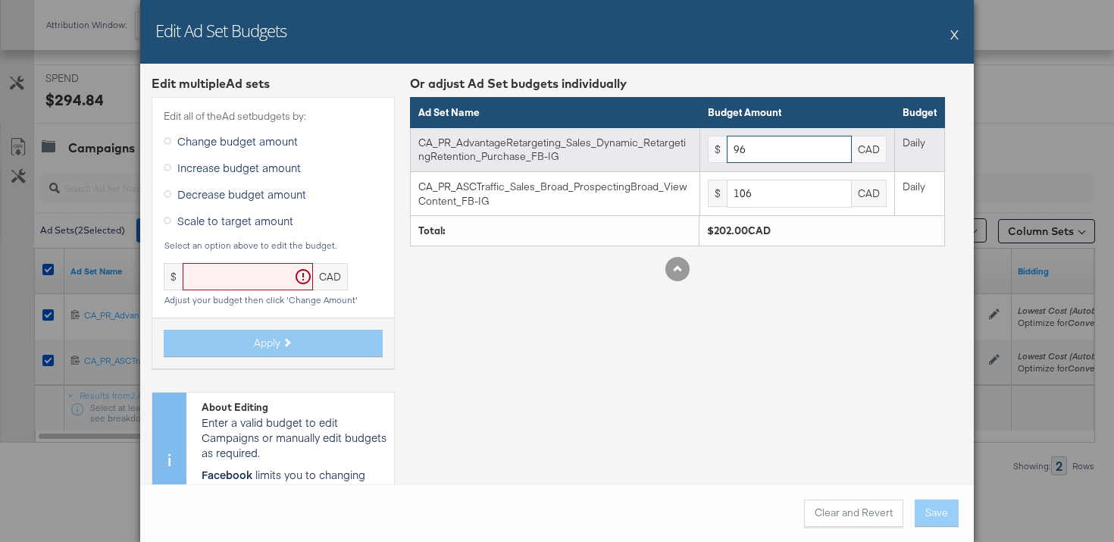
click at [761, 149] on input "96" at bounding box center [789, 150] width 125 height 28
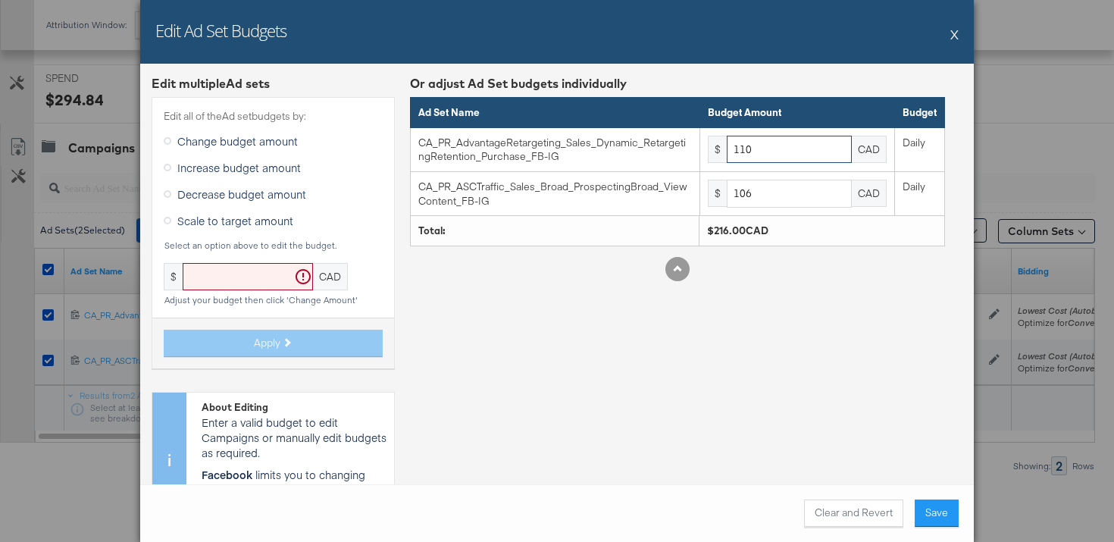
type input "110"
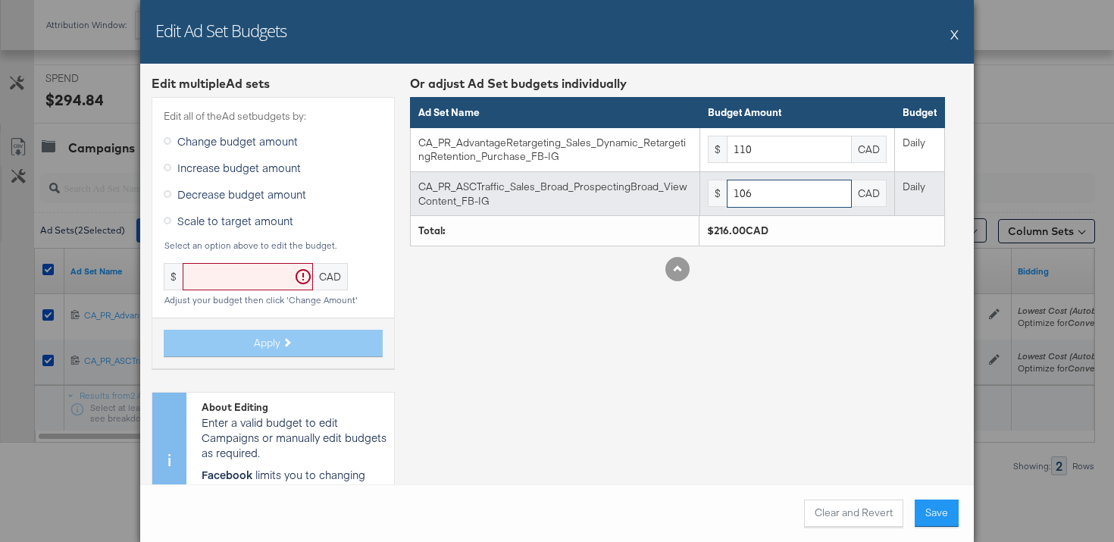
click at [770, 196] on input "106" at bounding box center [789, 194] width 125 height 28
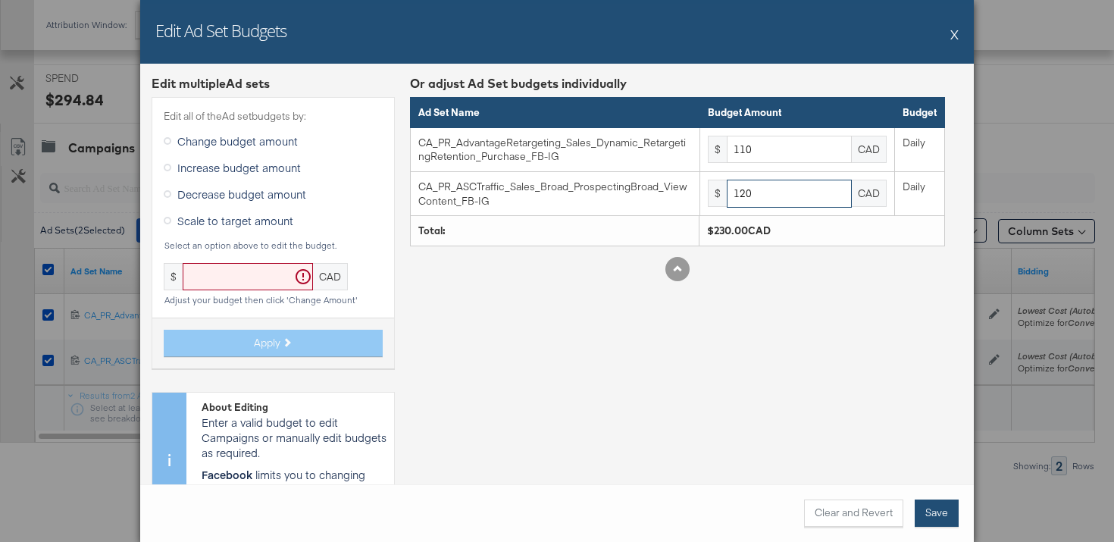
type input "120"
click at [937, 518] on button "Save" at bounding box center [937, 512] width 44 height 27
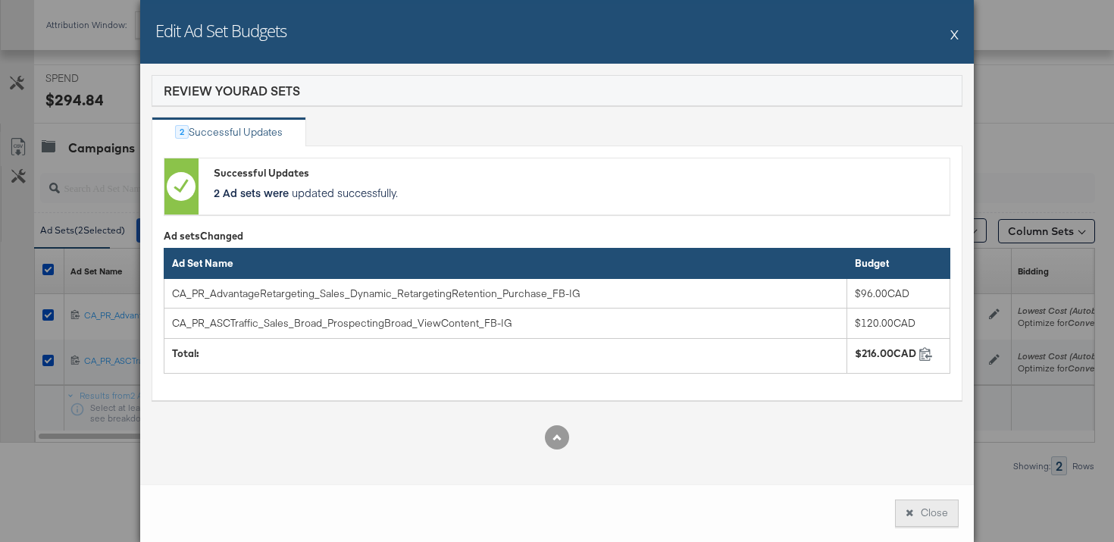
click at [937, 519] on button "Close" at bounding box center [927, 512] width 64 height 27
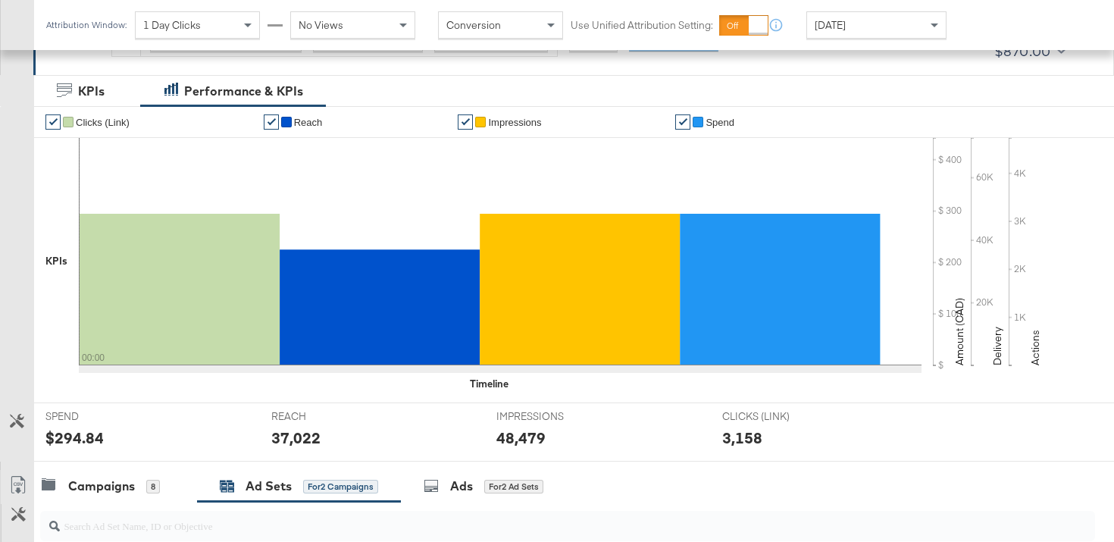
scroll to position [0, 0]
